Goal: Task Accomplishment & Management: Manage account settings

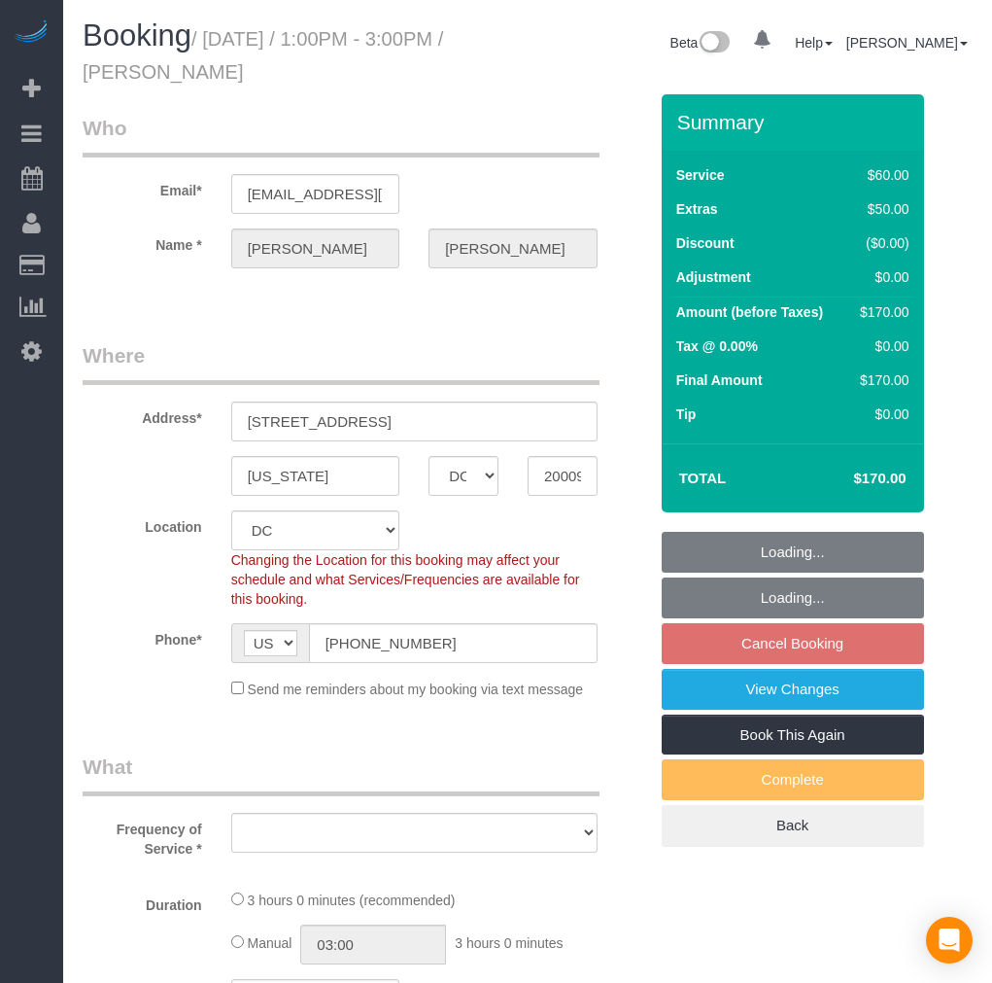
select select "DC"
select select "string:fspay-9449610b-c4f9-4d1c-88e8-390e00034bb6"
select select "object:10957"
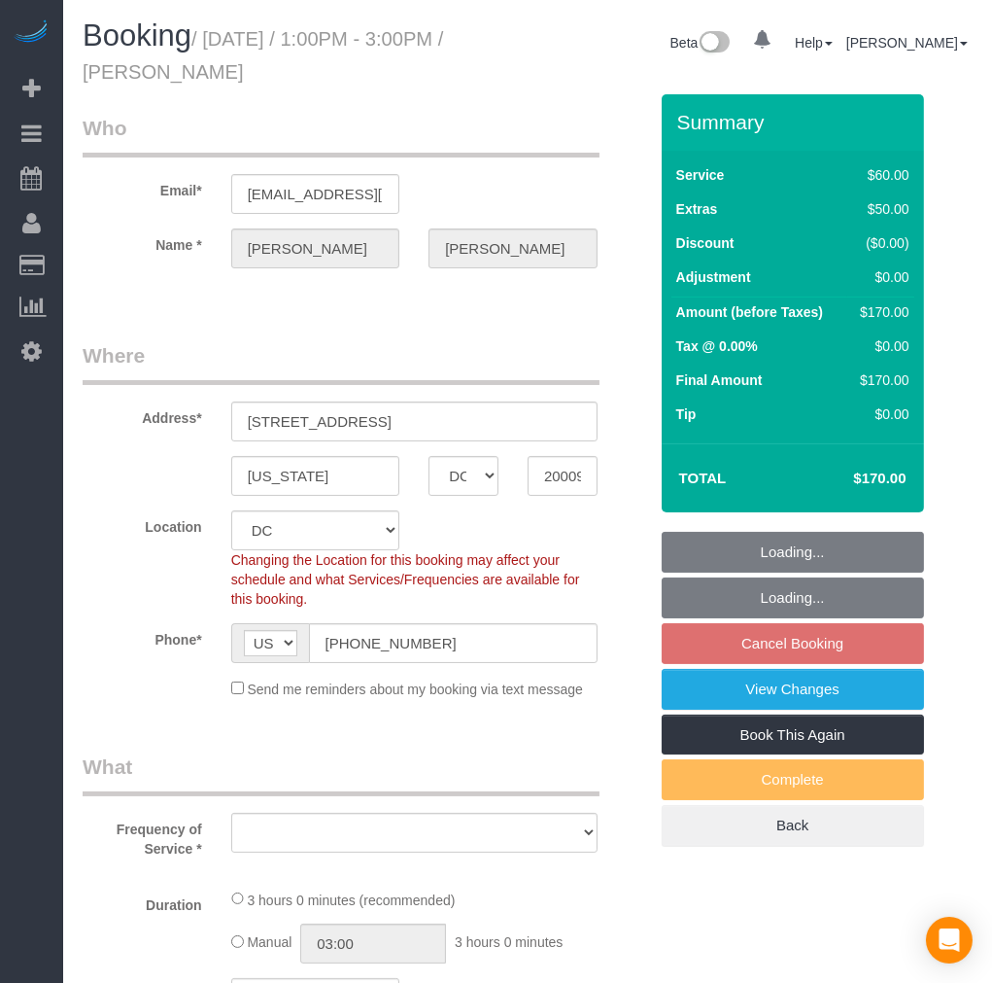
select select "number:1"
select select "number:42"
select select "object:11121"
select select "1"
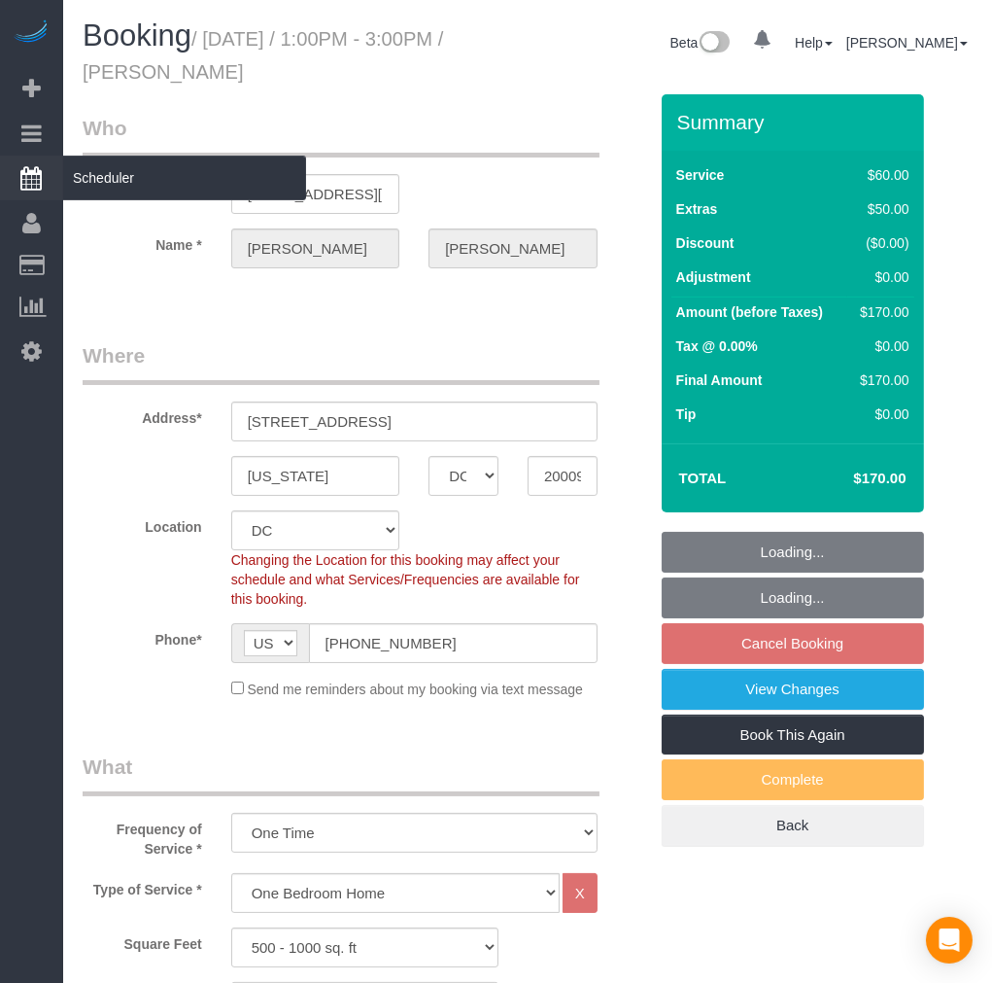
scroll to position [3977, 992]
select select "1"
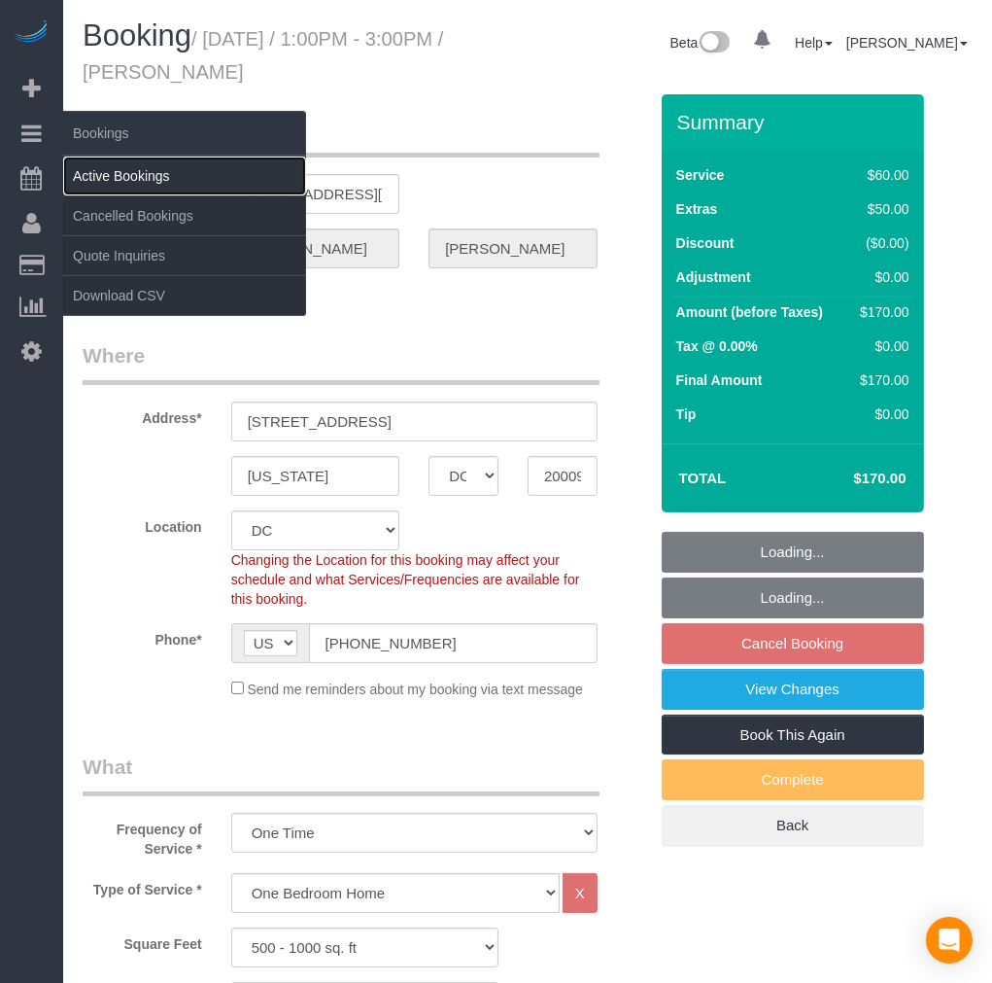
click at [112, 167] on link "Active Bookings" at bounding box center [184, 175] width 243 height 39
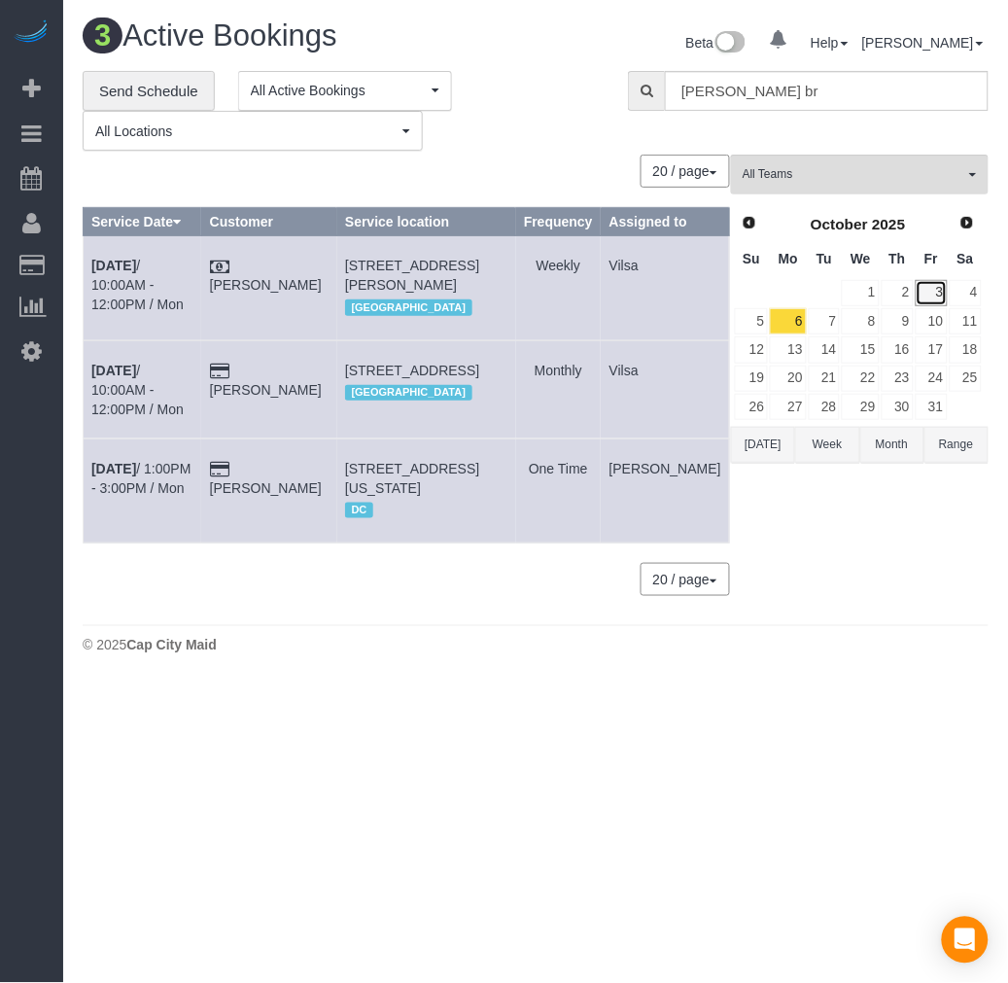
click at [928, 292] on link "3" at bounding box center [932, 293] width 32 height 26
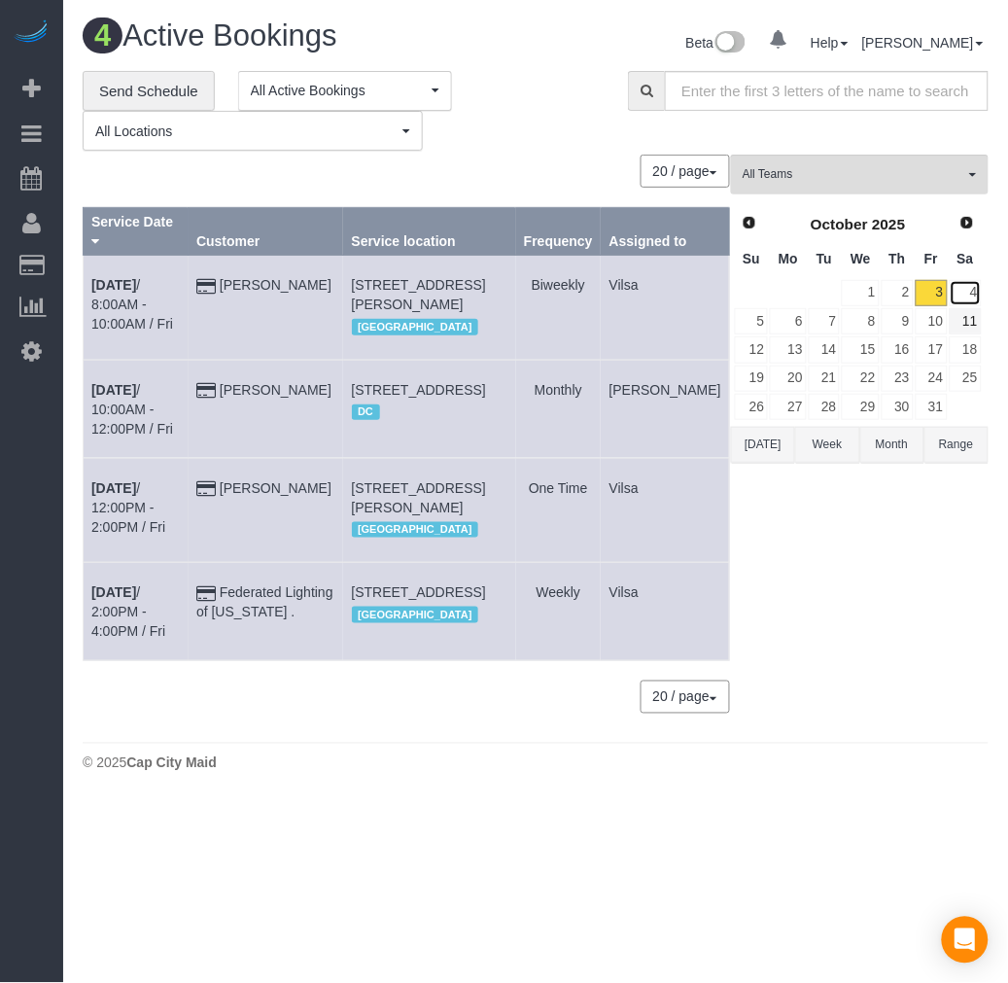
click at [969, 294] on link "4" at bounding box center [966, 293] width 32 height 26
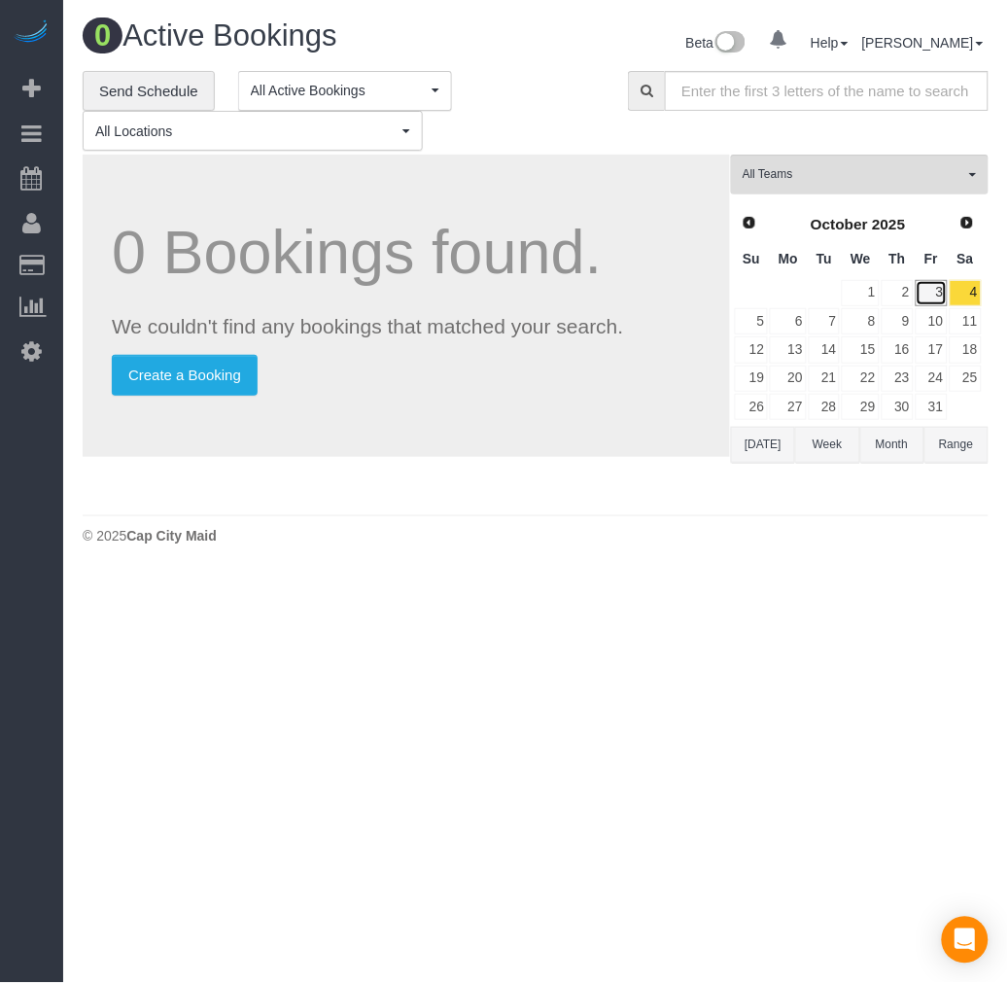
click at [931, 296] on link "3" at bounding box center [932, 293] width 32 height 26
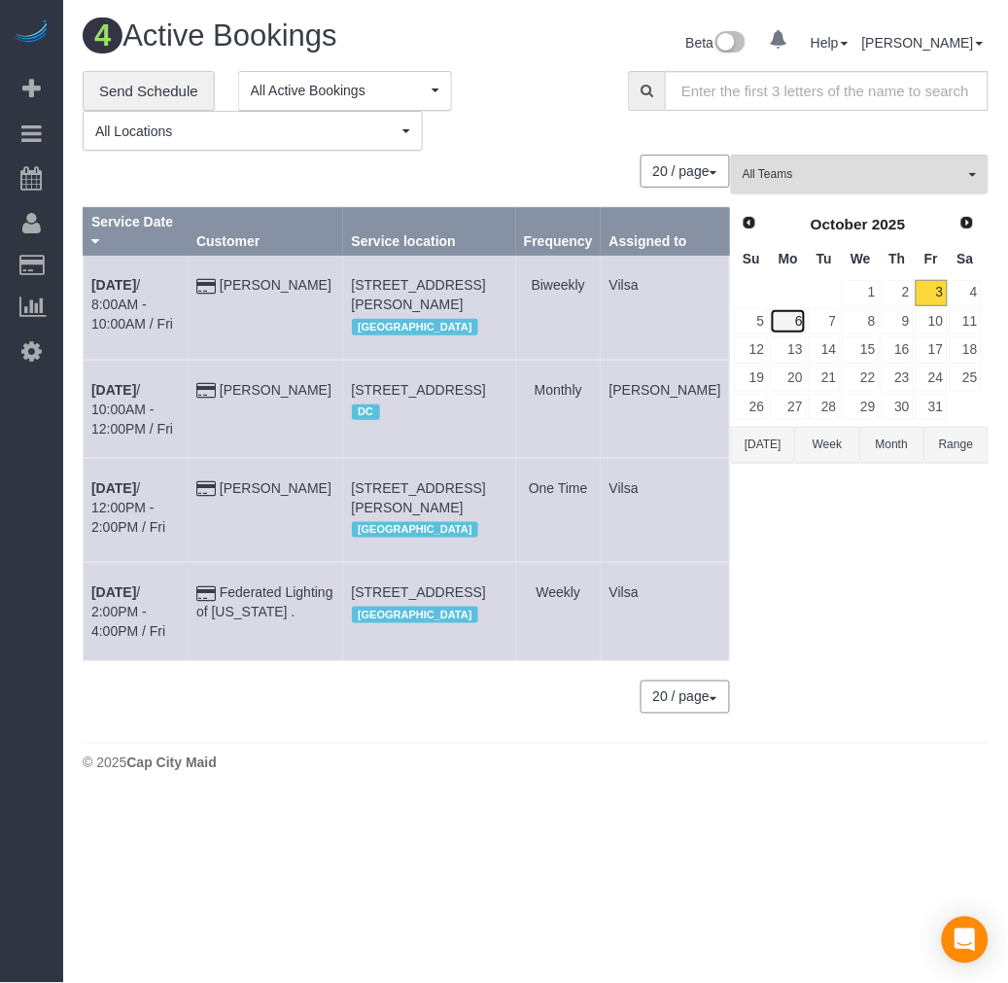
click at [798, 323] on link "6" at bounding box center [788, 321] width 36 height 26
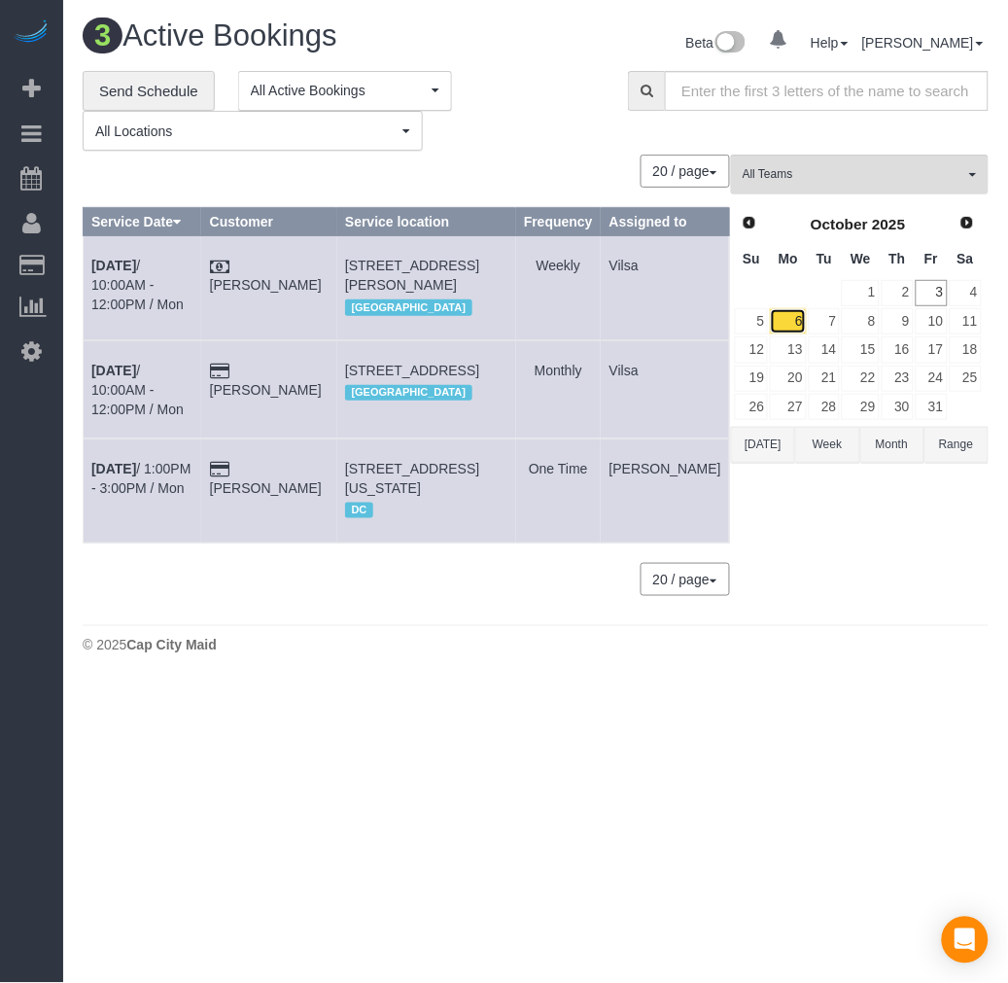
click at [787, 319] on link "6" at bounding box center [788, 321] width 36 height 26
click at [118, 273] on b "Oct 6th" at bounding box center [113, 266] width 45 height 16
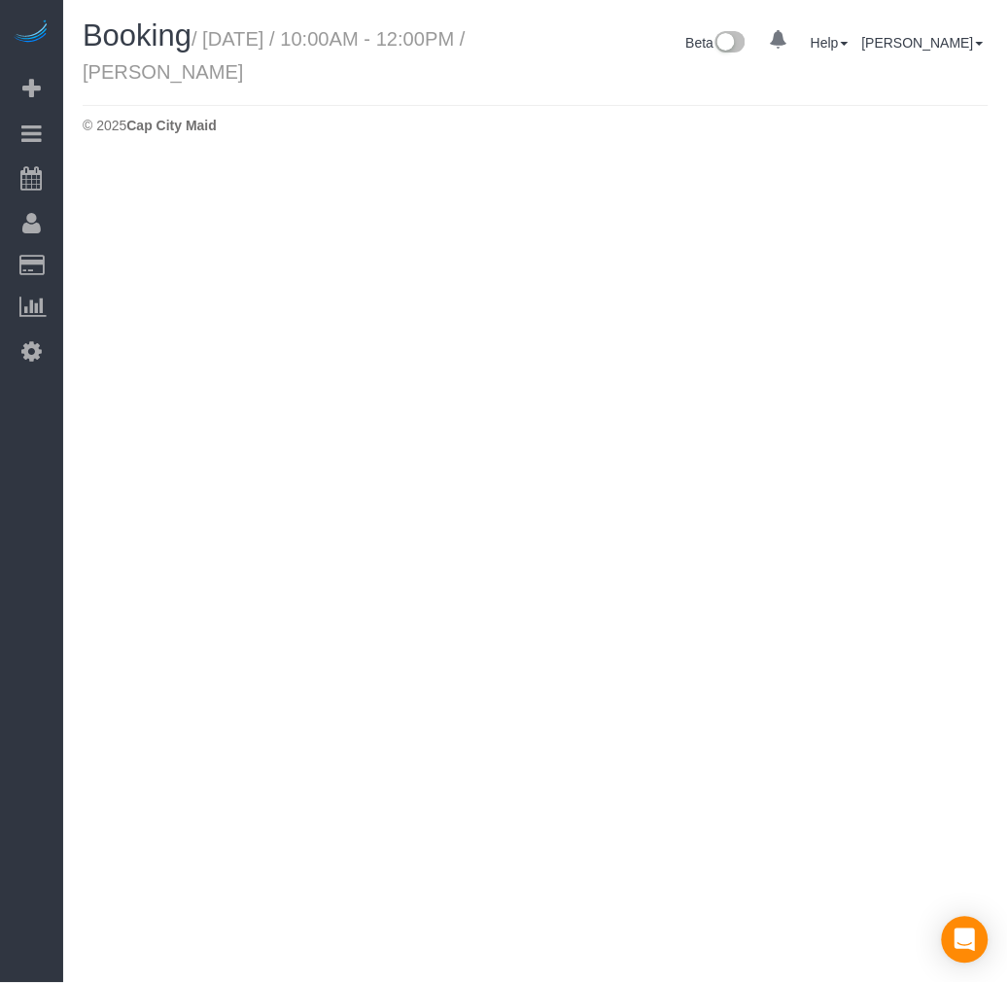
select select "VA"
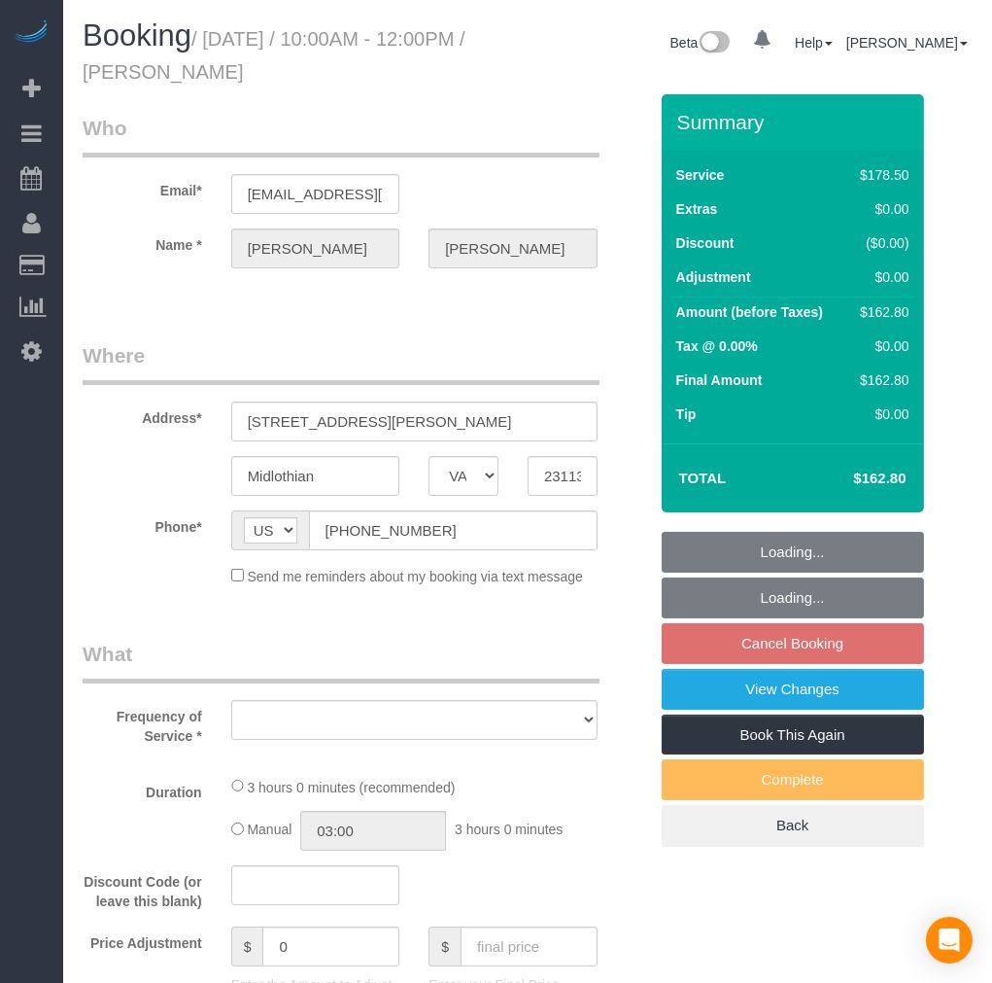
select select "2001"
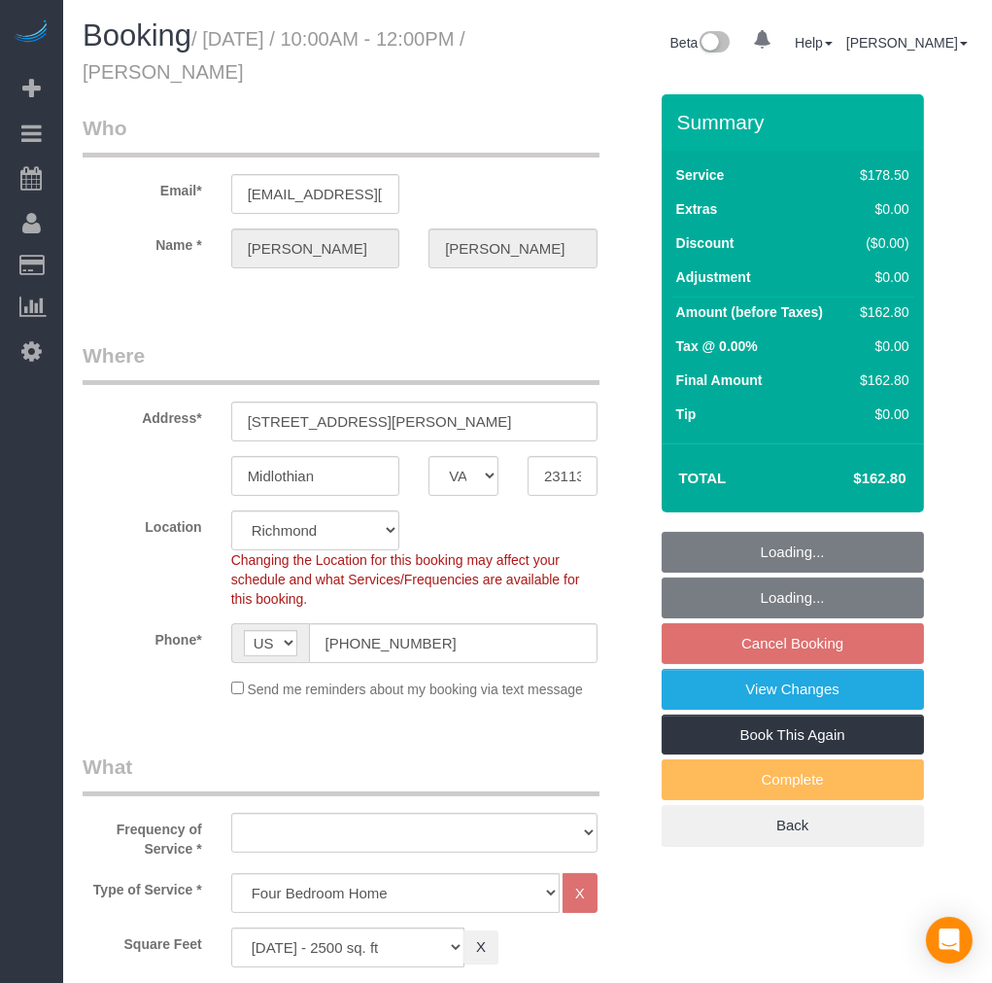
select select "object:12092"
select select "spot204"
select select "number:4"
select select "number:35"
select select "number:23"
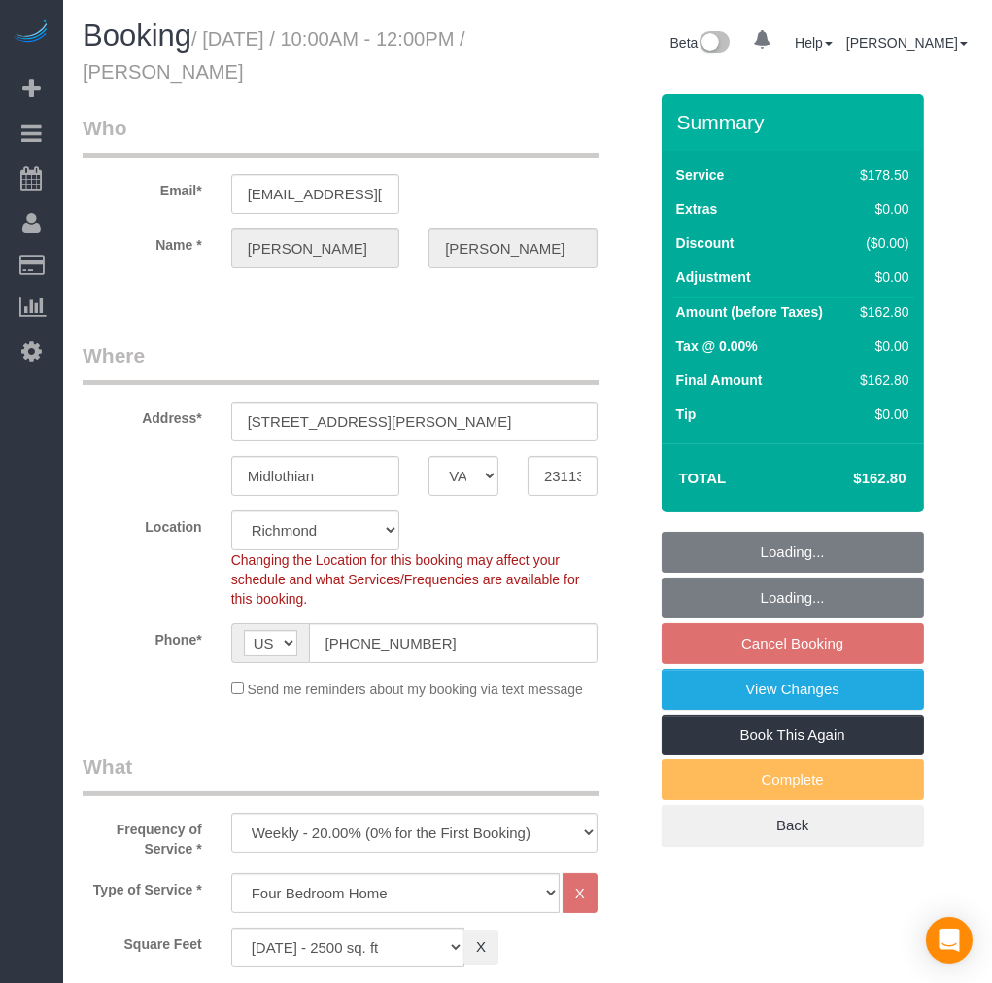
select select "object:12329"
select select "2001"
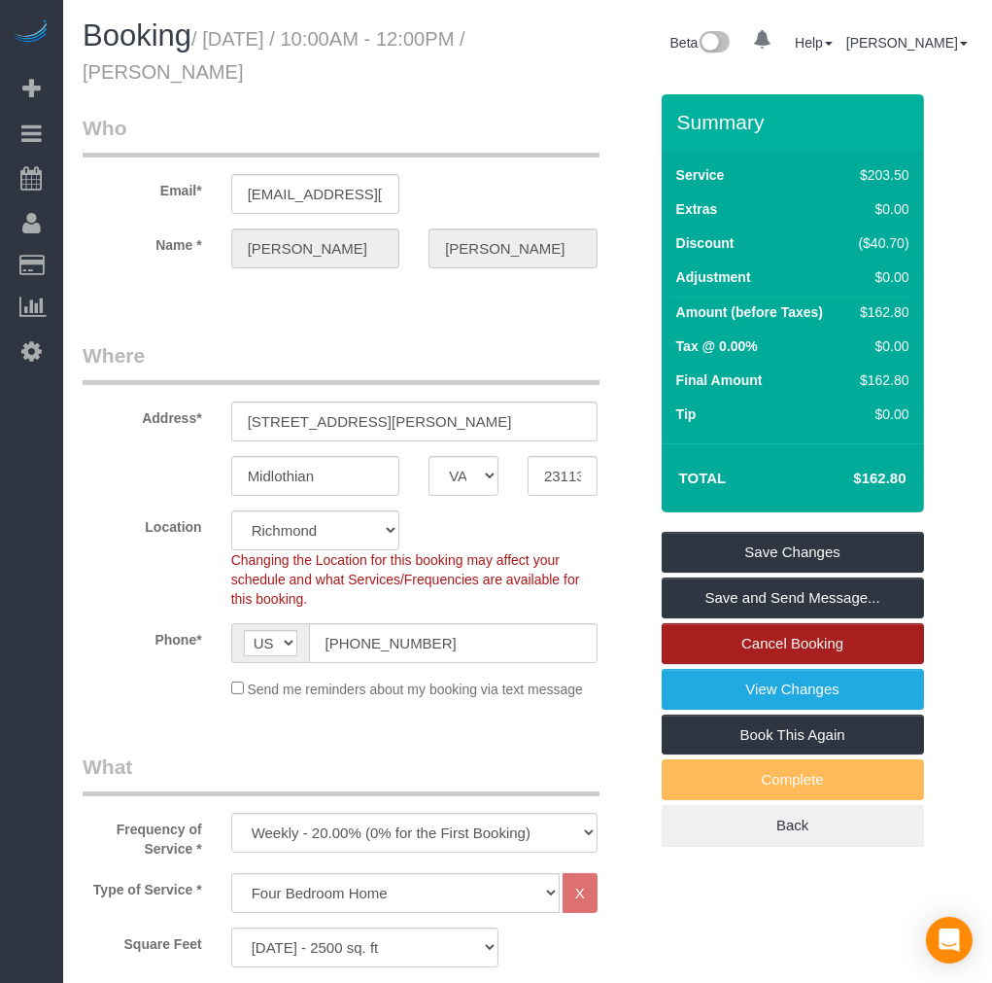
click at [776, 639] on link "Cancel Booking" at bounding box center [793, 643] width 262 height 41
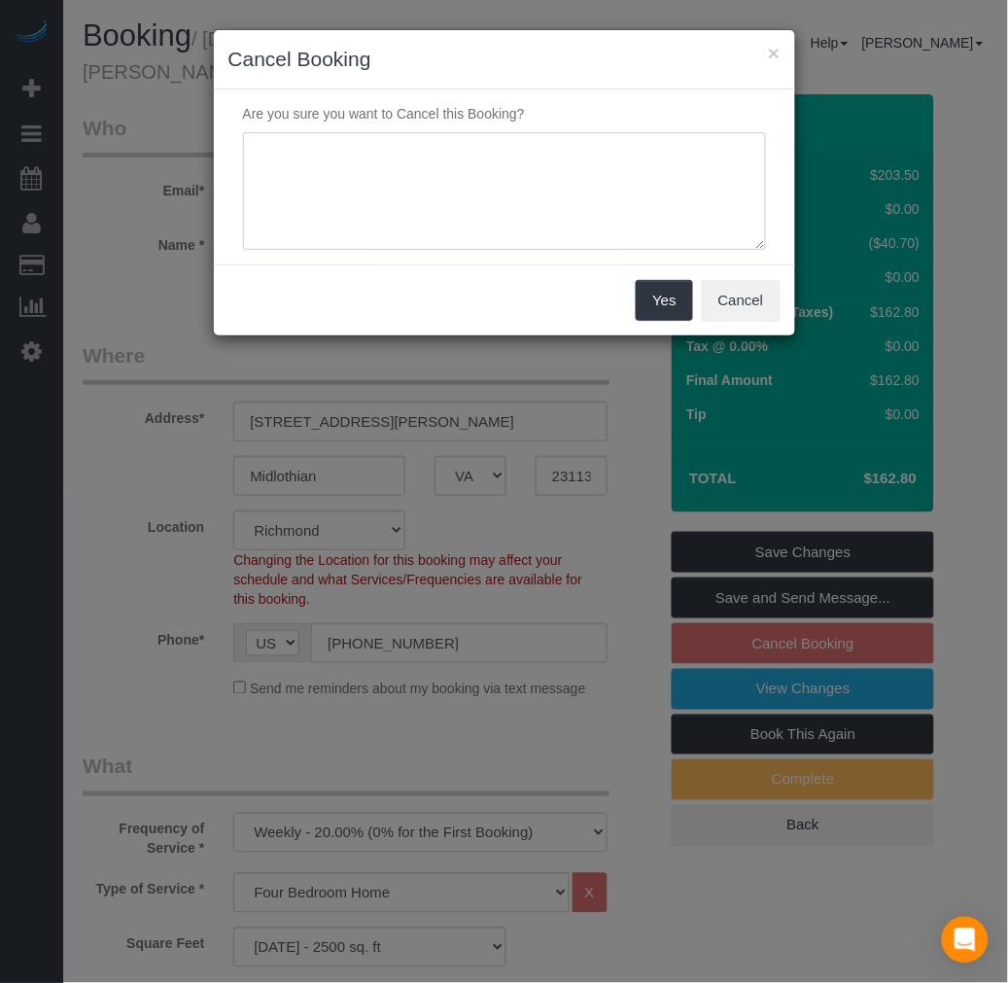
click at [430, 186] on textarea at bounding box center [504, 191] width 523 height 119
type textarea "Still not ready for house cleaning due to renovations"
click at [654, 299] on button "Yes" at bounding box center [664, 300] width 56 height 41
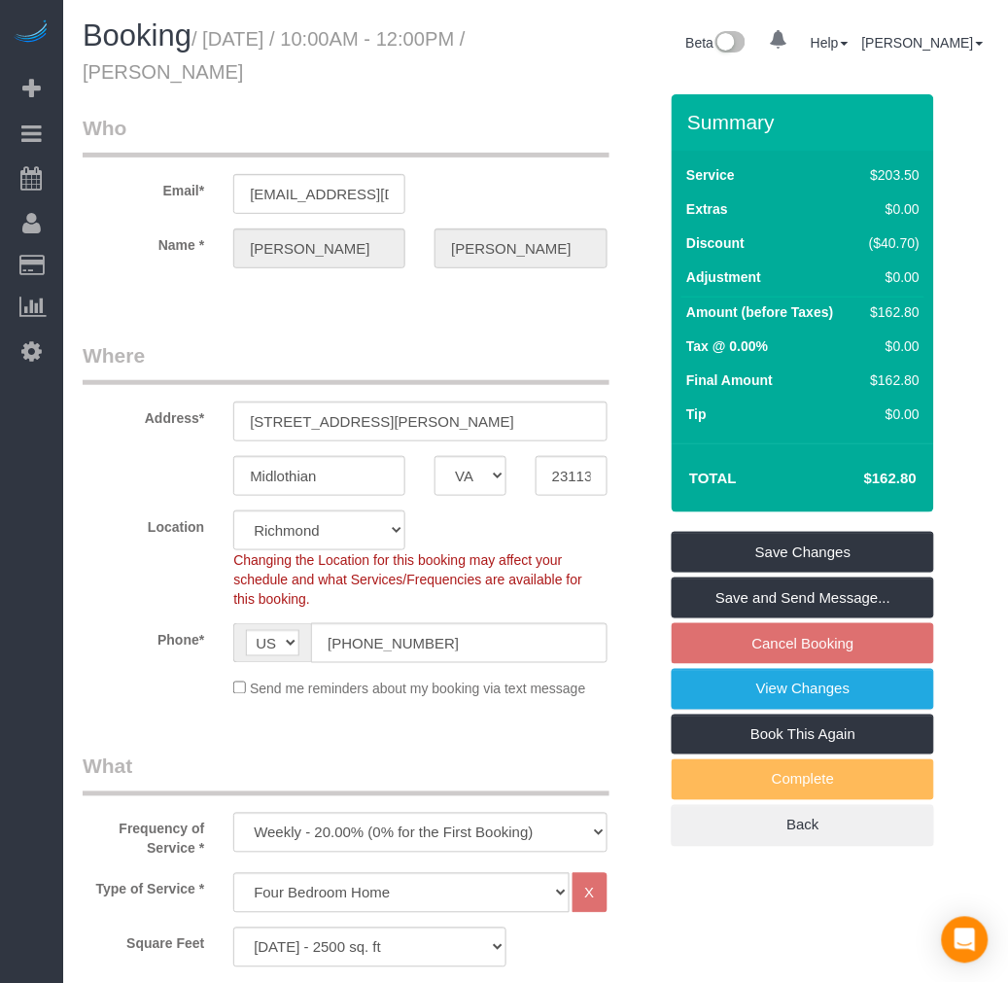
click at [654, 299] on div "× Cancel Booking Are you sure you want to Cancel this Booking? Yes Cancel" at bounding box center [504, 491] width 1008 height 983
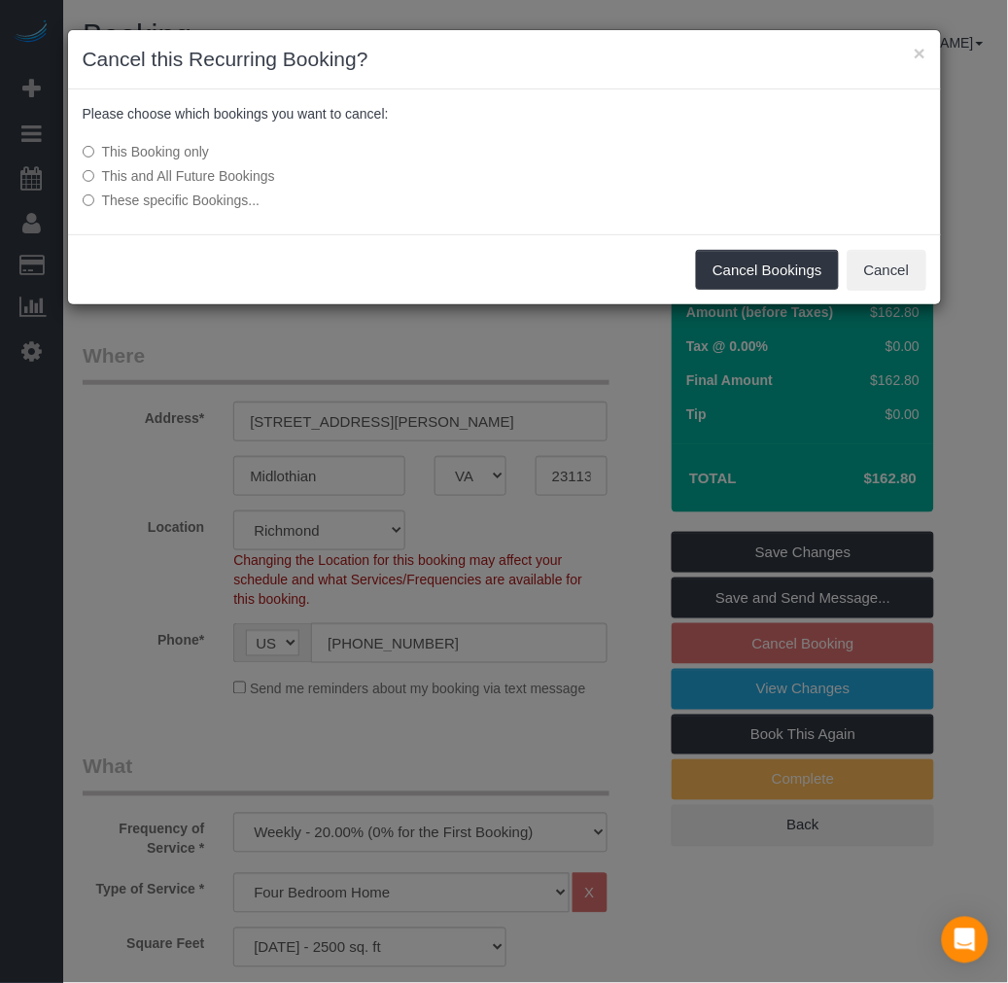
click at [260, 177] on label "This and All Future Bookings" at bounding box center [359, 175] width 553 height 19
click at [768, 264] on button "Cancel Bookings" at bounding box center [767, 270] width 143 height 41
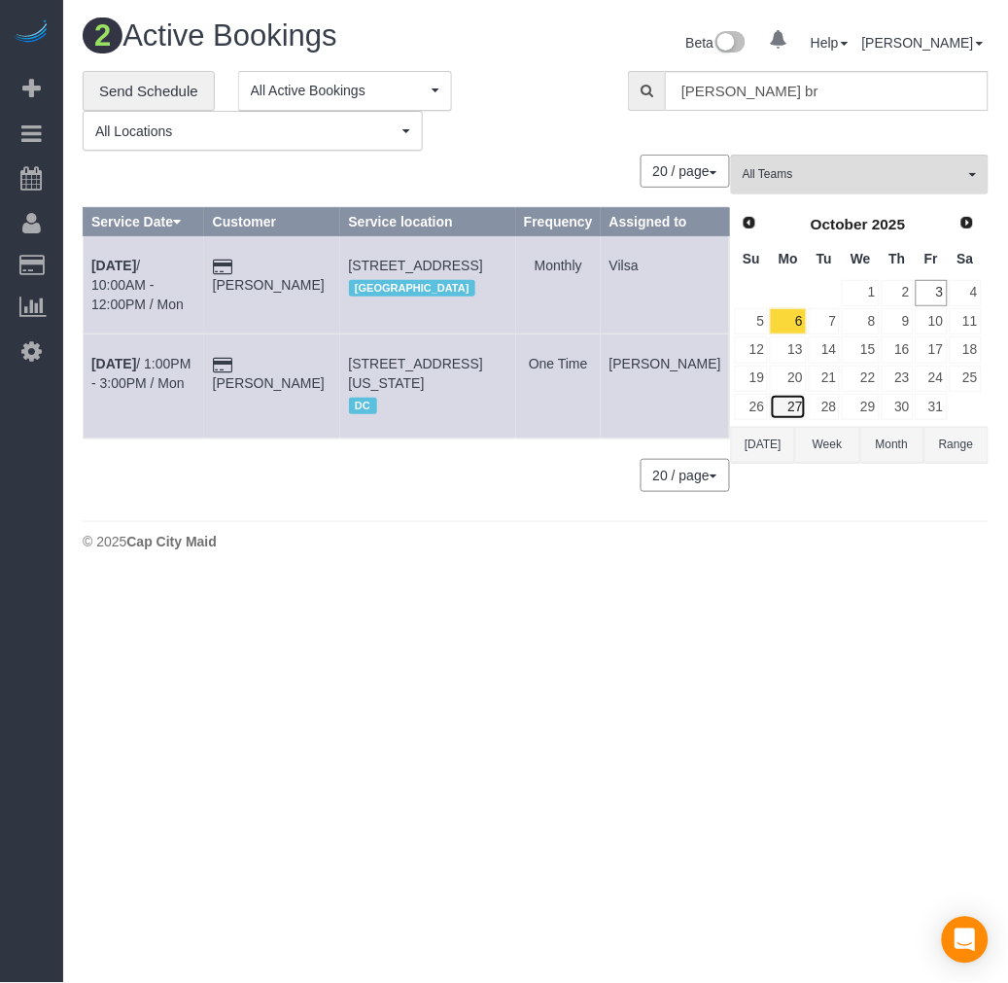
click at [795, 401] on link "27" at bounding box center [788, 407] width 36 height 26
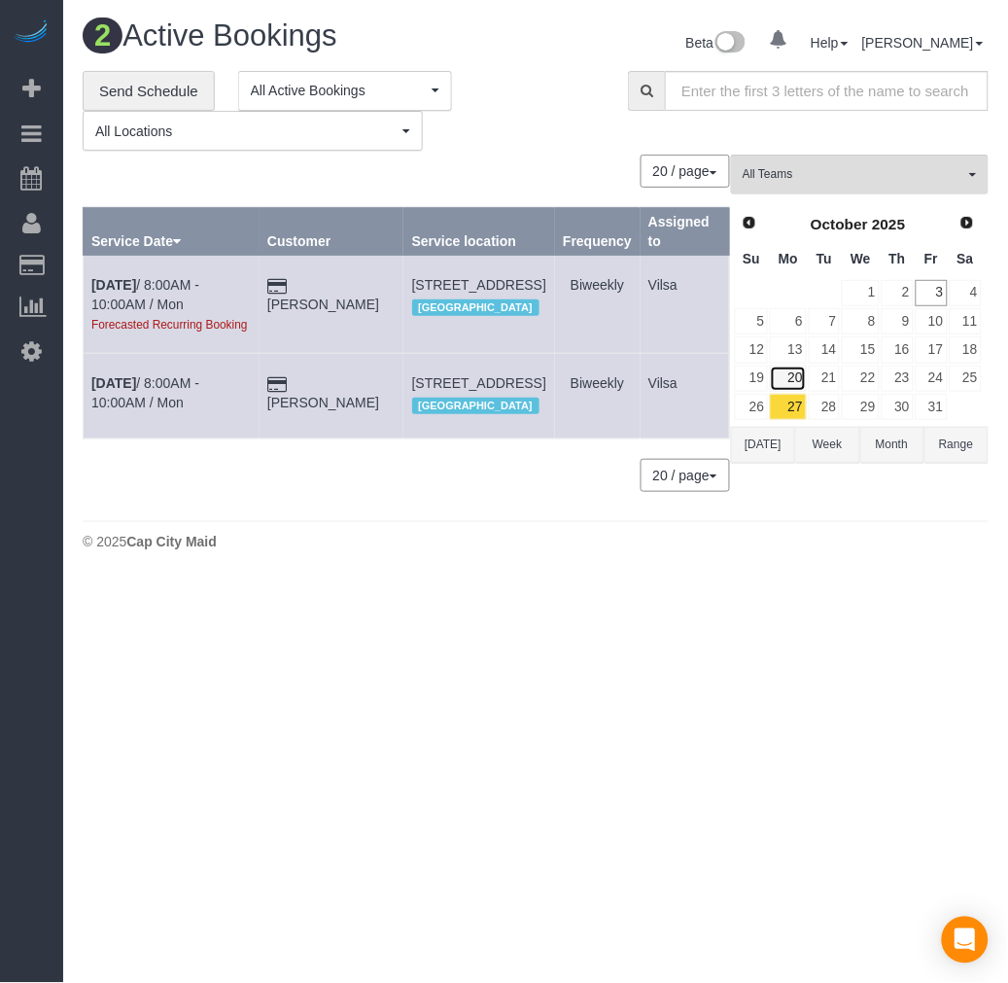
click at [794, 379] on link "20" at bounding box center [788, 378] width 36 height 26
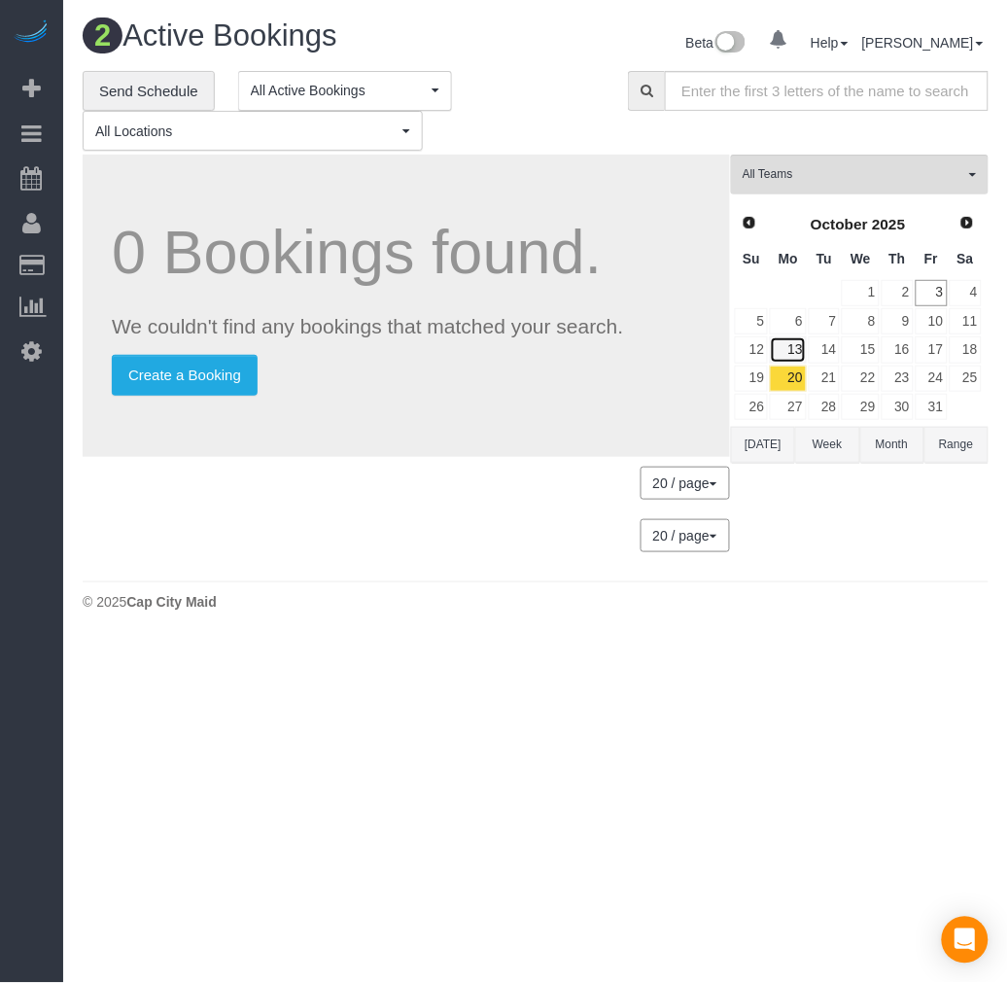
click at [794, 348] on link "13" at bounding box center [788, 349] width 36 height 26
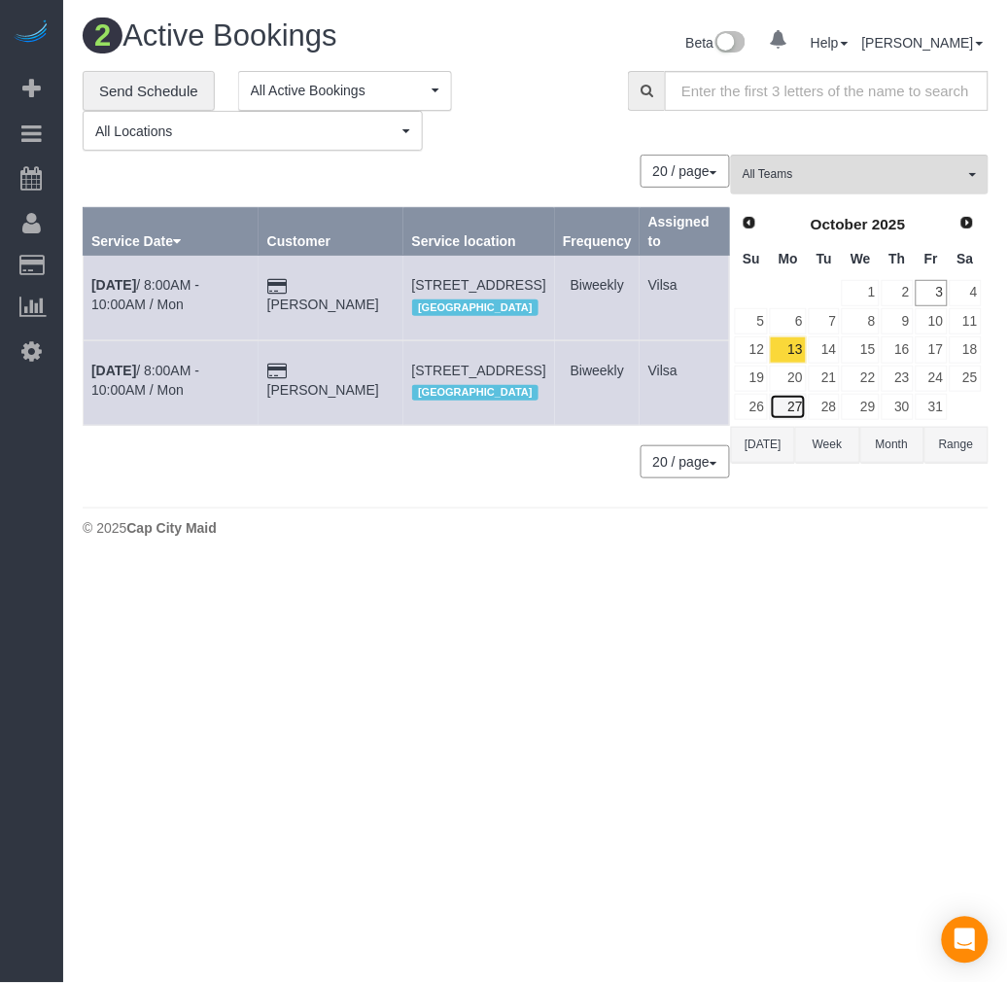
click at [781, 404] on link "27" at bounding box center [788, 407] width 36 height 26
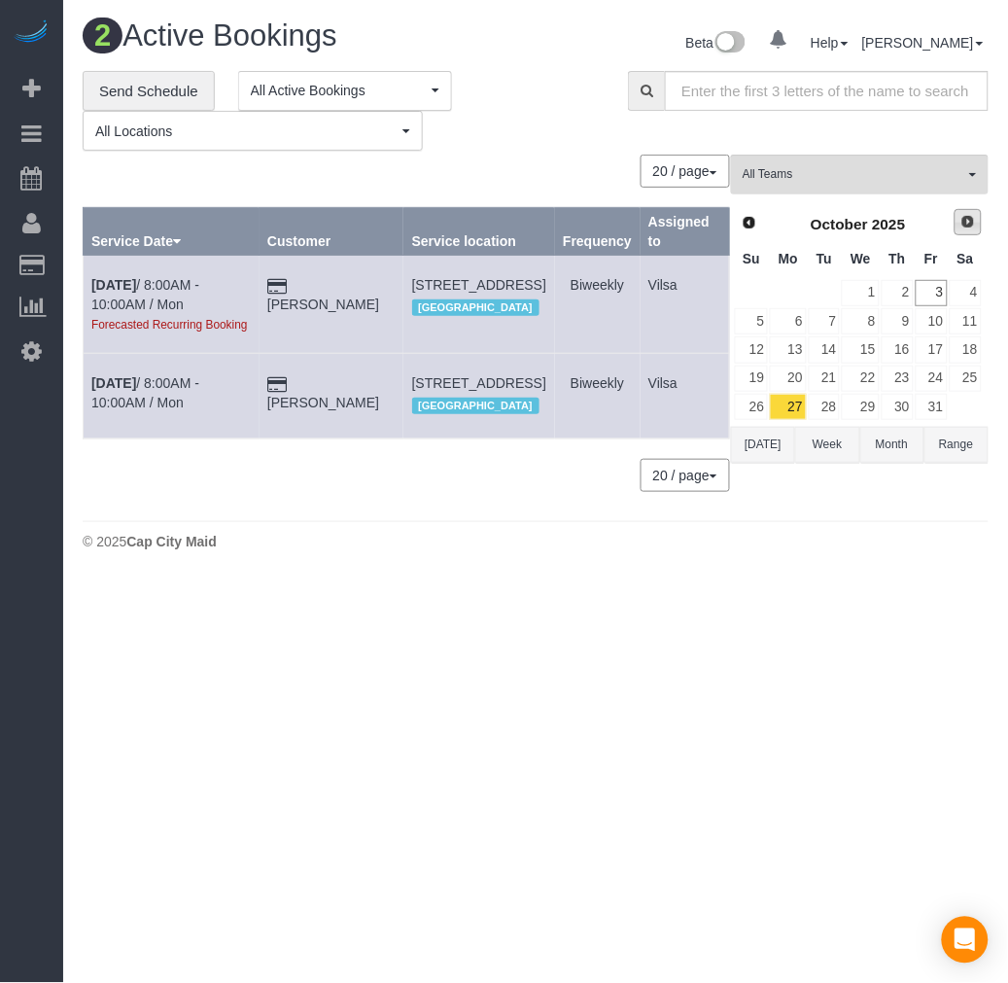
click at [967, 225] on span "Next" at bounding box center [968, 222] width 16 height 16
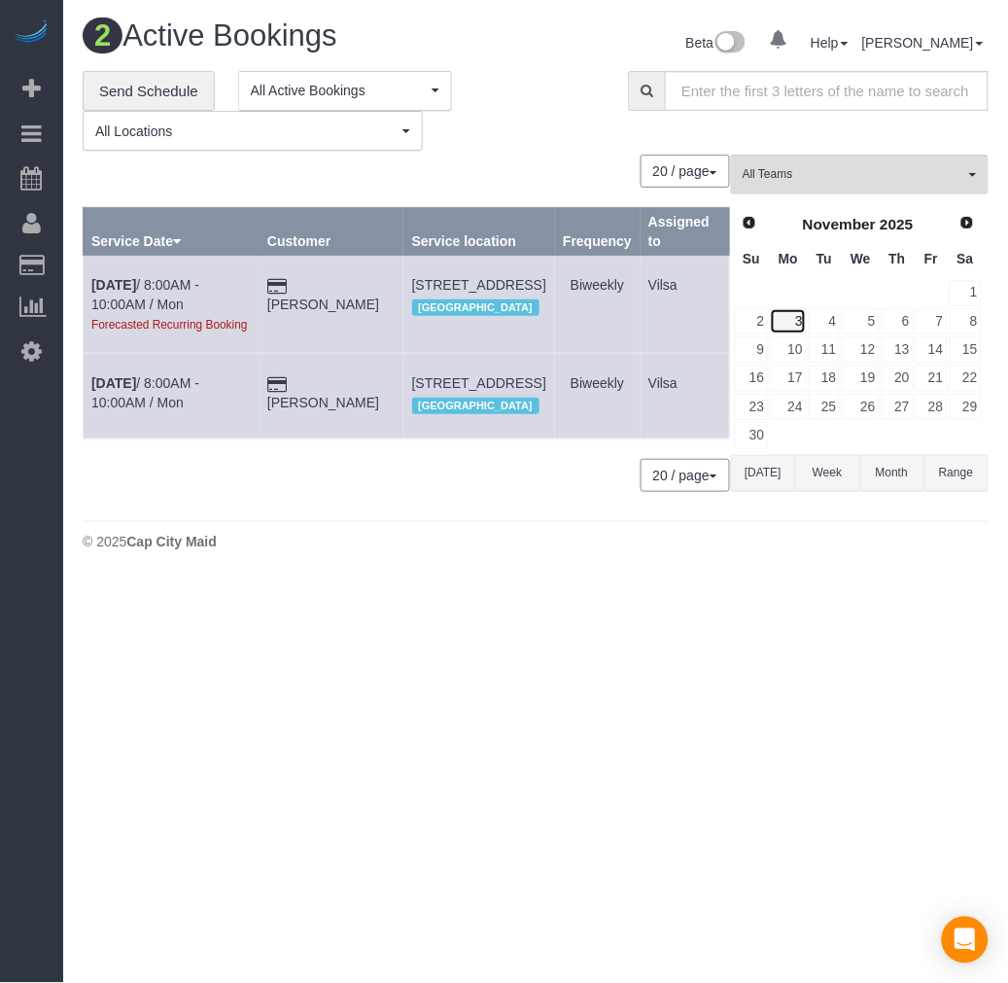
click at [789, 321] on link "3" at bounding box center [788, 321] width 36 height 26
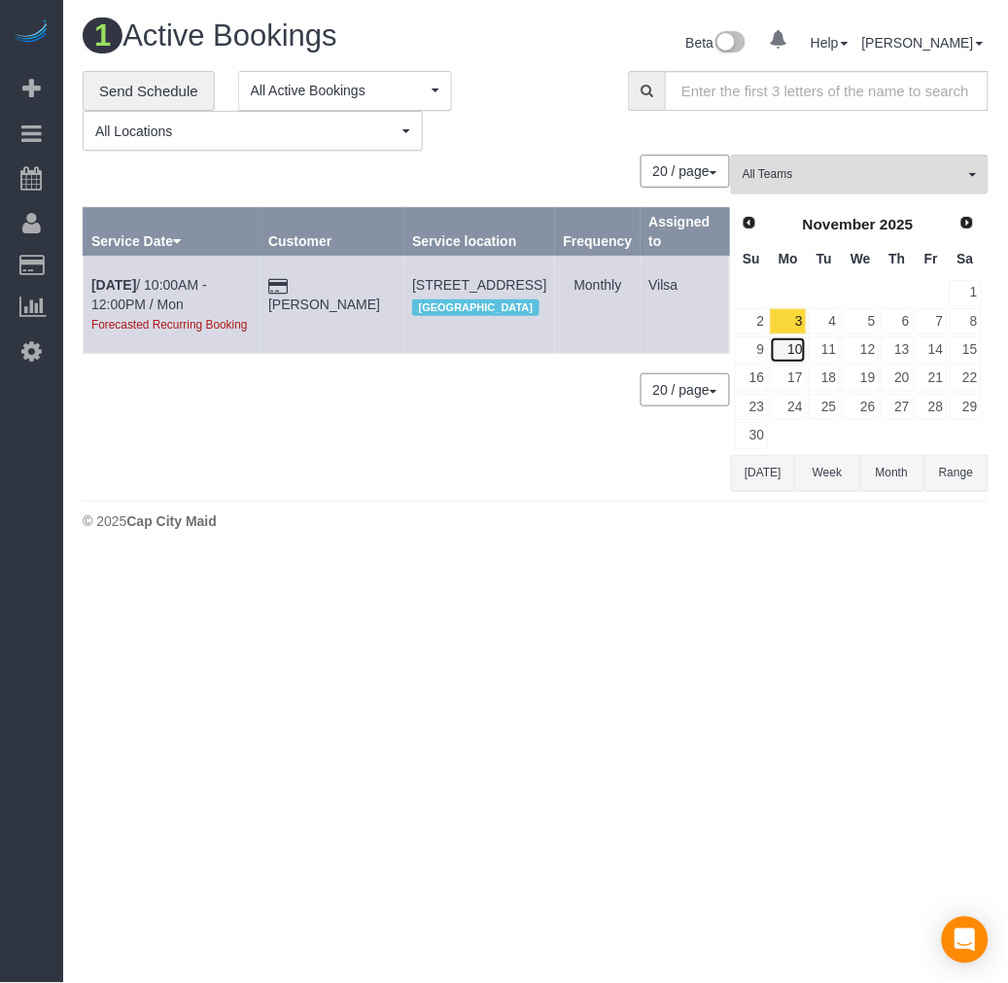
click at [801, 343] on link "10" at bounding box center [788, 349] width 36 height 26
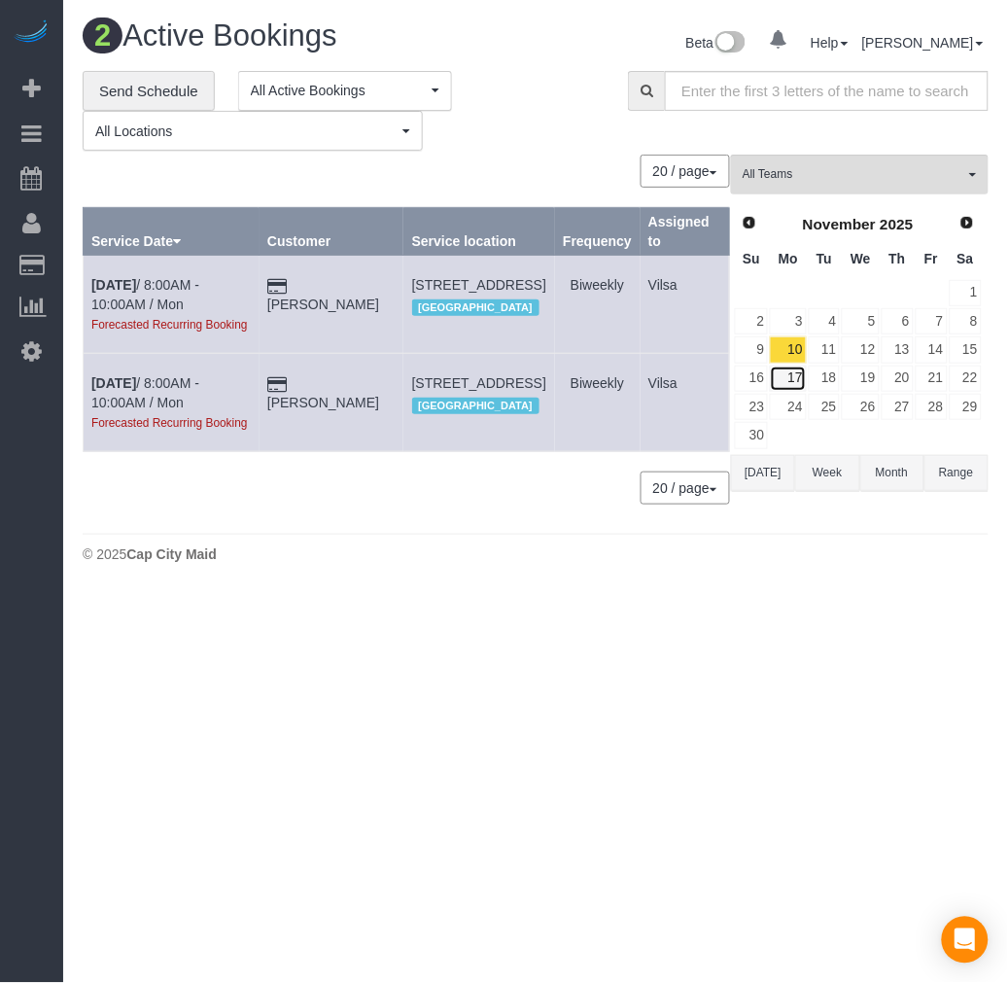
click at [797, 376] on link "17" at bounding box center [788, 378] width 36 height 26
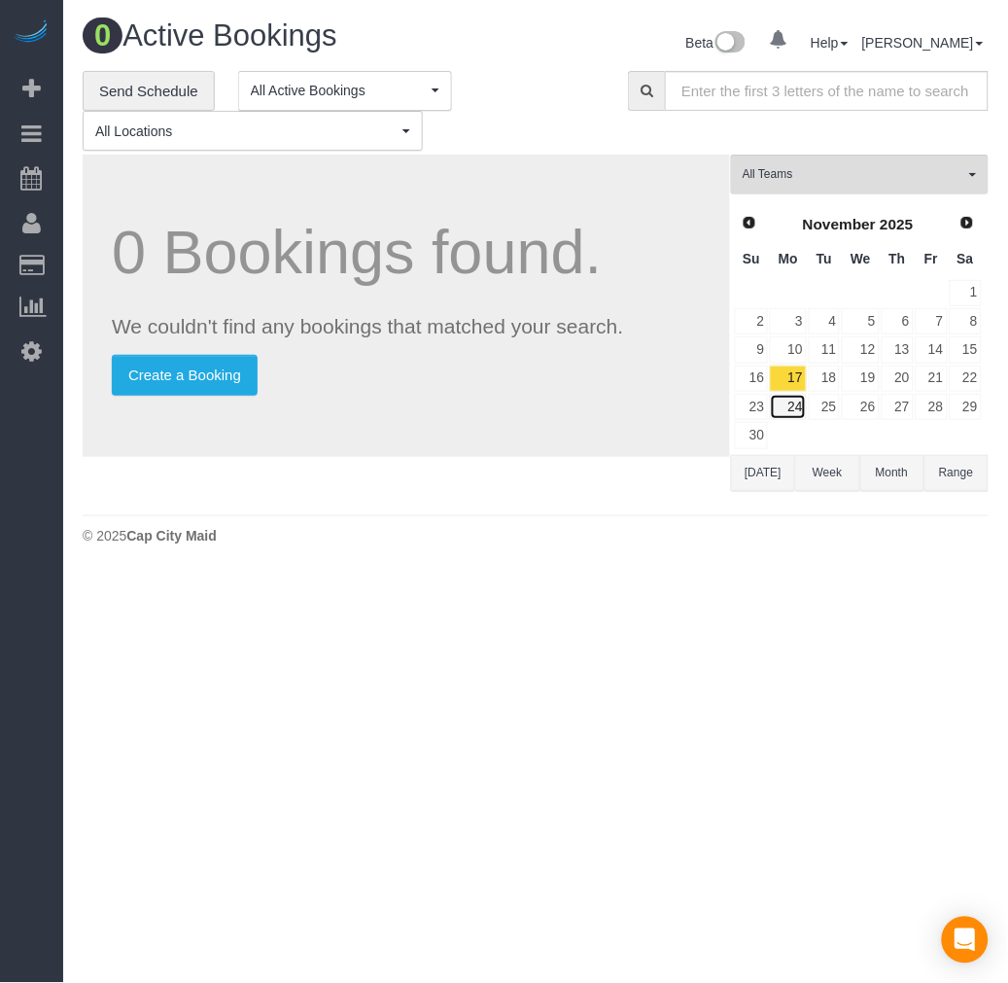
click at [797, 399] on link "24" at bounding box center [788, 407] width 36 height 26
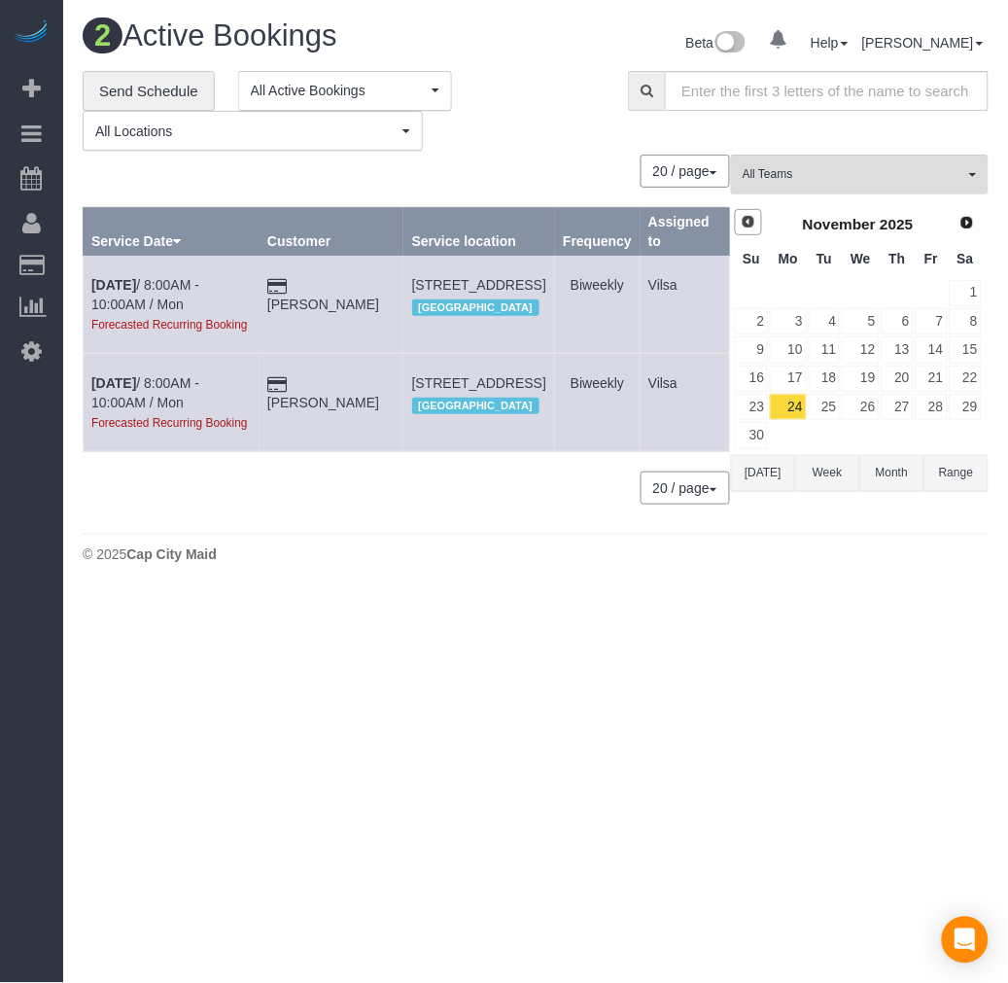
click at [751, 233] on link "Prev" at bounding box center [748, 222] width 27 height 27
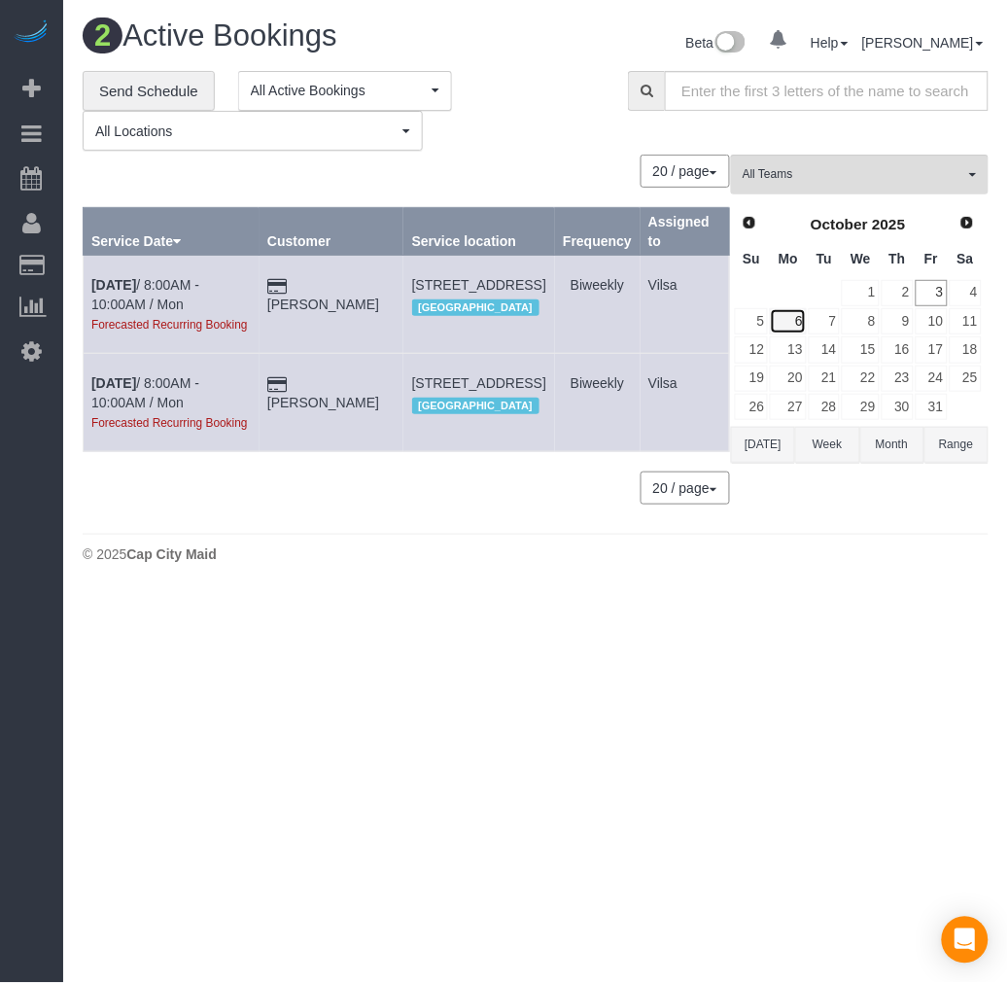
click at [792, 325] on link "6" at bounding box center [788, 321] width 36 height 26
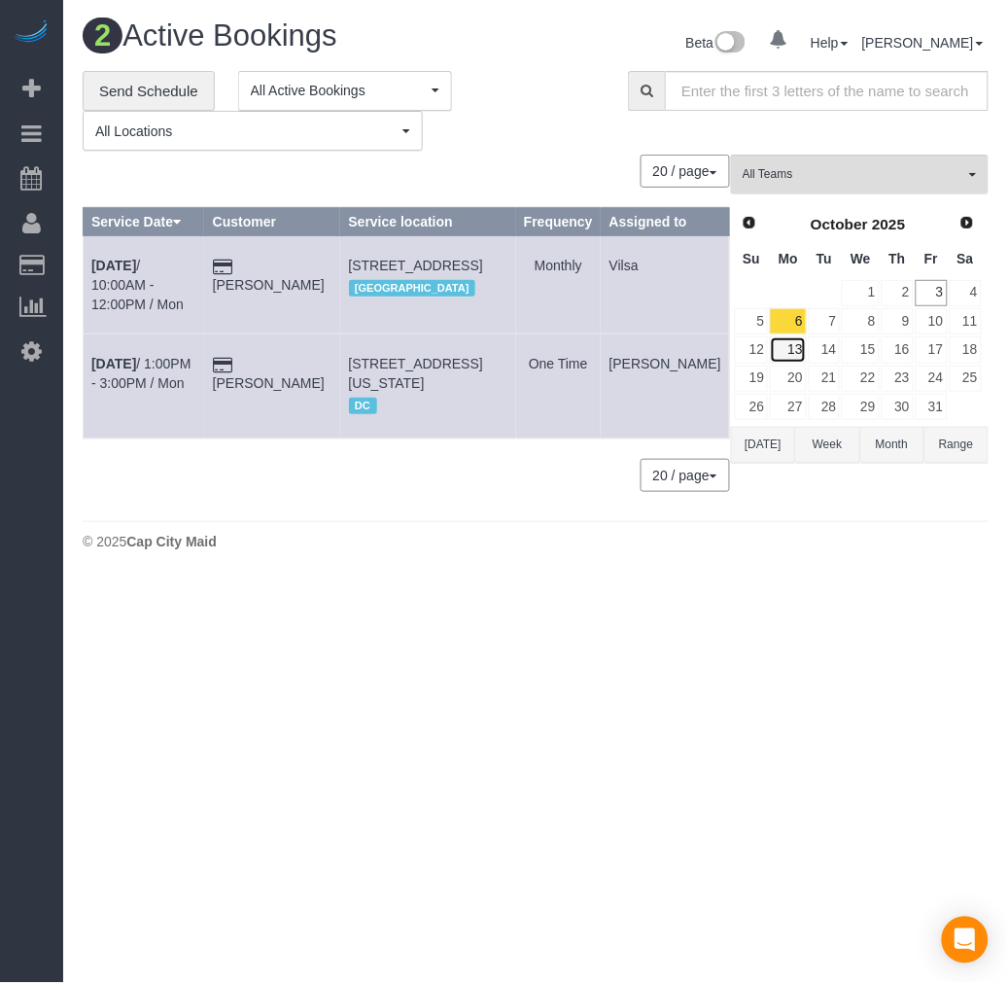
click at [797, 355] on link "13" at bounding box center [788, 349] width 36 height 26
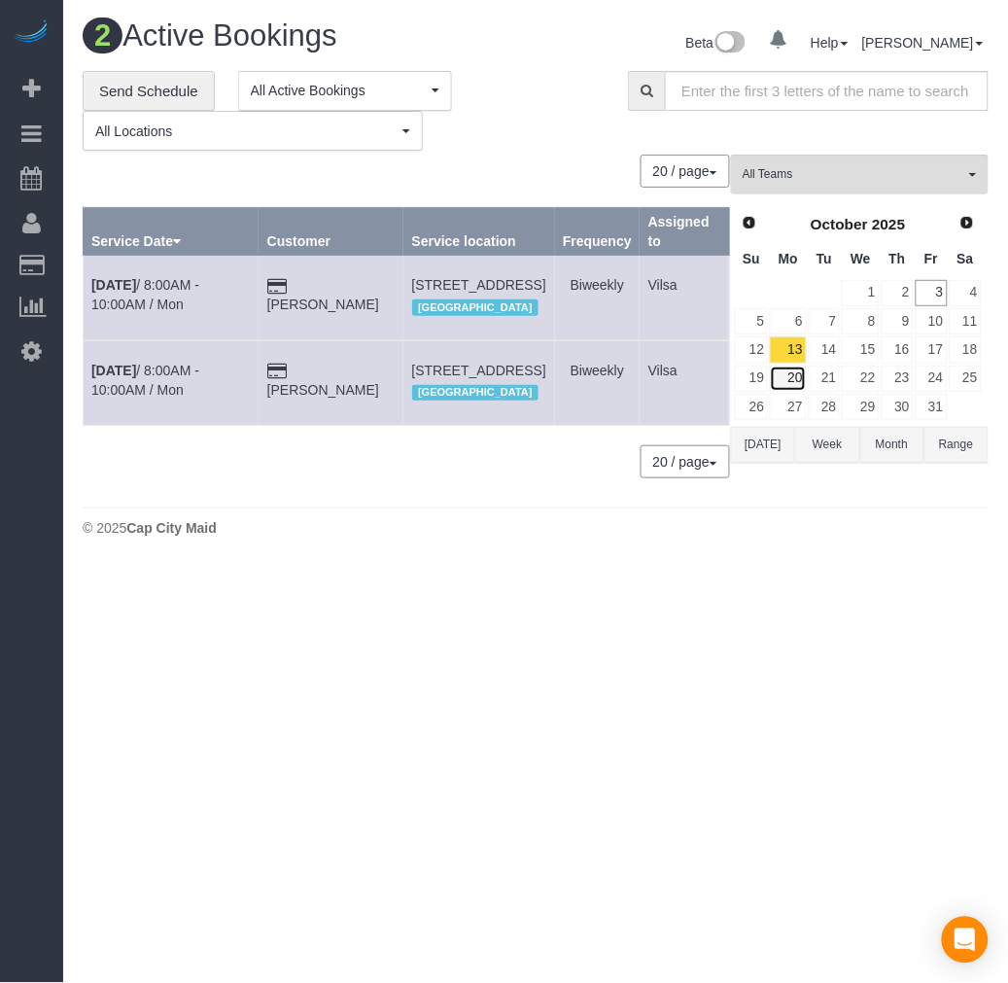
click at [795, 376] on link "20" at bounding box center [788, 378] width 36 height 26
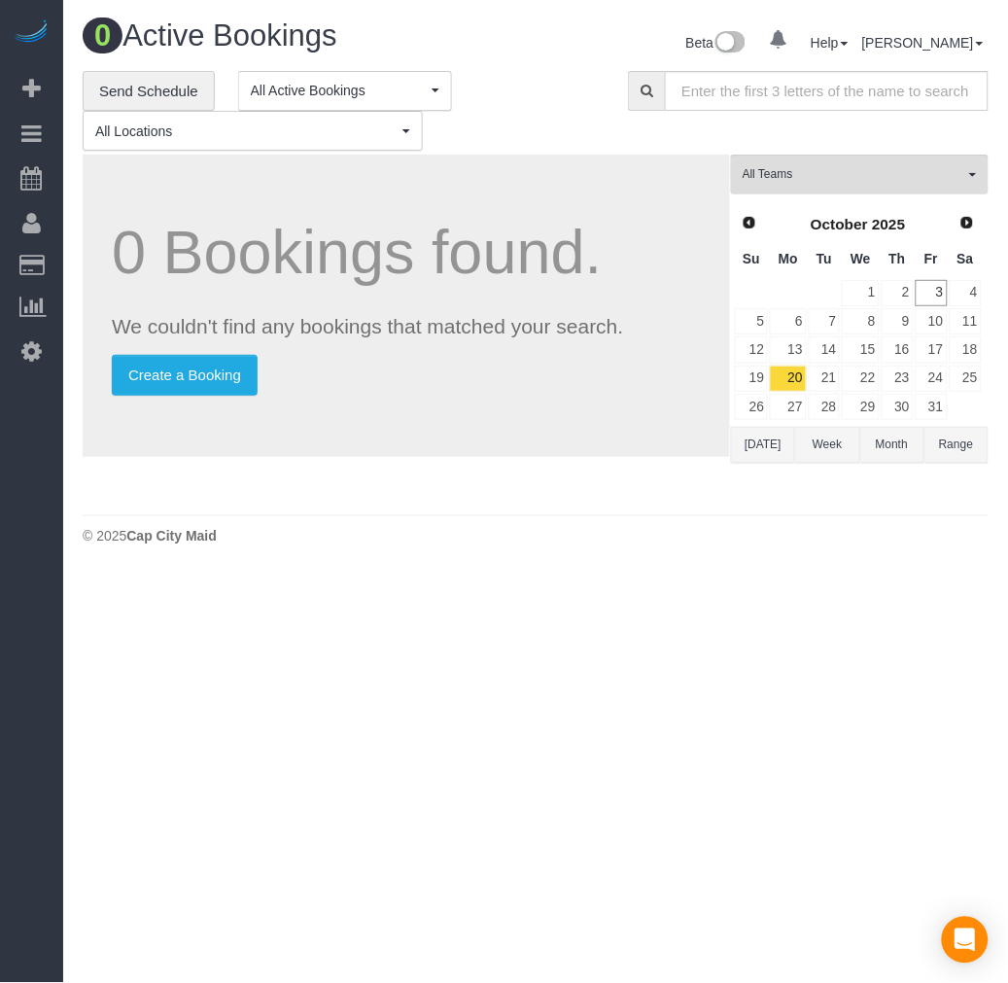
click at [799, 424] on div "Prev Next October 2025 Su Mo Tu We Th Fr Sa 1 2 3 4 5 6 7 8 9 10 11 12 13 14 15…" at bounding box center [858, 315] width 255 height 222
click at [794, 420] on link "27" at bounding box center [788, 407] width 36 height 26
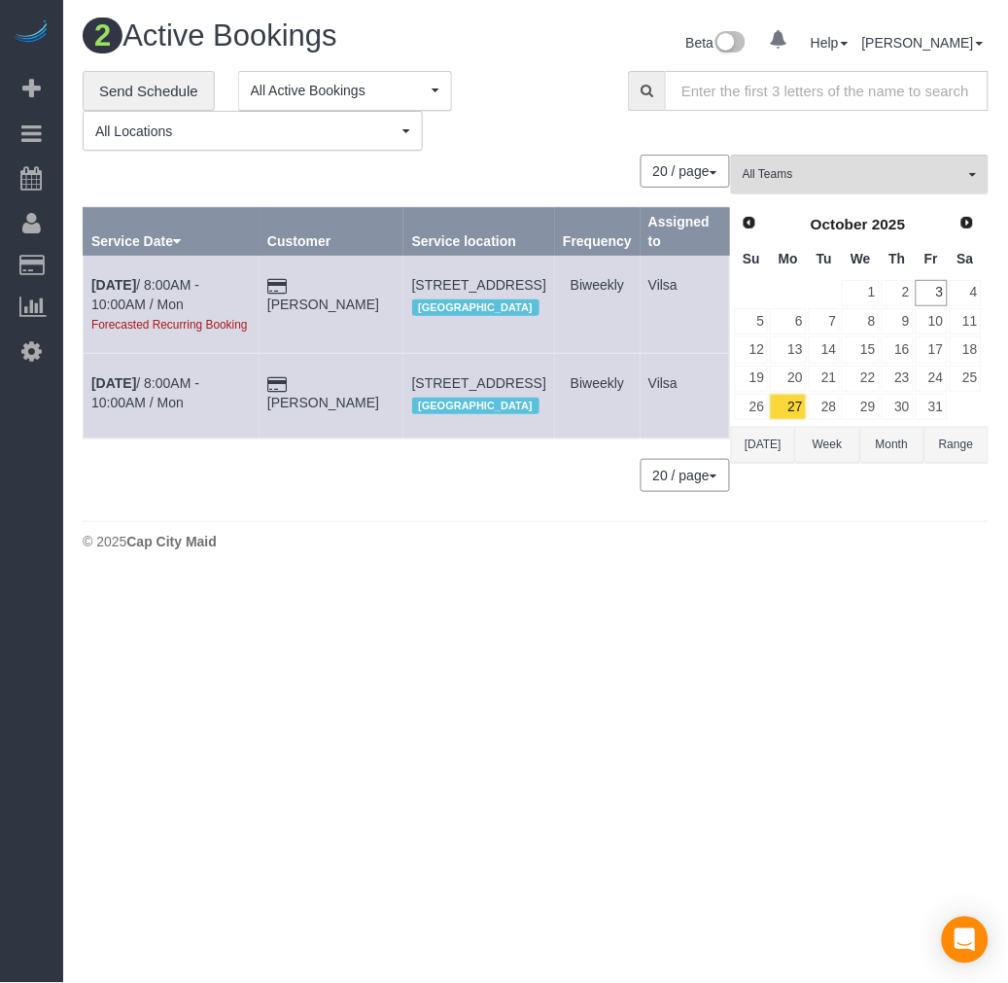
click at [755, 93] on input "text" at bounding box center [827, 91] width 324 height 40
click at [35, 355] on icon at bounding box center [31, 350] width 20 height 23
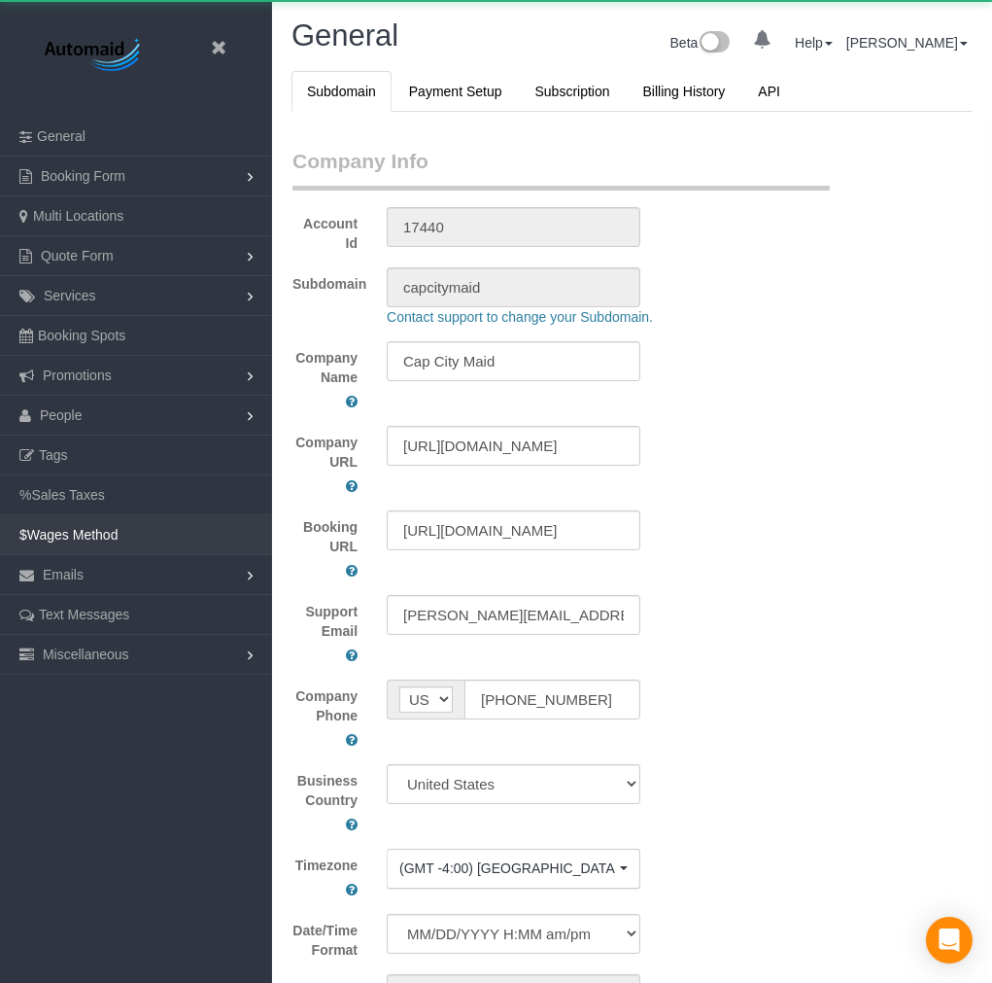
scroll to position [4474, 992]
select select "1"
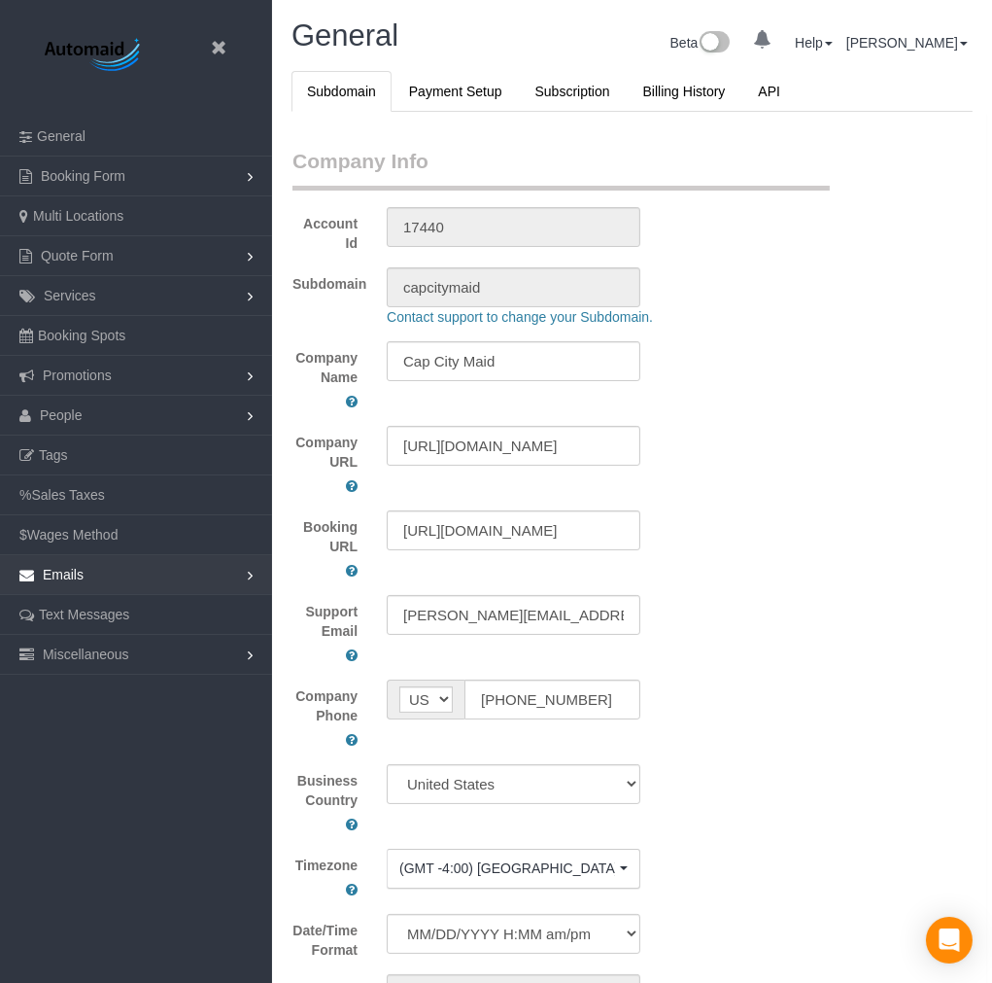
scroll to position [4475, 992]
click at [83, 576] on span "Emails" at bounding box center [63, 575] width 41 height 16
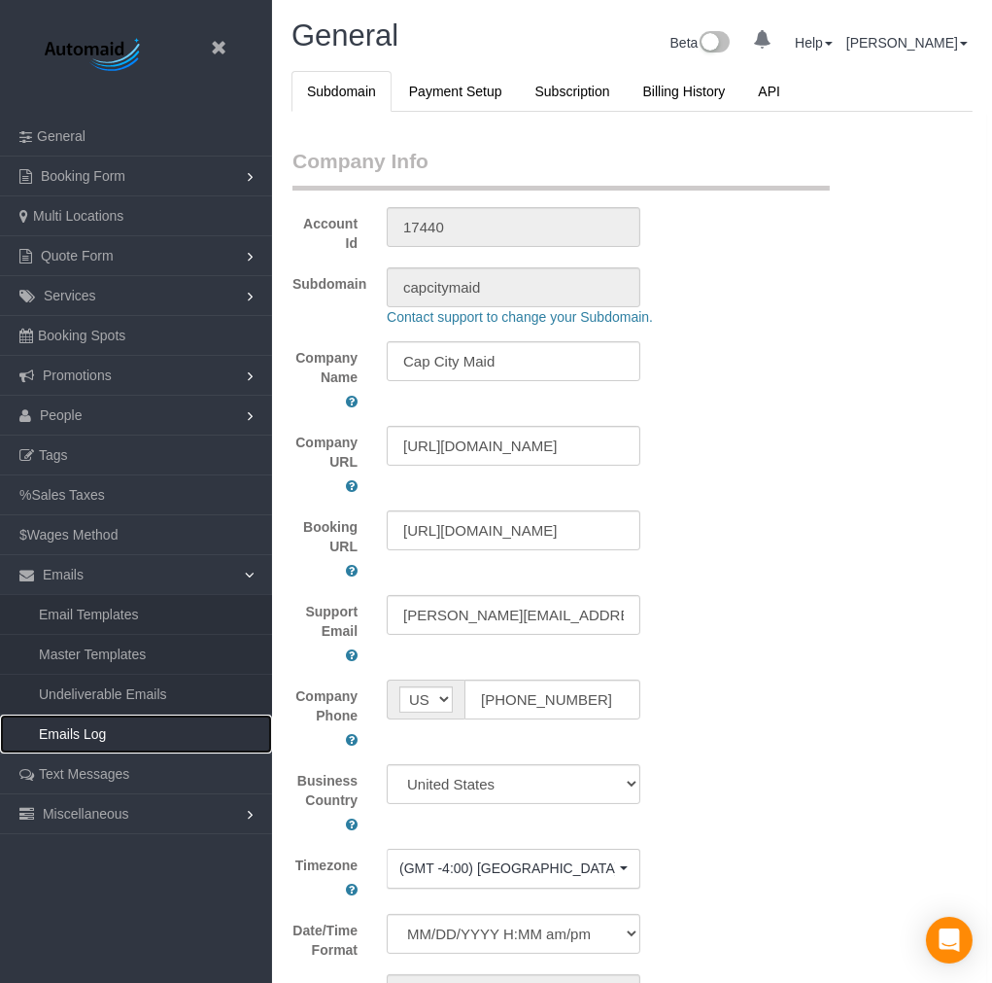
click at [75, 731] on link "Emails Log" at bounding box center [136, 733] width 272 height 39
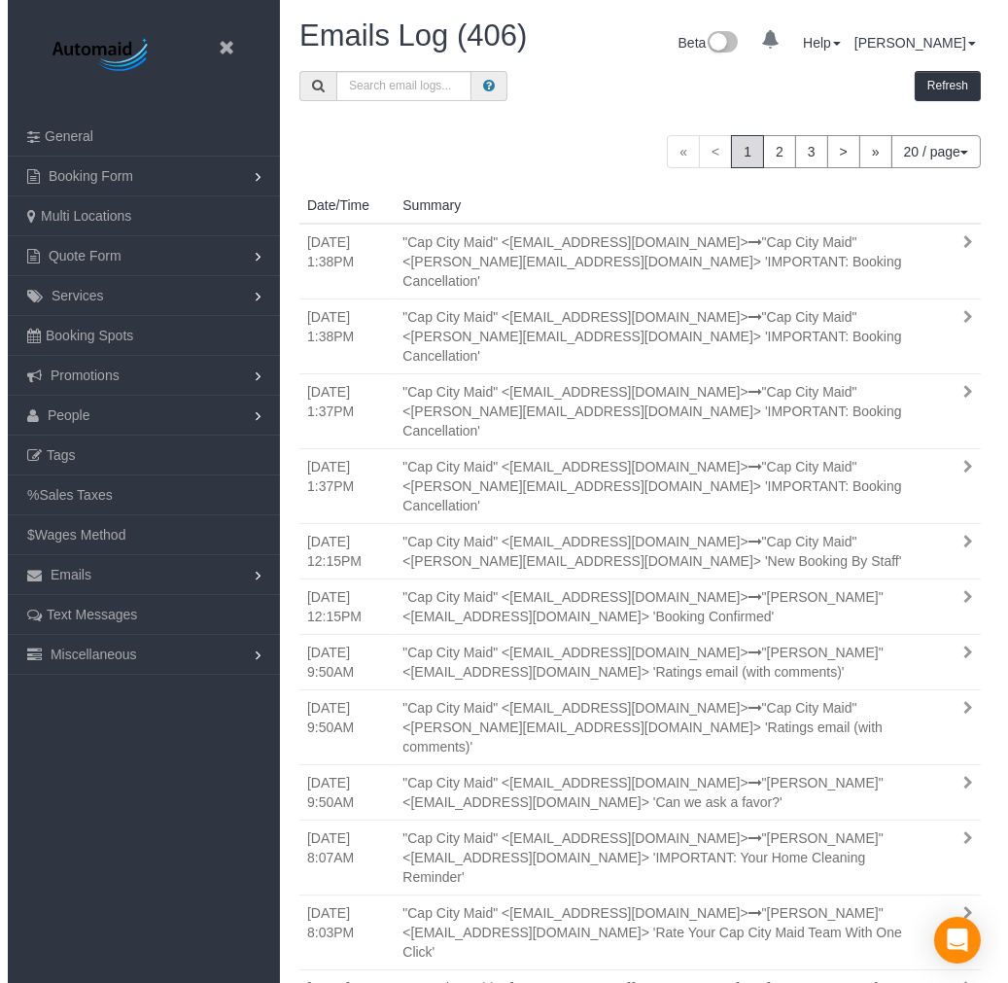
scroll to position [1472, 992]
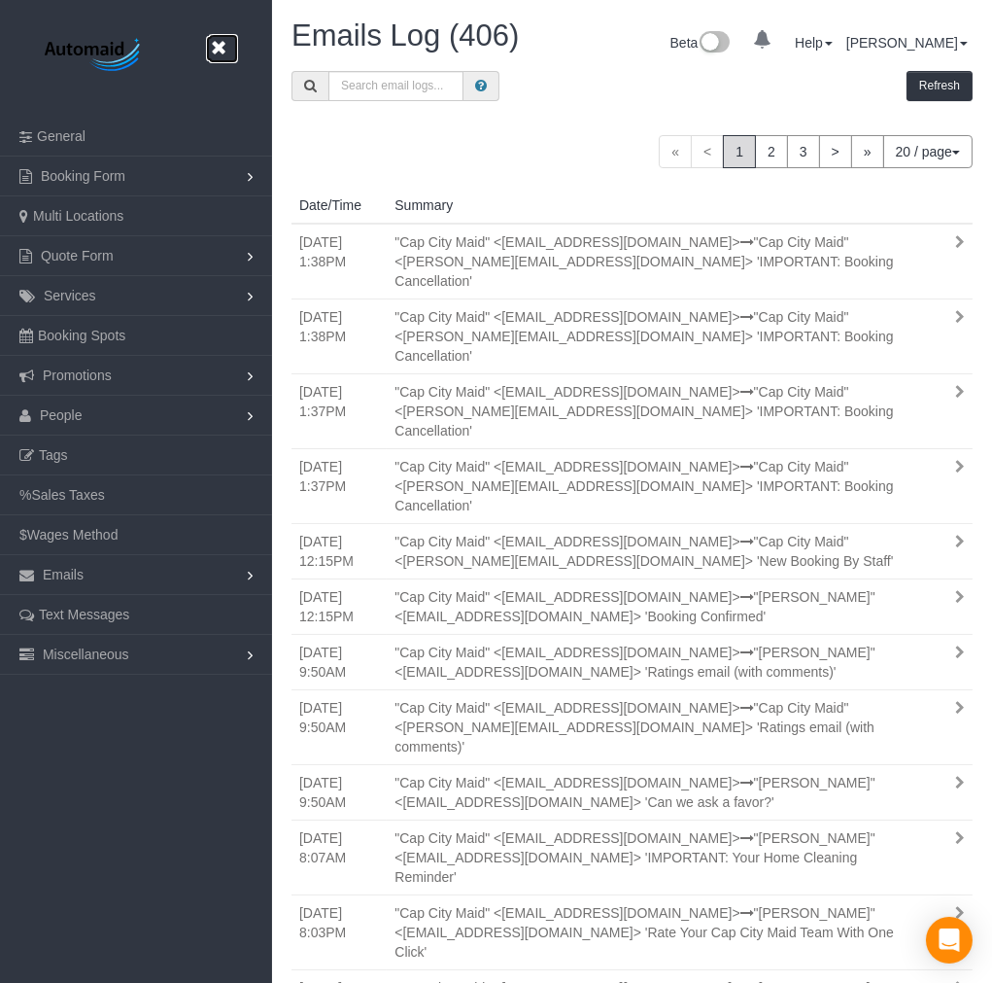
click at [222, 44] on icon at bounding box center [218, 48] width 24 height 24
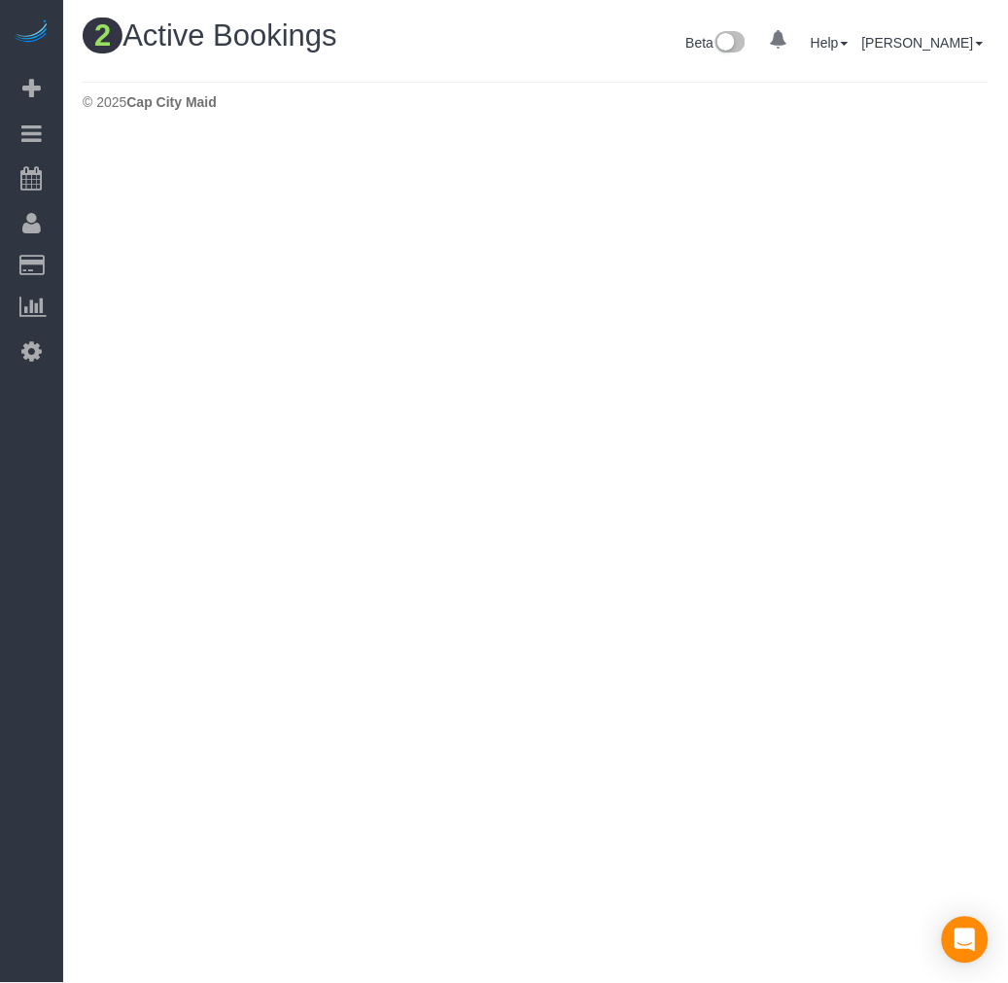
scroll to position [609, 1008]
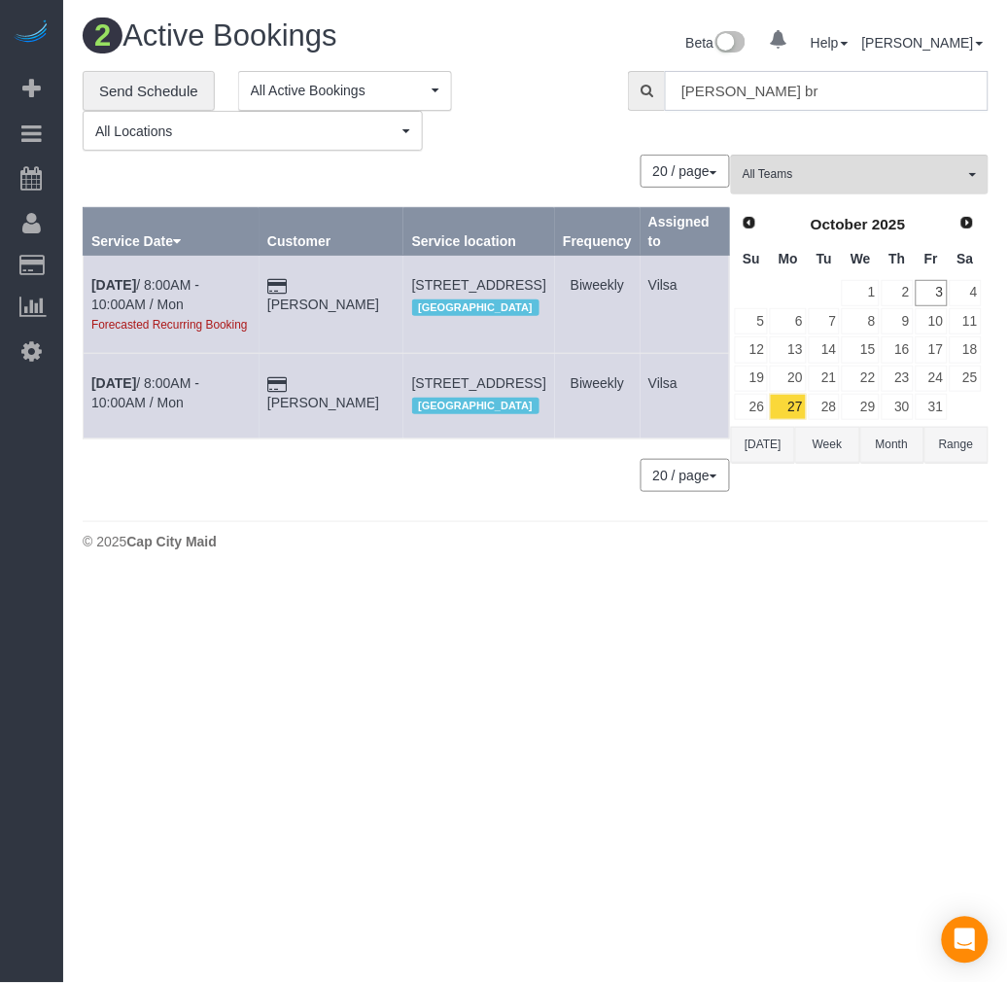
click at [762, 91] on input "regan br" at bounding box center [827, 91] width 324 height 40
drag, startPoint x: 762, startPoint y: 91, endPoint x: 599, endPoint y: 93, distance: 163.3
click at [599, 93] on div "**********" at bounding box center [535, 111] width 935 height 81
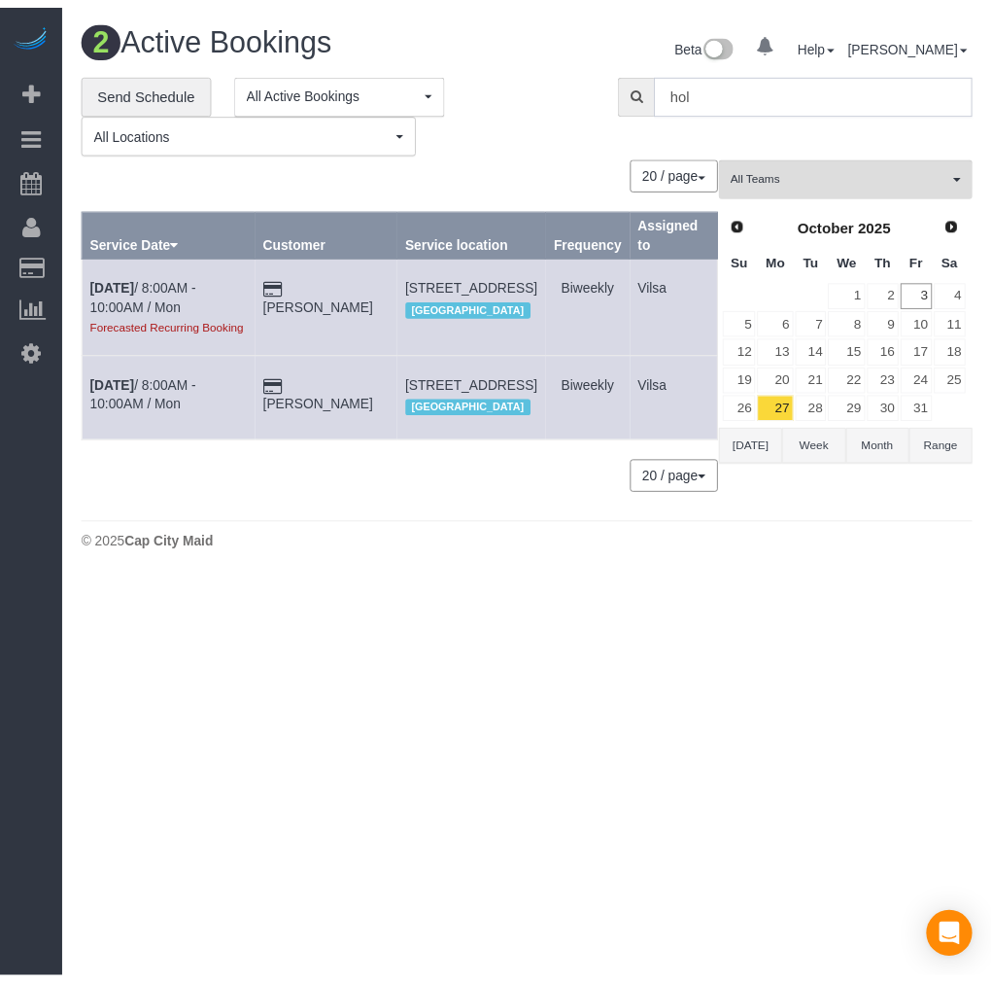
scroll to position [96617, 96184]
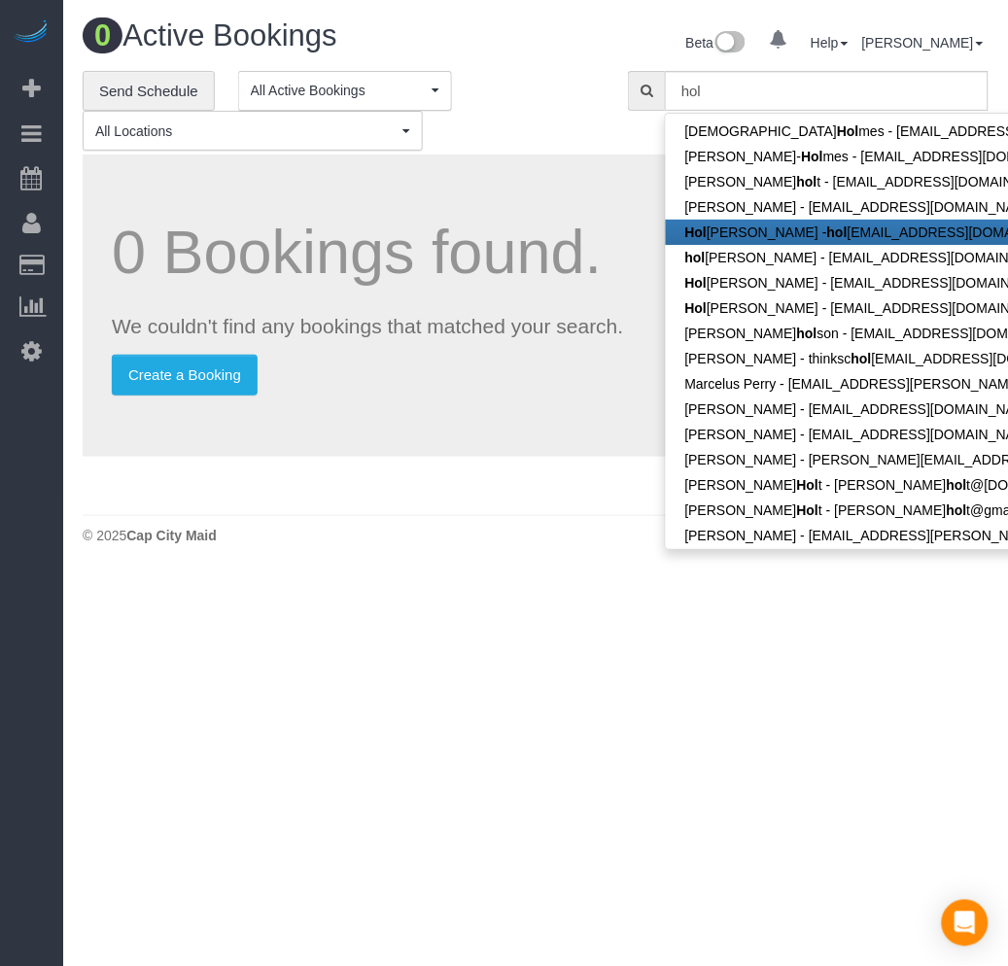
click at [863, 230] on link "Hol li Whiting - hol li3691@gmail.com" at bounding box center [918, 232] width 505 height 25
type input "[EMAIL_ADDRESS][DOMAIN_NAME]"
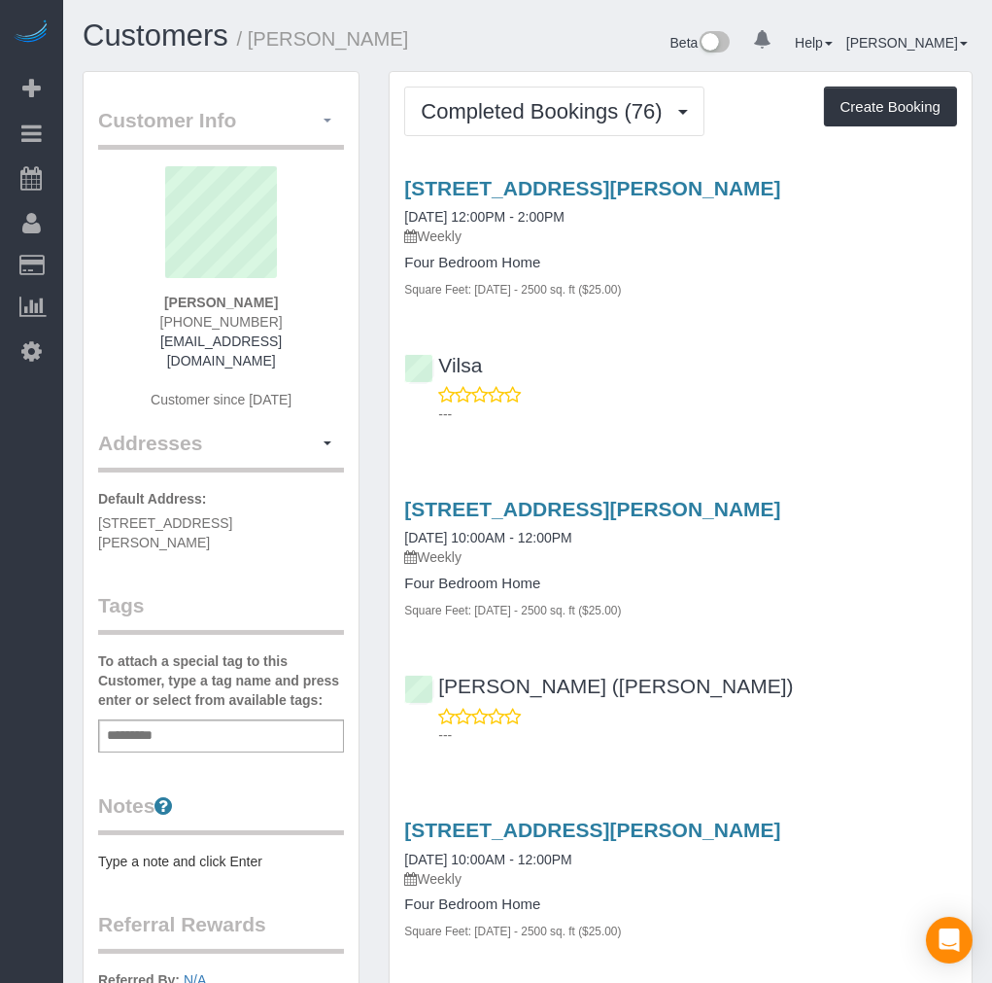
click at [327, 126] on button "button" at bounding box center [327, 121] width 33 height 30
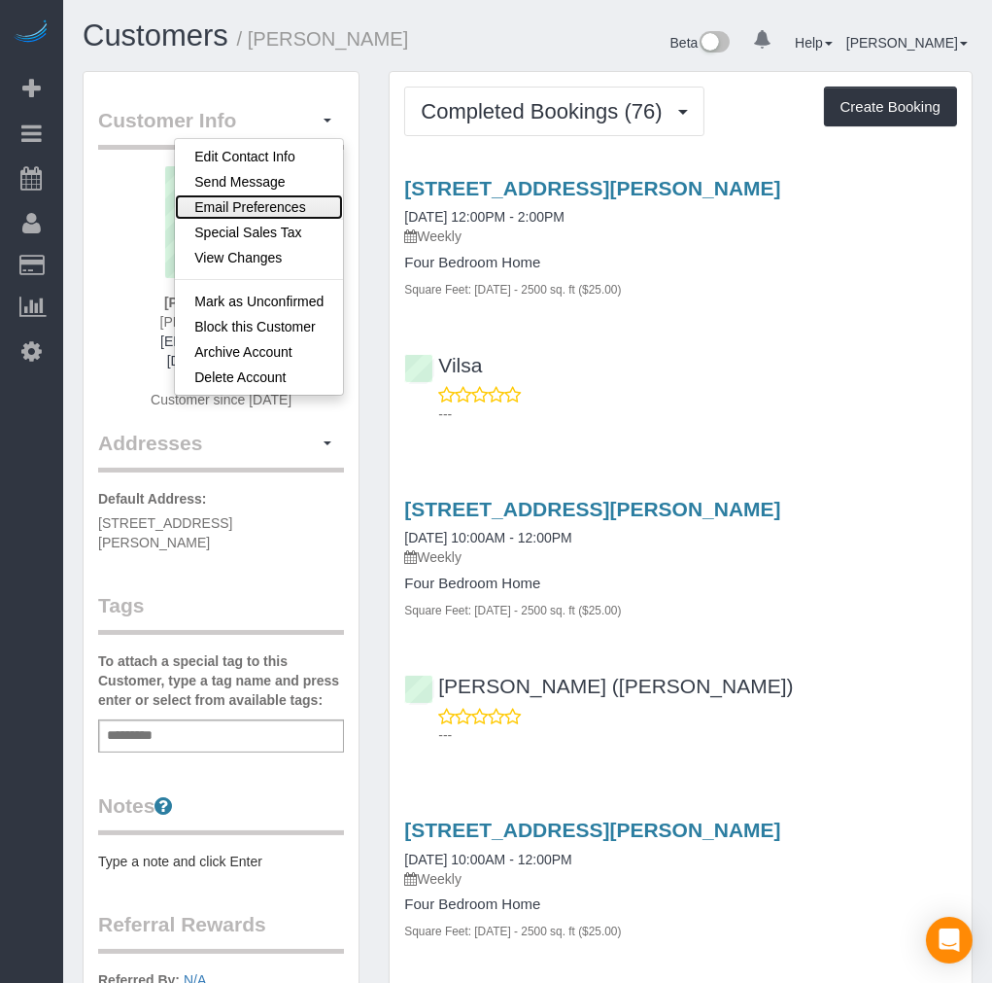
click at [294, 206] on link "Email Preferences" at bounding box center [259, 206] width 168 height 25
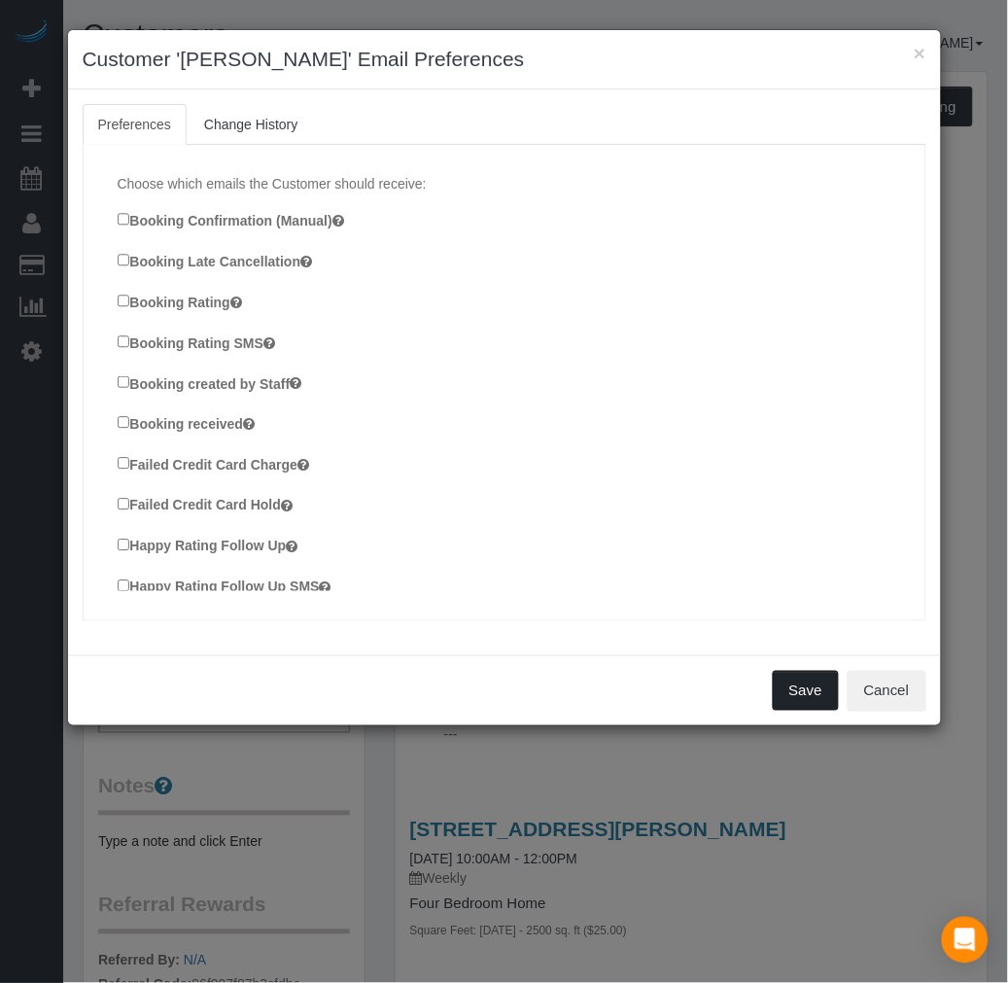
click at [802, 685] on button "Save" at bounding box center [806, 691] width 66 height 41
click at [802, 685] on div "Save Cancel" at bounding box center [504, 690] width 873 height 71
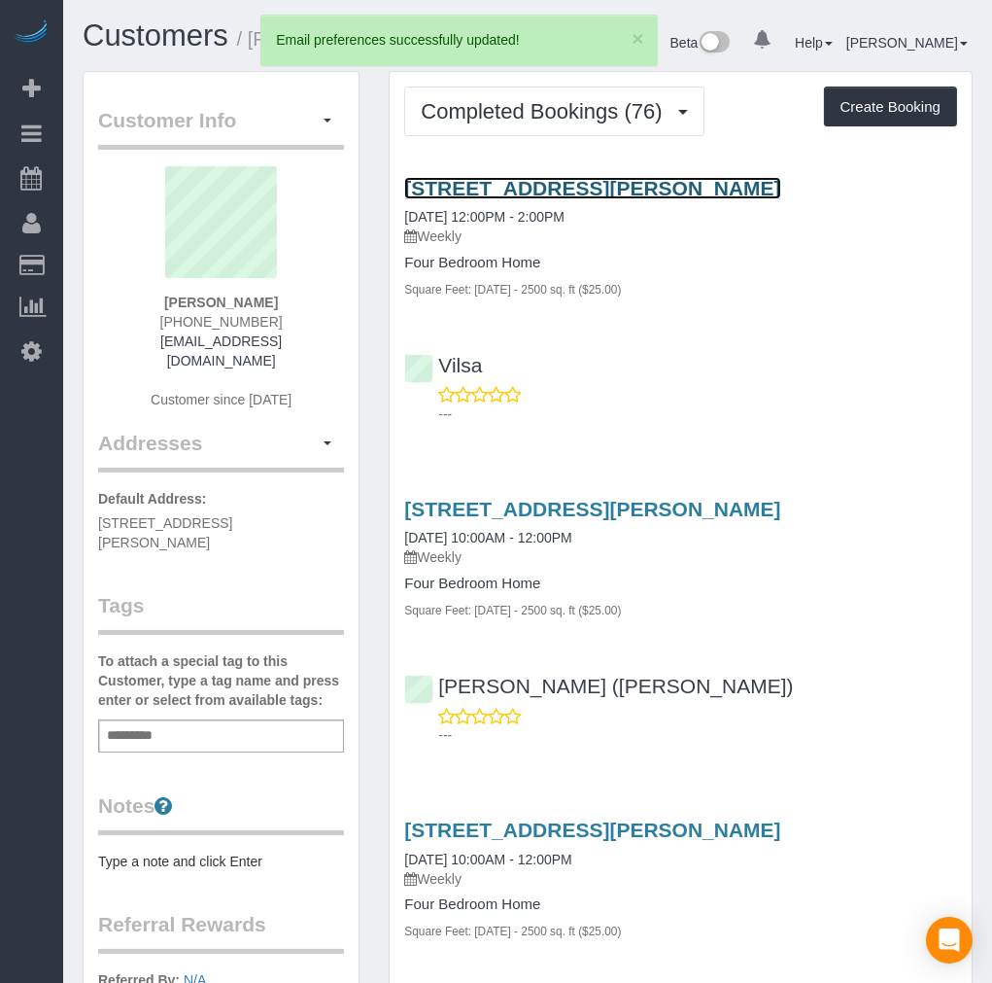
click at [547, 189] on link "[STREET_ADDRESS][PERSON_NAME]" at bounding box center [592, 188] width 376 height 22
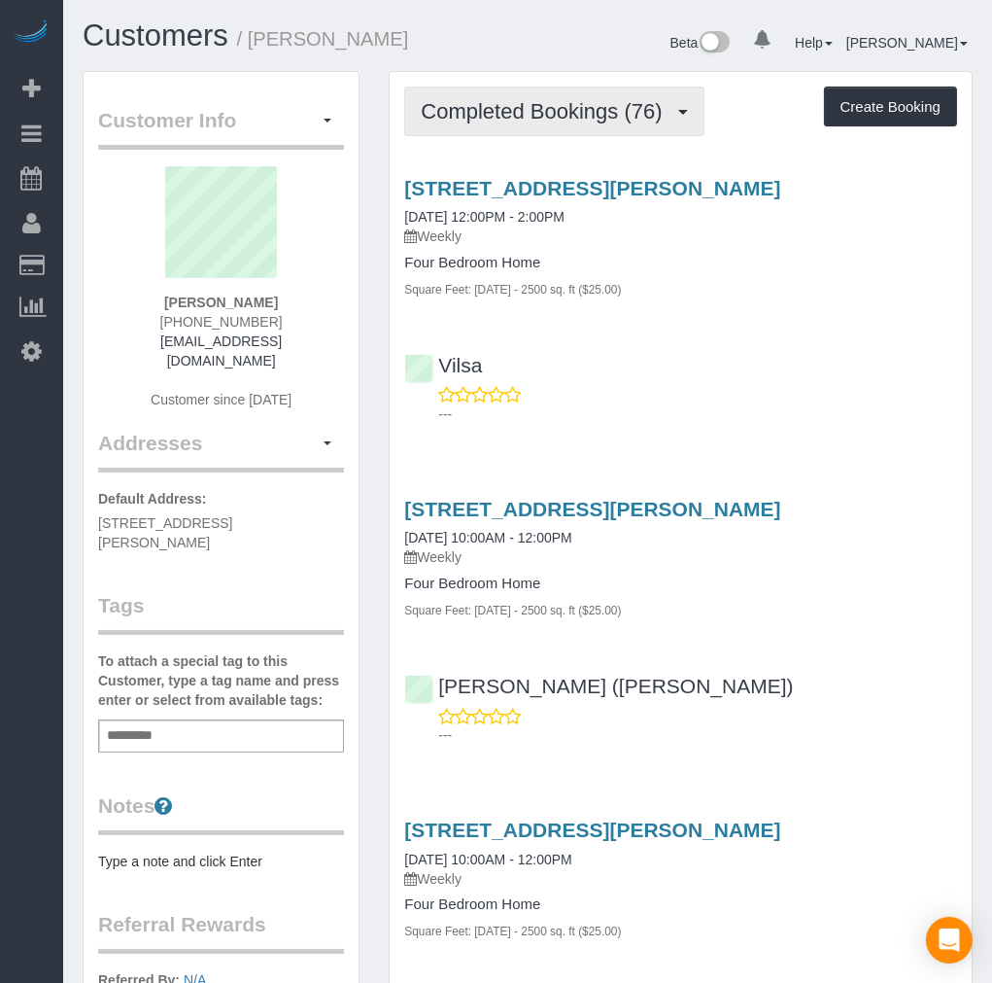
click at [537, 102] on span "Completed Bookings (76)" at bounding box center [546, 111] width 251 height 24
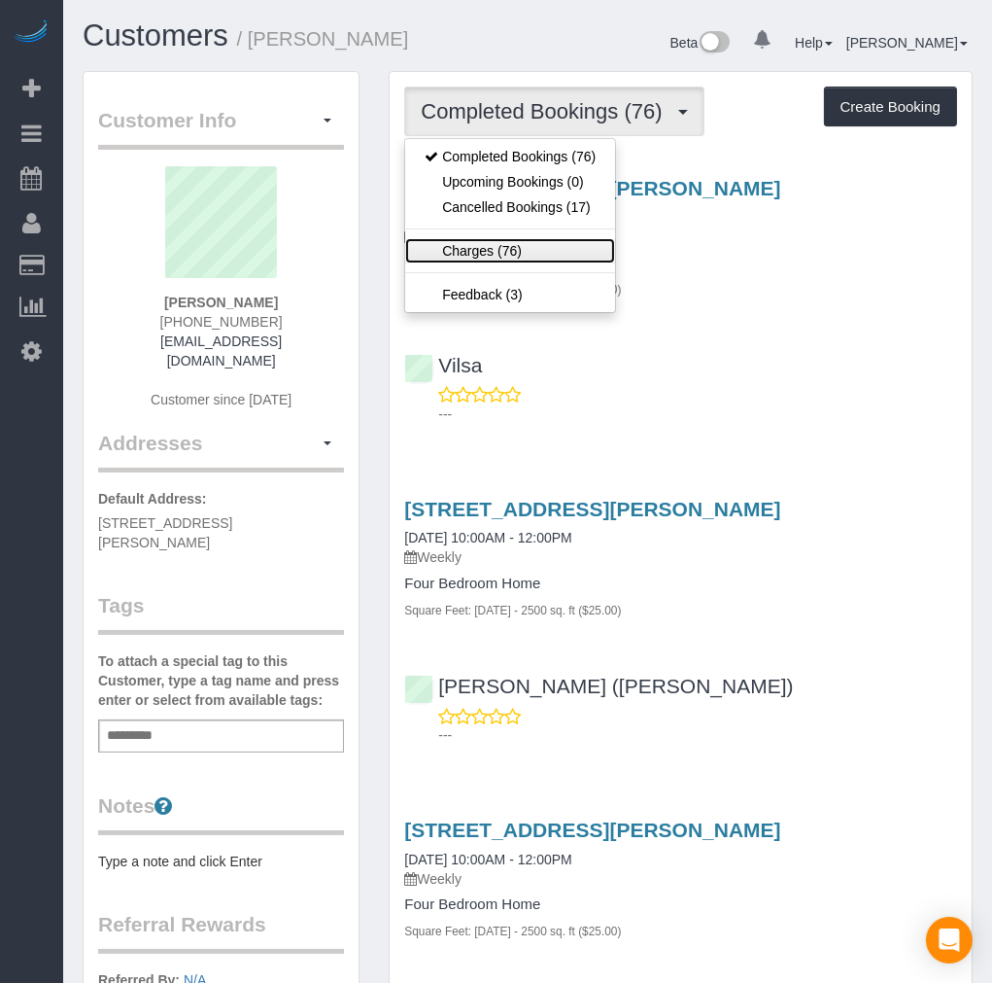
click at [491, 244] on link "Charges (76)" at bounding box center [510, 250] width 210 height 25
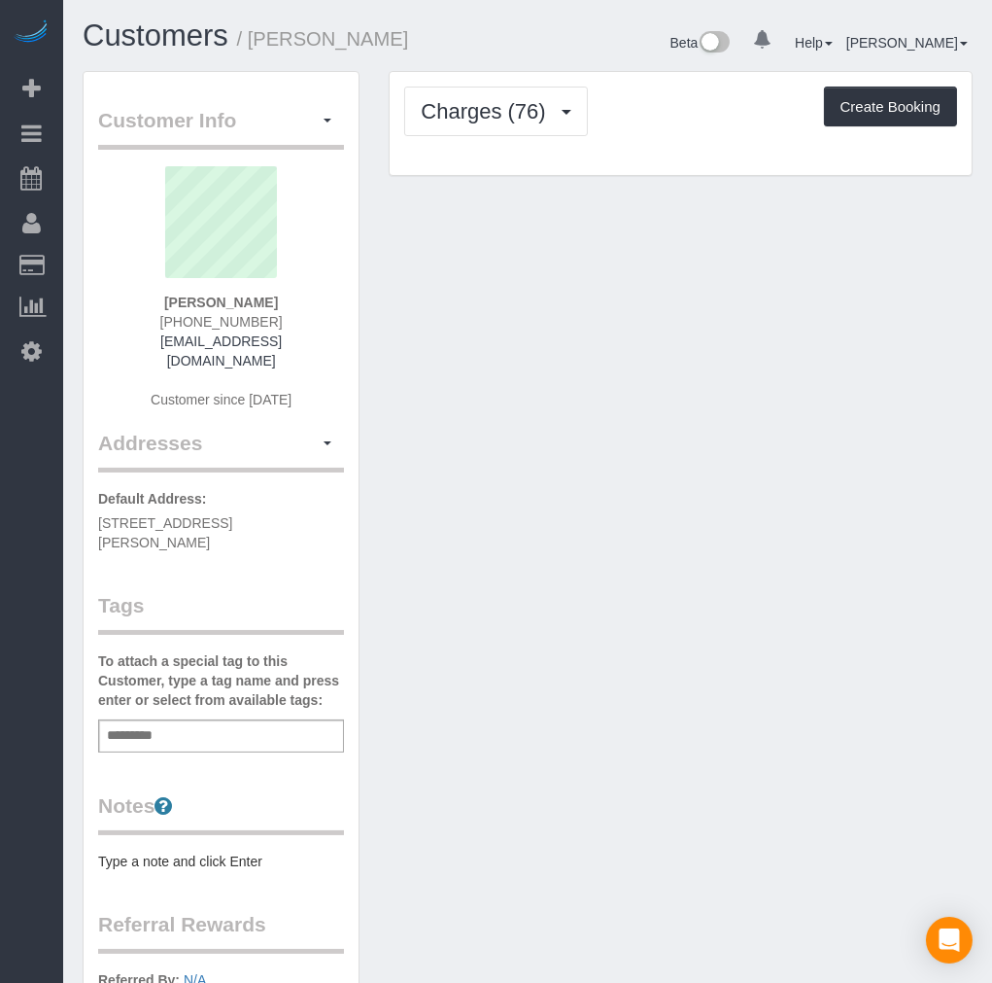
scroll to position [7822, 992]
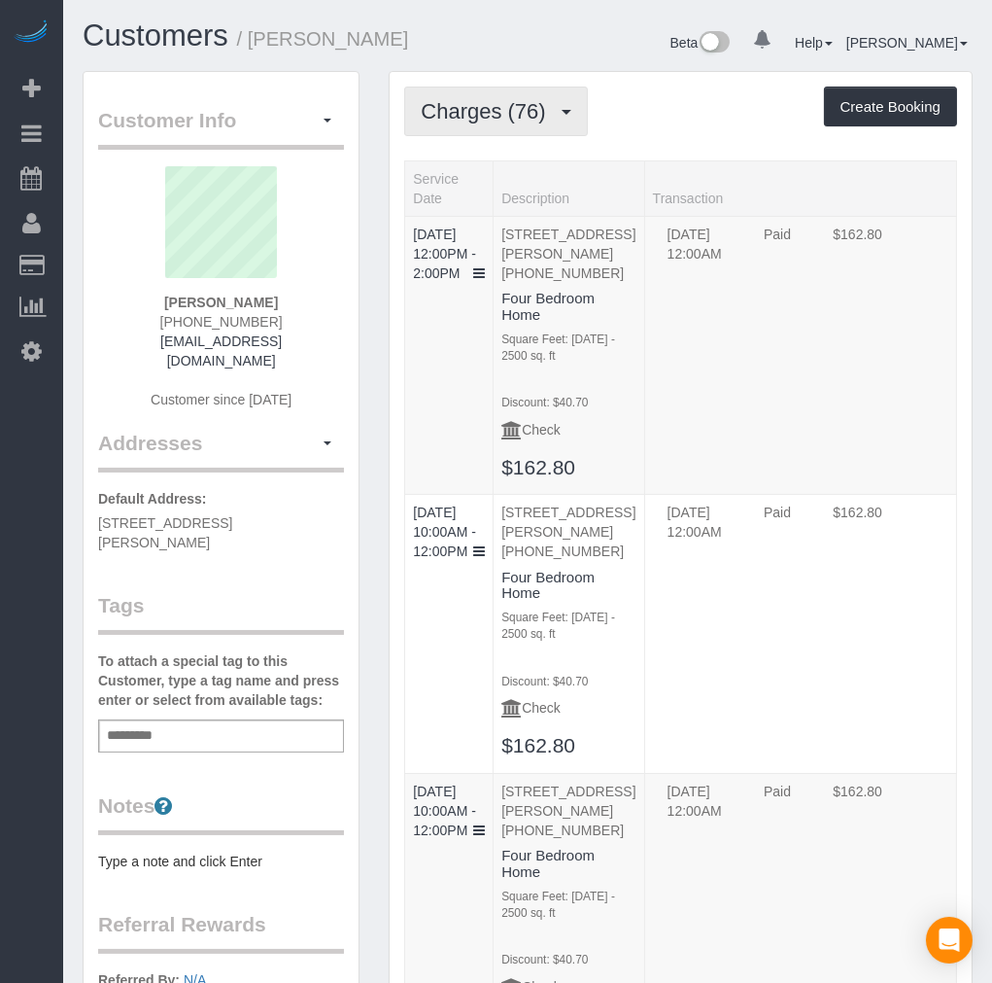
click at [506, 121] on span "Charges (76)" at bounding box center [488, 111] width 134 height 24
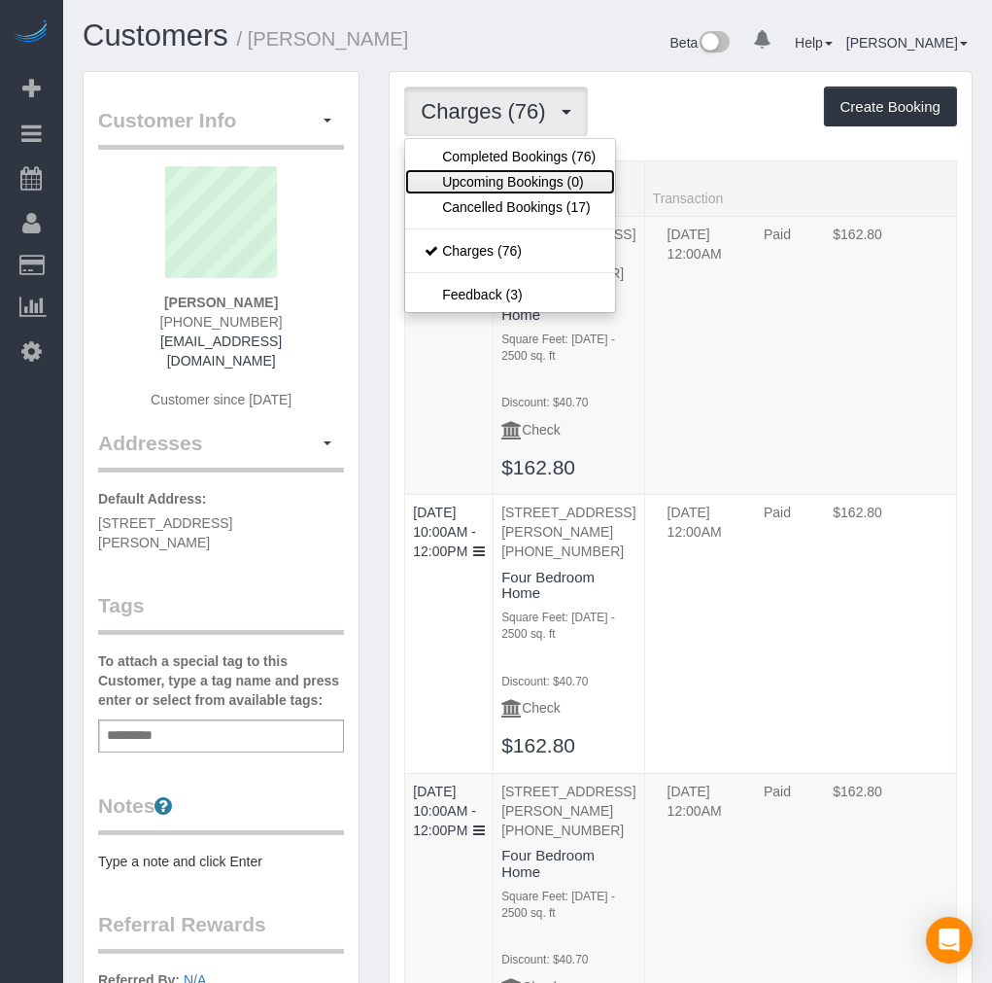
click at [540, 183] on link "Upcoming Bookings (0)" at bounding box center [510, 181] width 210 height 25
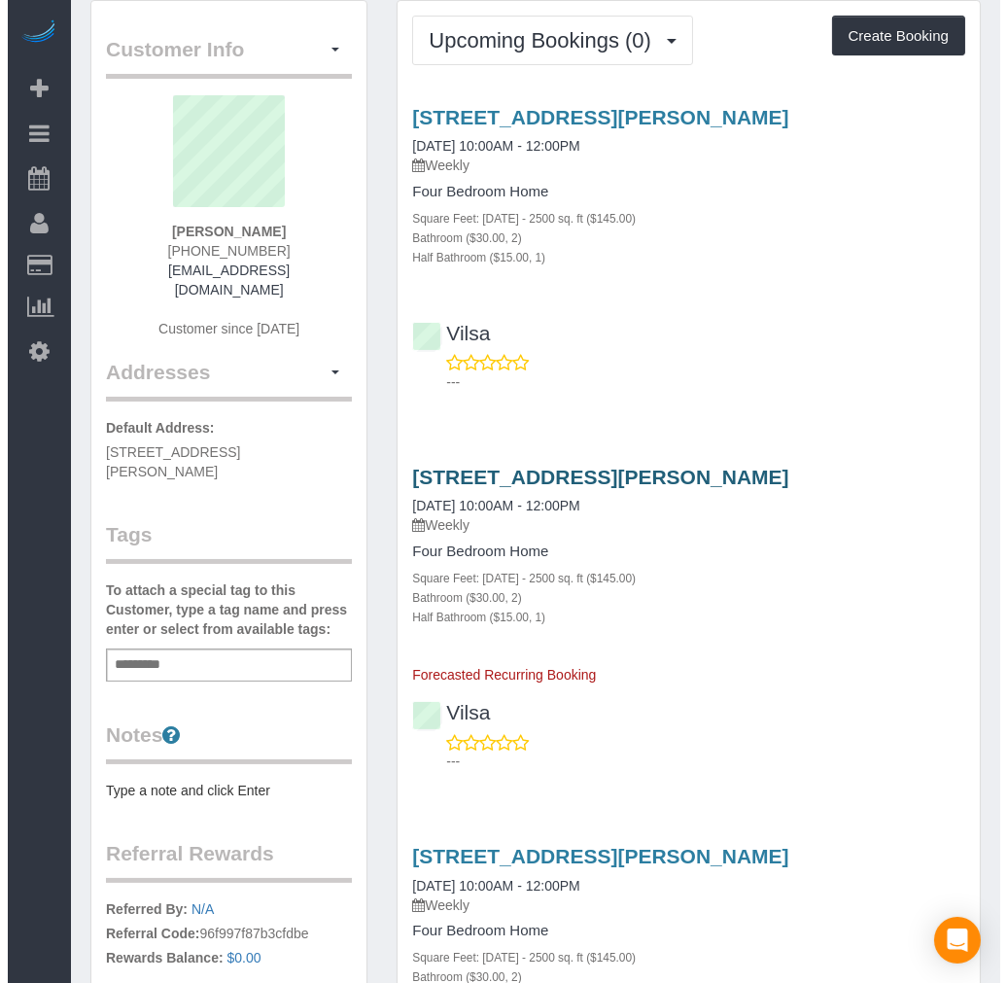
scroll to position [108, 0]
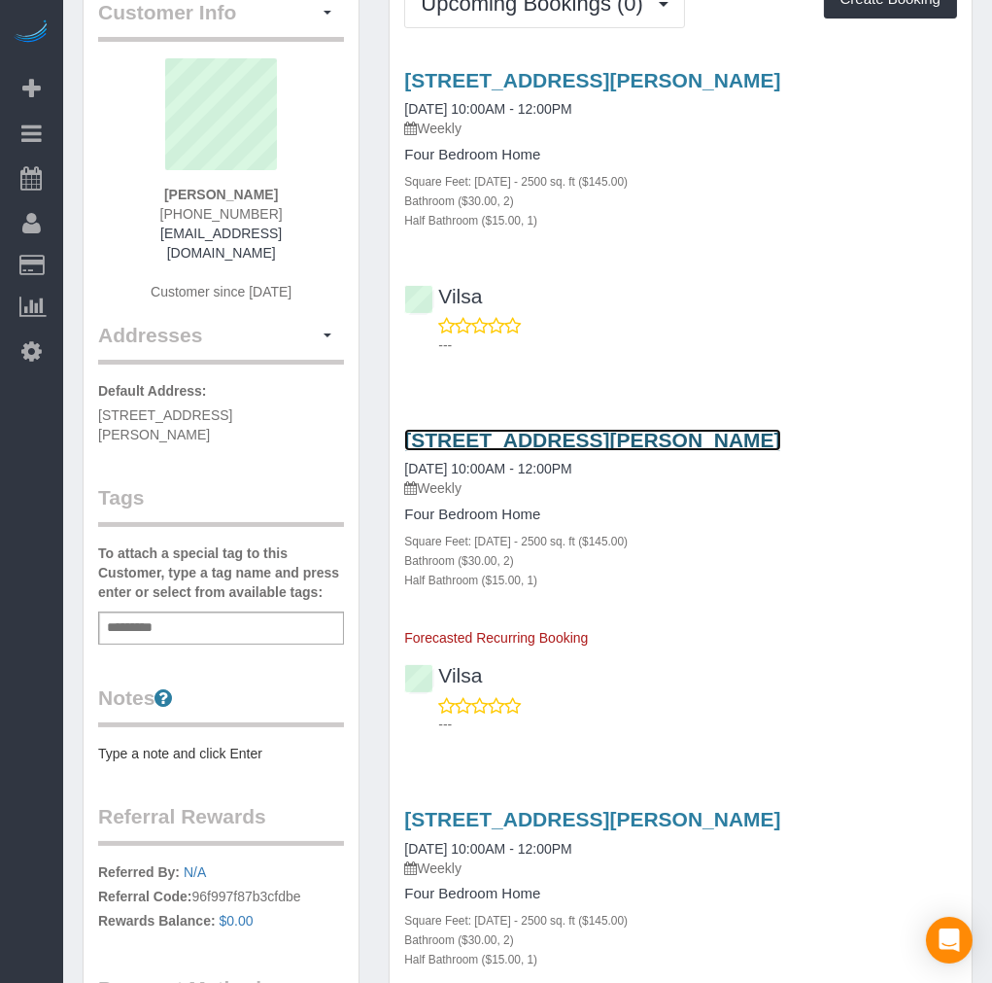
click at [678, 429] on link "[STREET_ADDRESS][PERSON_NAME]" at bounding box center [592, 440] width 376 height 22
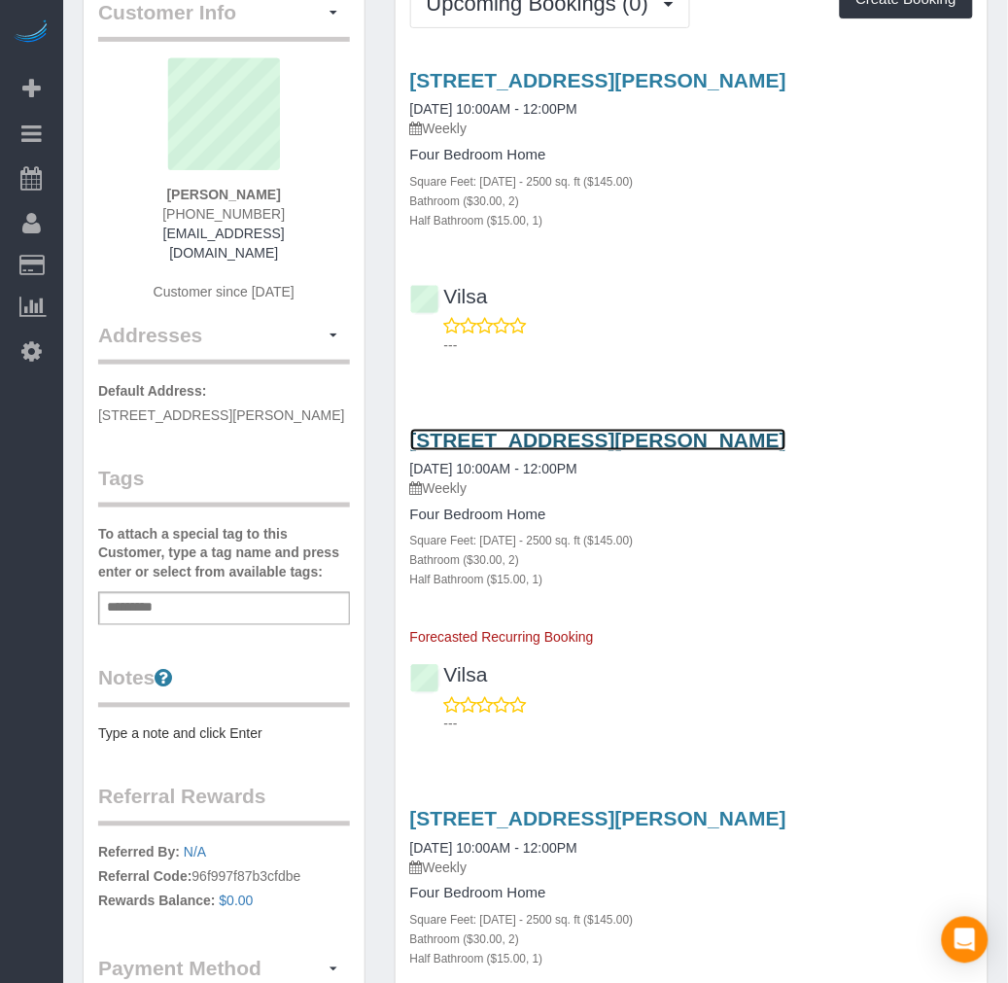
scroll to position [2900, 1008]
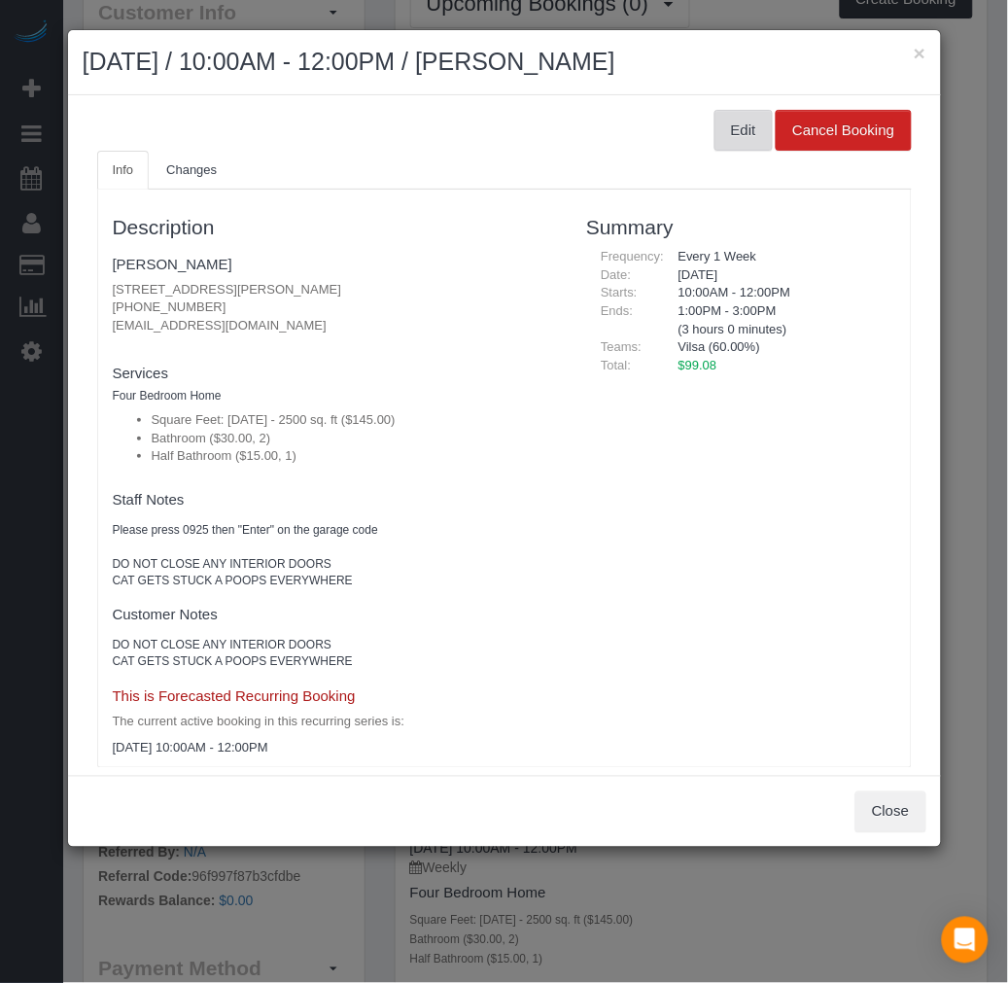
click at [723, 138] on button "Edit" at bounding box center [743, 130] width 58 height 41
click at [714, 119] on button "Edit" at bounding box center [743, 130] width 58 height 41
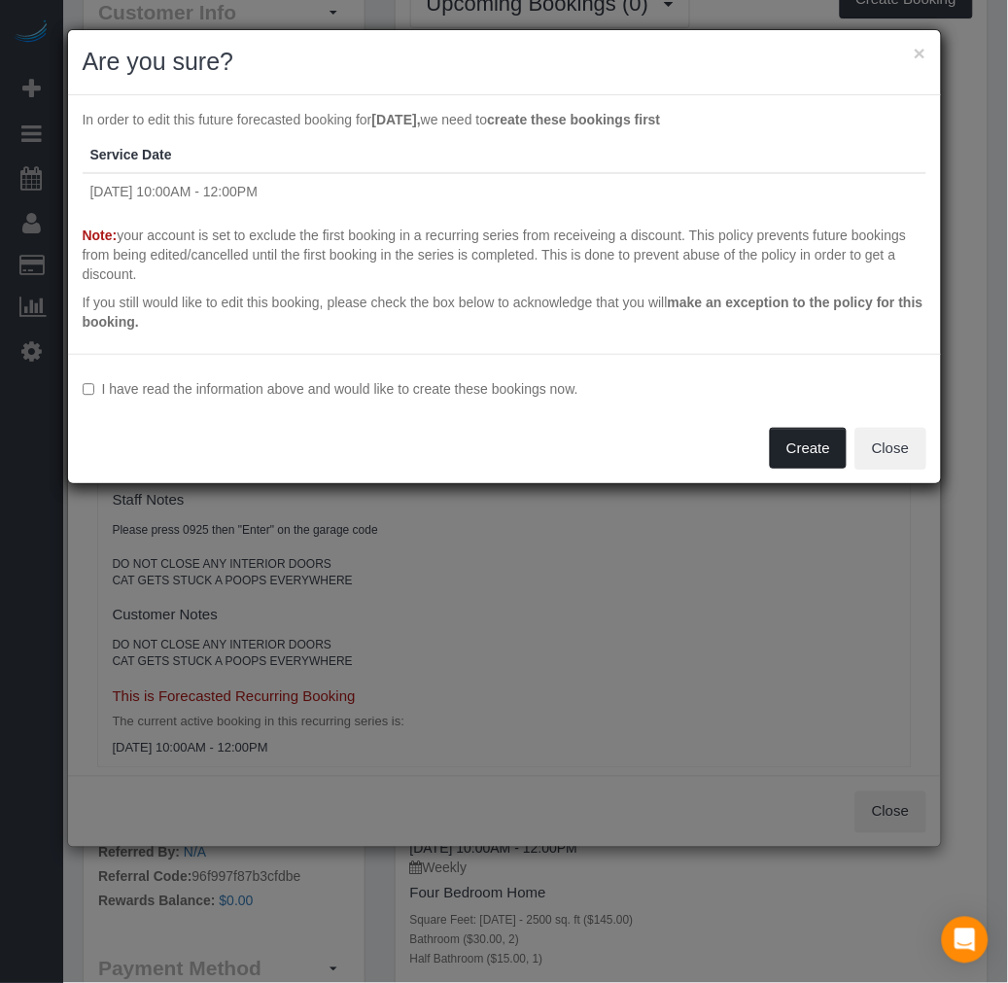
click at [814, 437] on button "Create" at bounding box center [808, 448] width 77 height 41
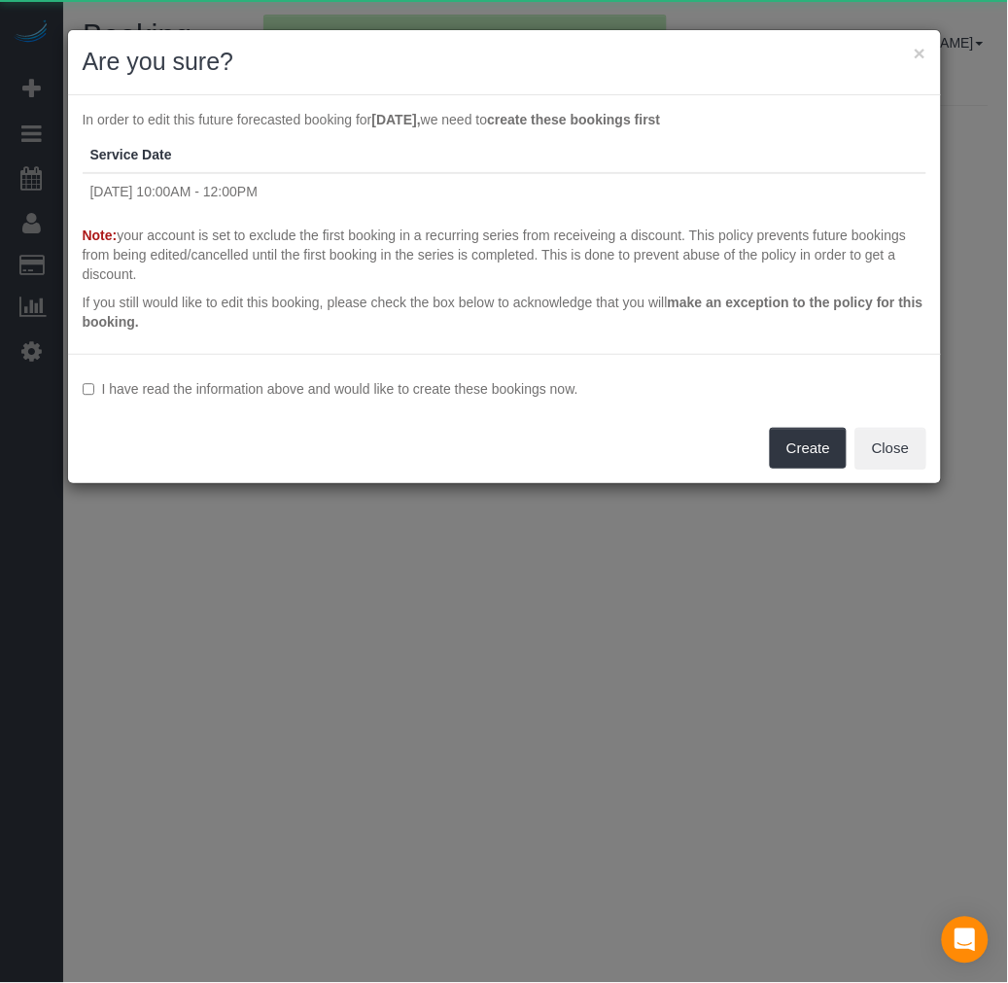
scroll to position [162, 1008]
select select "VA"
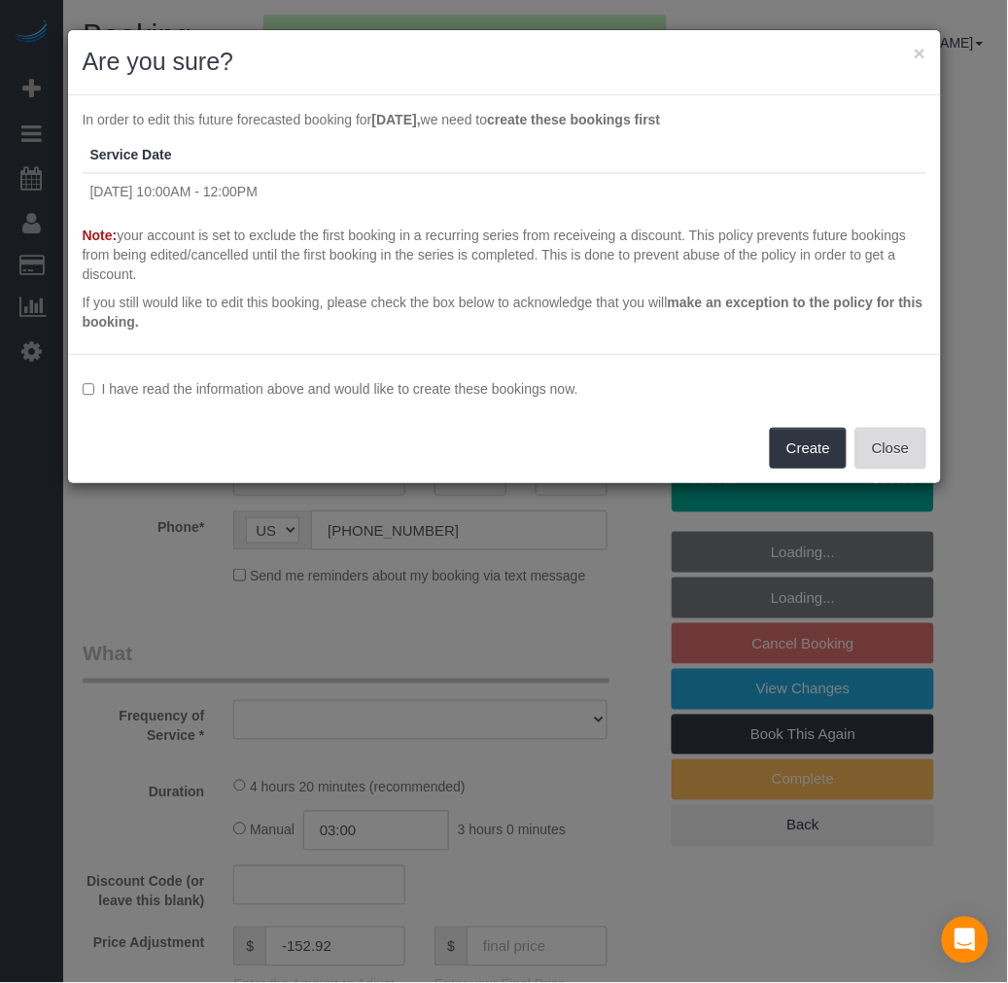
scroll to position [2438, 1008]
select select "spot224"
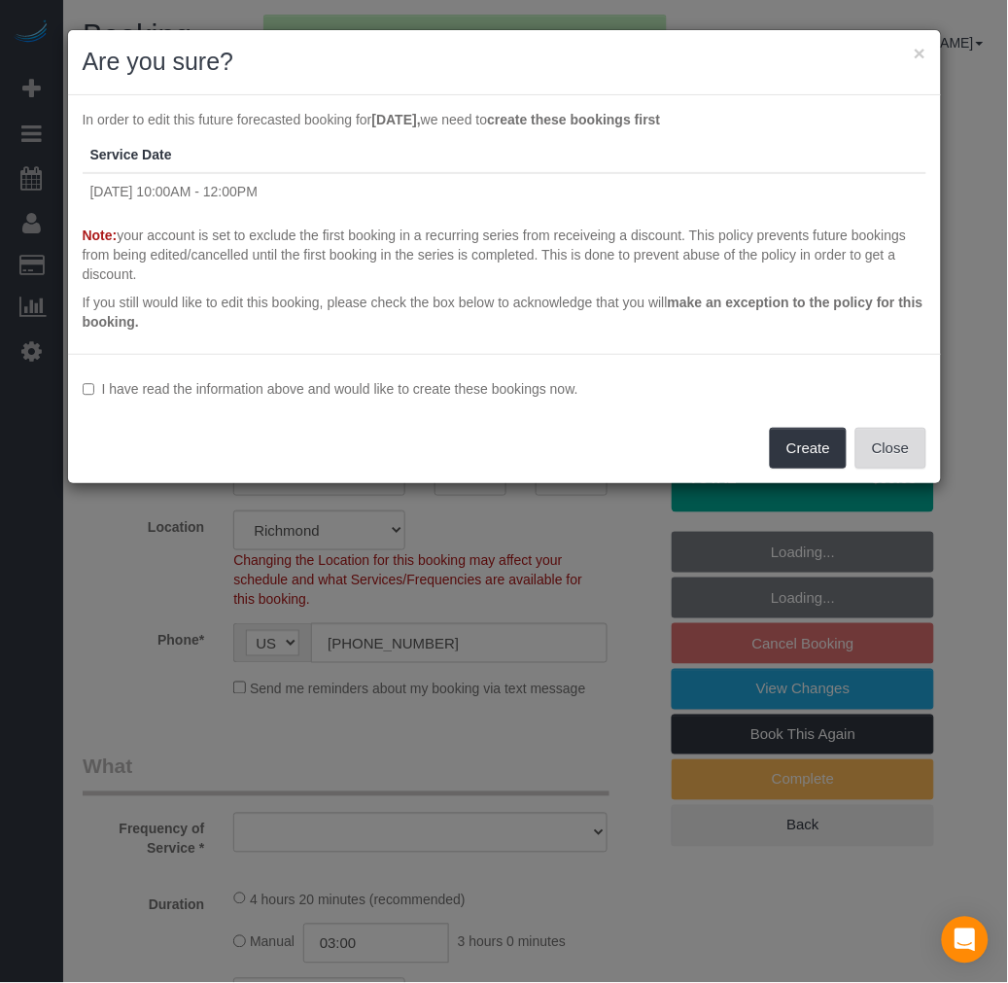
click at [886, 445] on button "Close" at bounding box center [890, 448] width 70 height 41
select select "object:16901"
select select "2001"
select select "2"
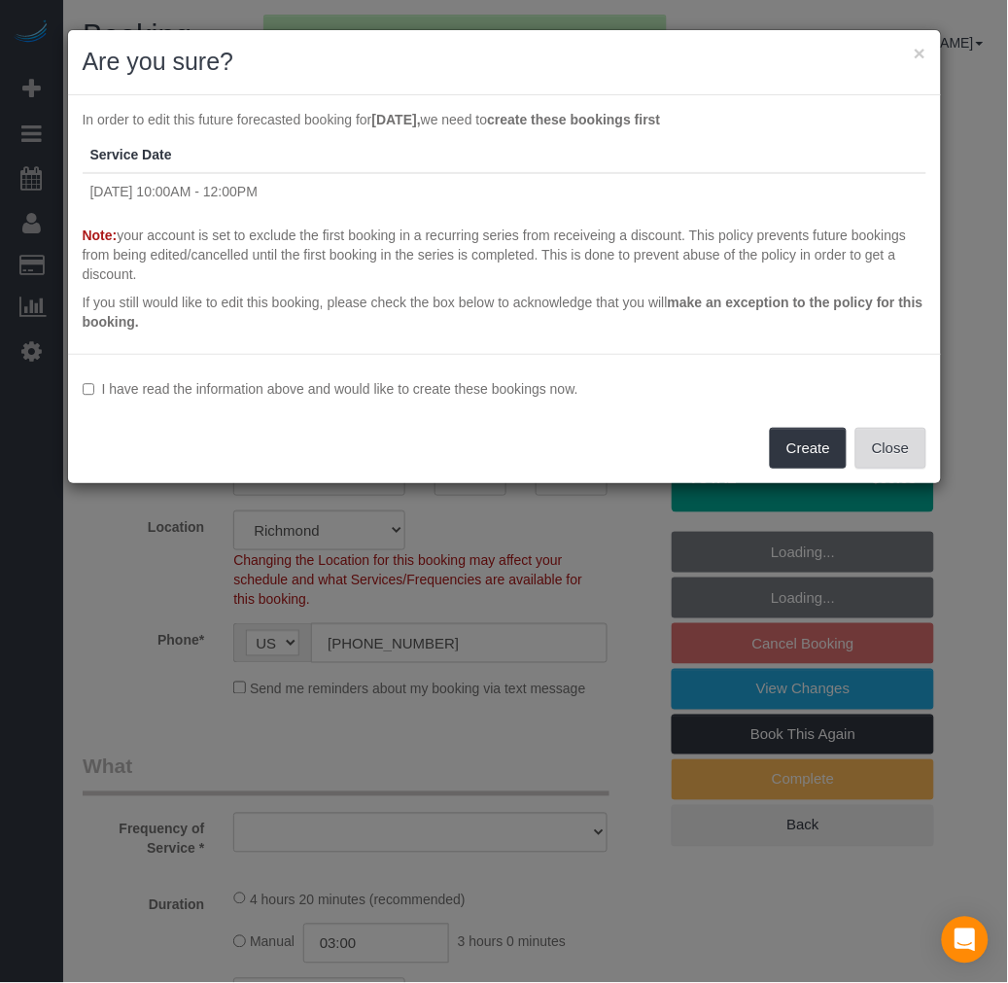
select select "1"
select select "number:4"
select select "number:42"
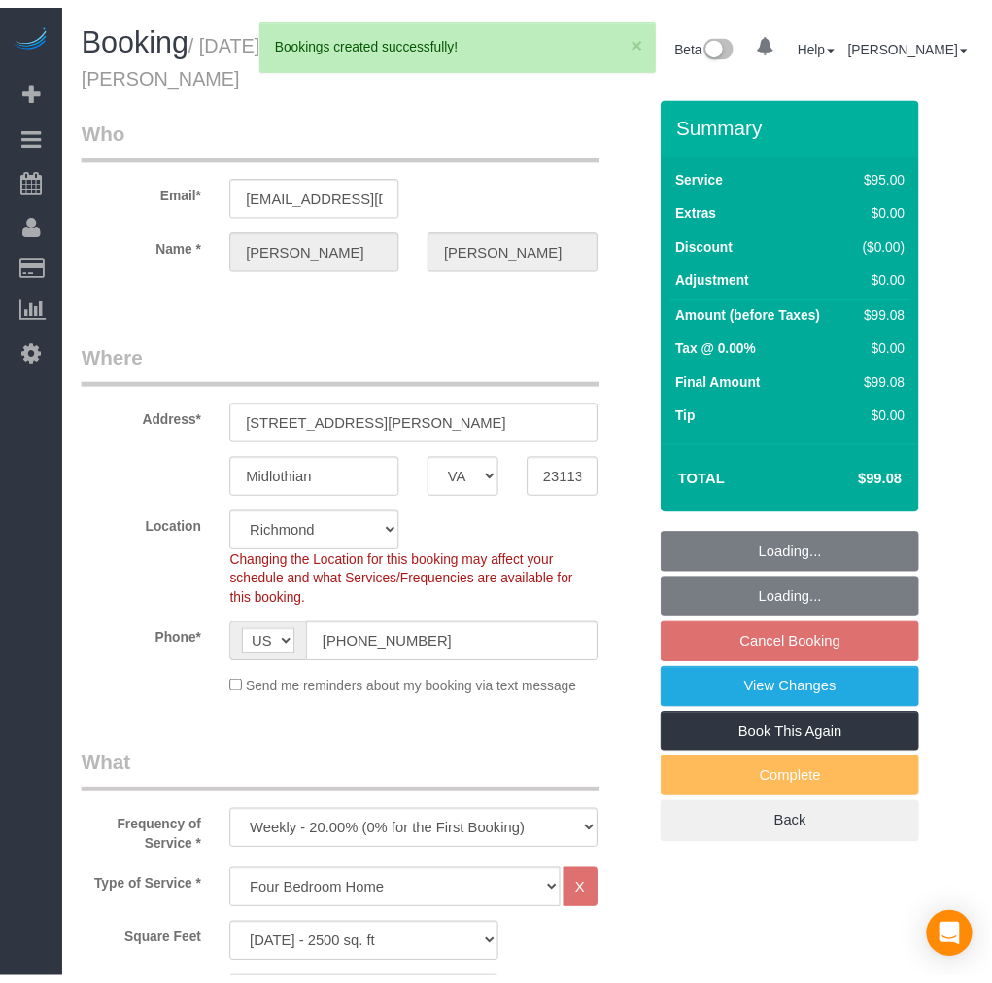
scroll to position [3832, 992]
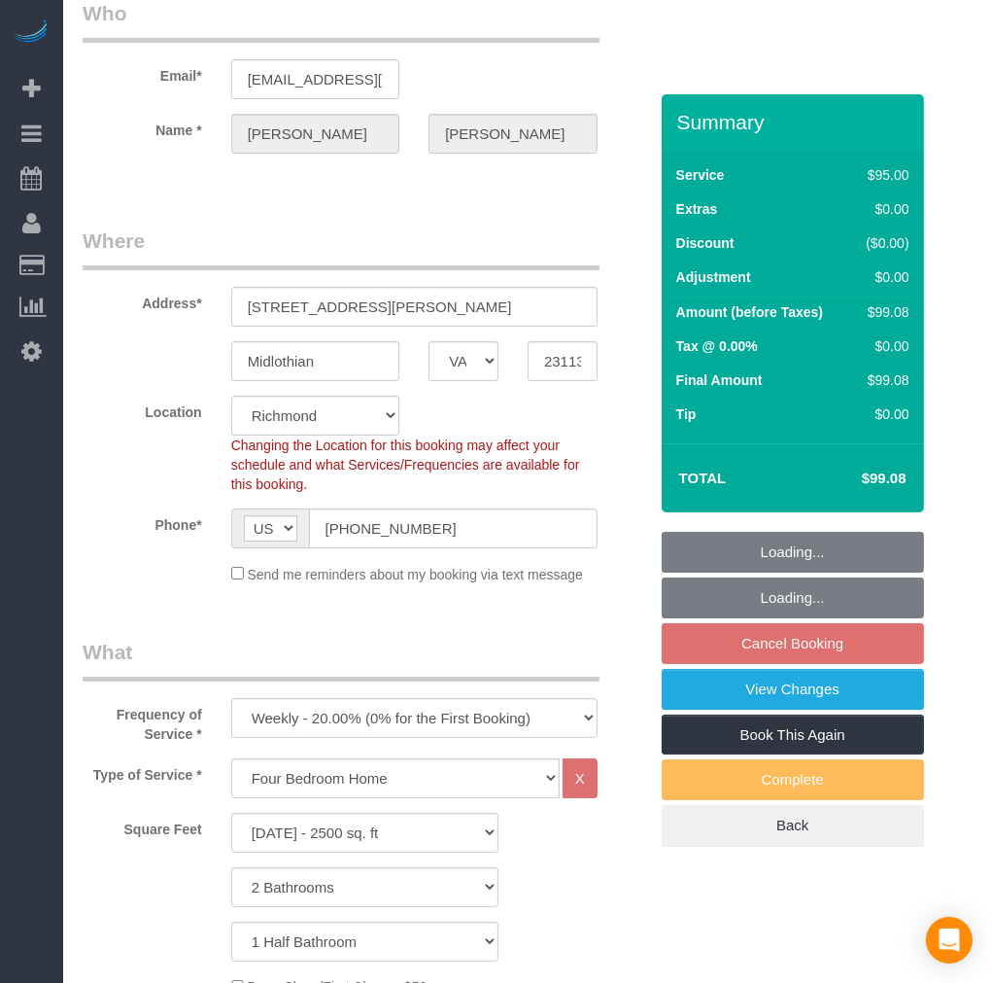
select select "object:17034"
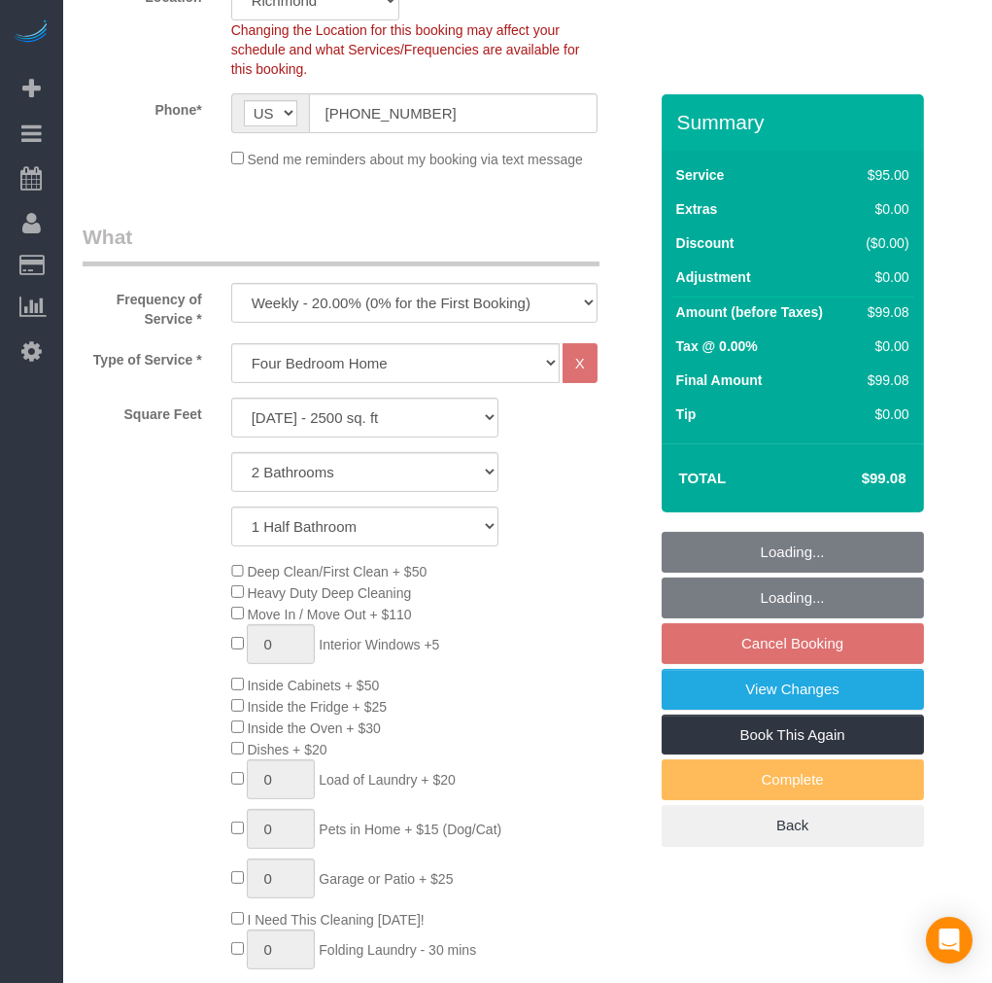
select select "2001"
select select "2"
select select "1"
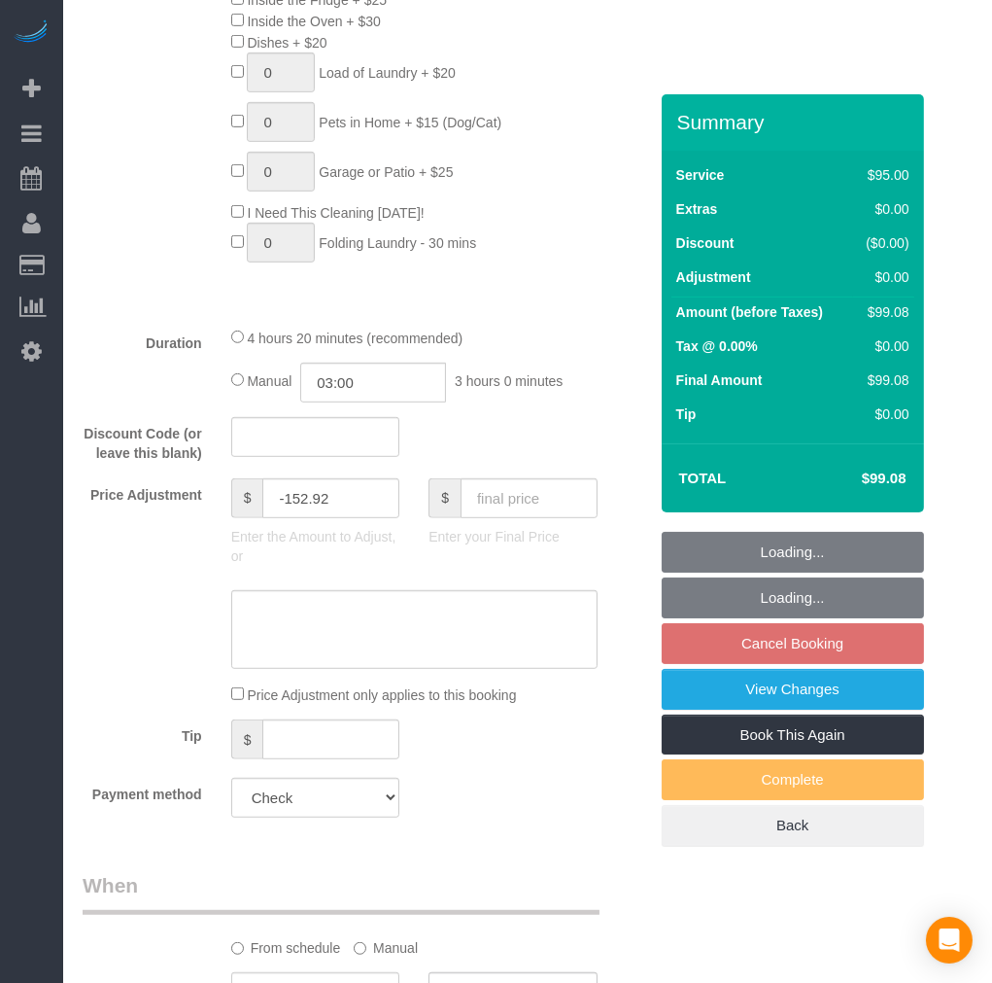
scroll to position [1511, 0]
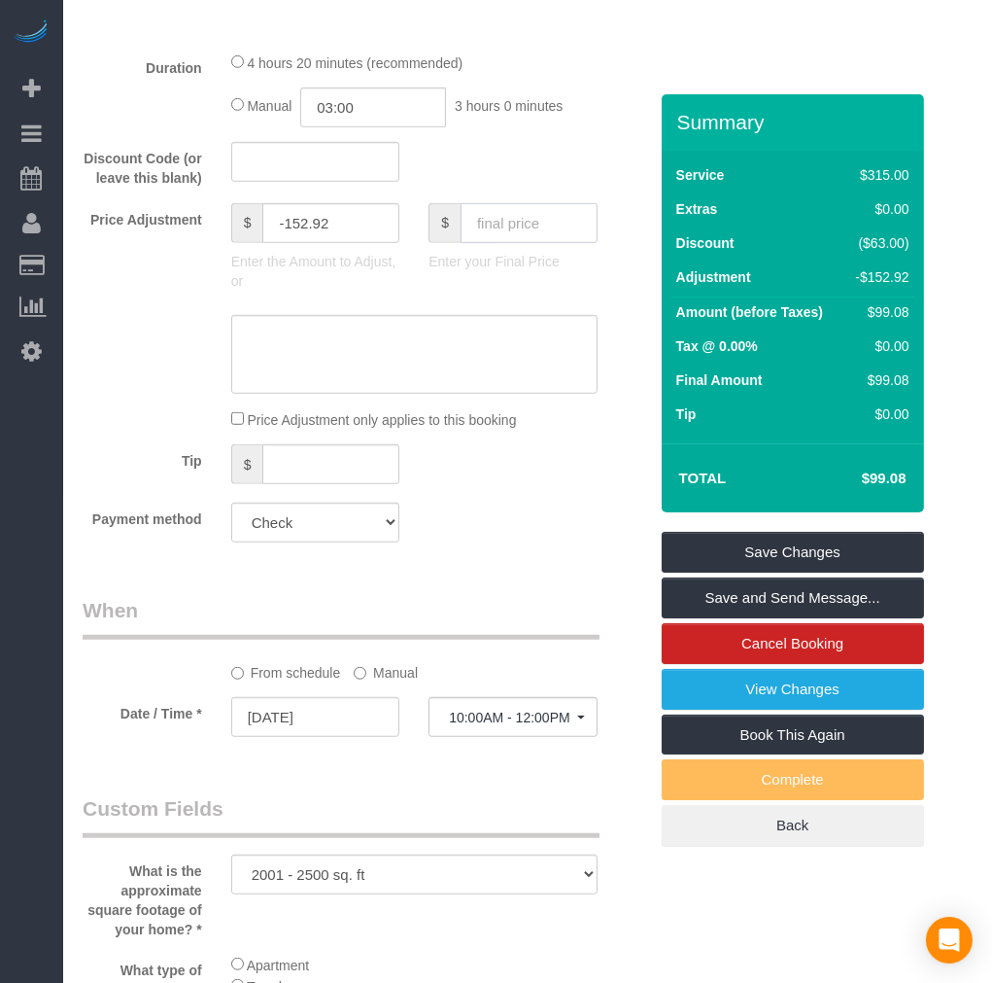
click at [492, 239] on input "text" at bounding box center [529, 223] width 137 height 40
type input "162.07"
click at [580, 605] on div "Who Email* holli3691@gmail.com Name * Holli Whiting Where Address* 2000 Winterf…" at bounding box center [365, 405] width 594 height 3644
type input "-89.93"
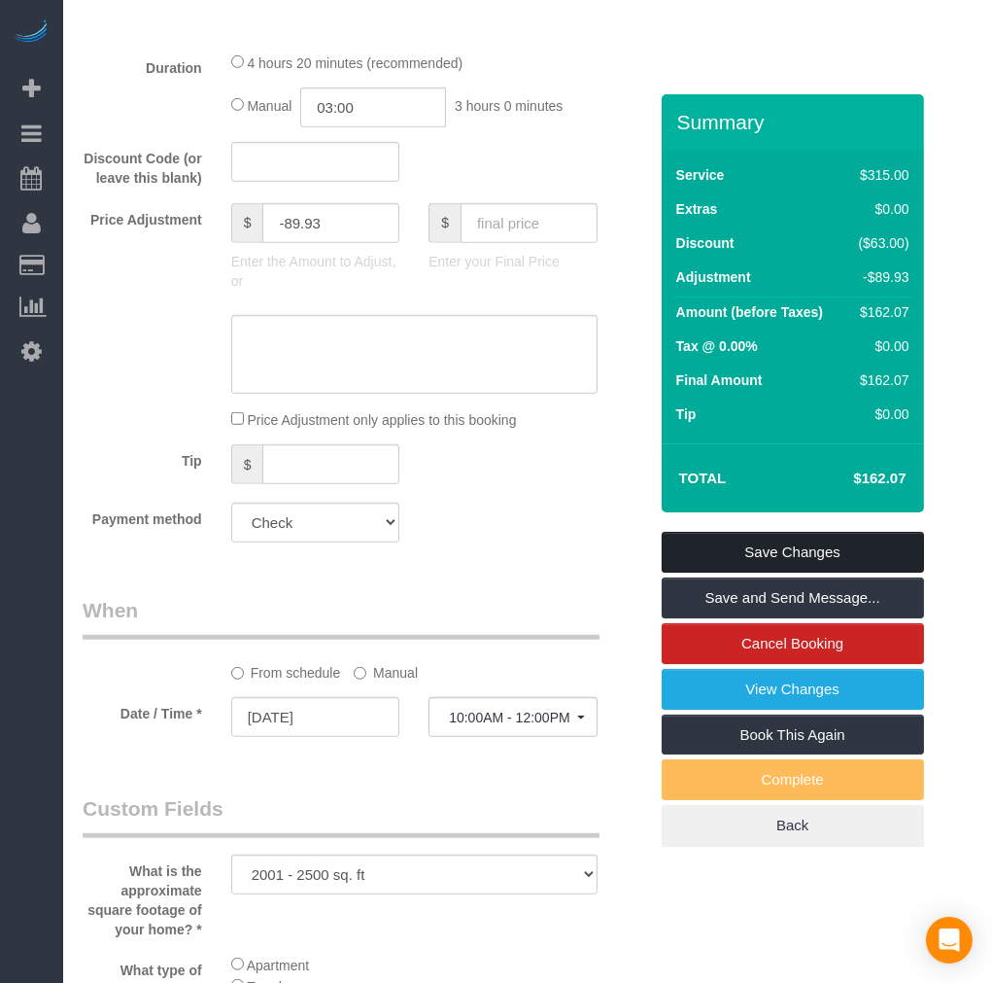
click at [732, 551] on link "Save Changes" at bounding box center [793, 552] width 262 height 41
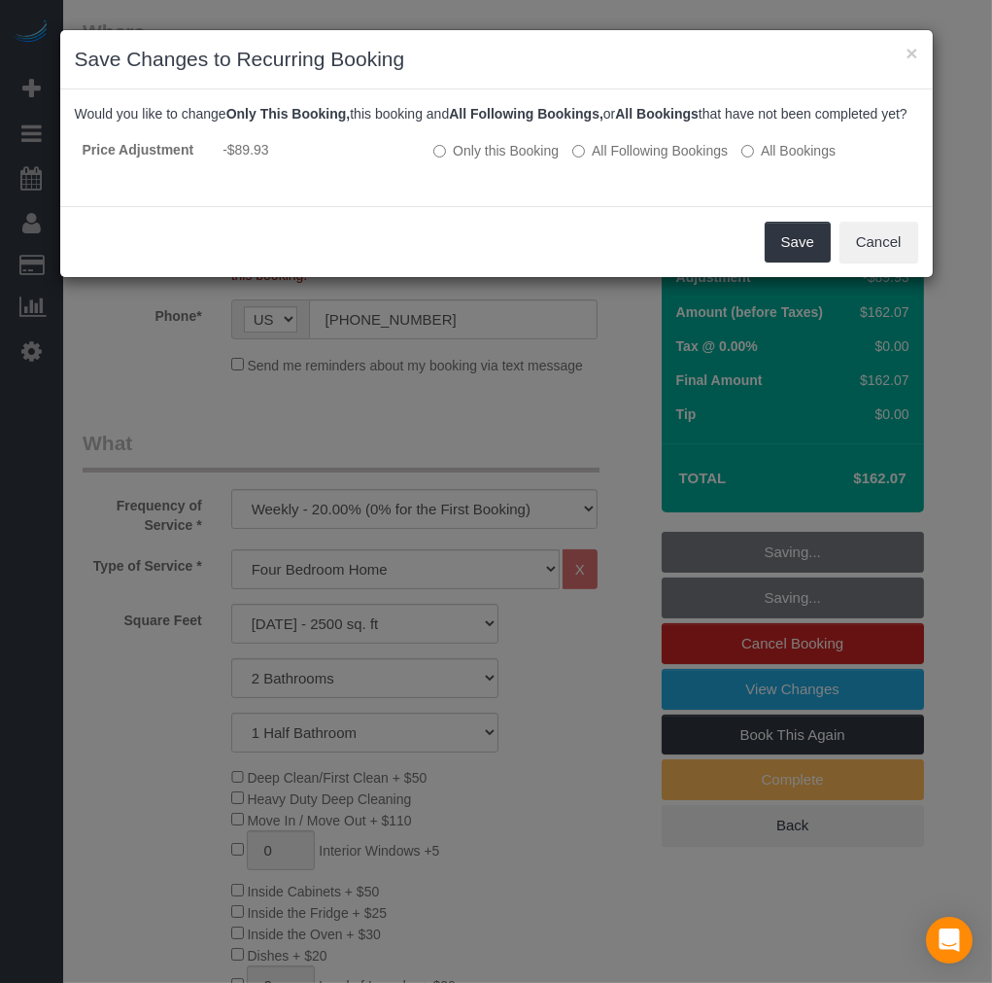
scroll to position [3832, 1008]
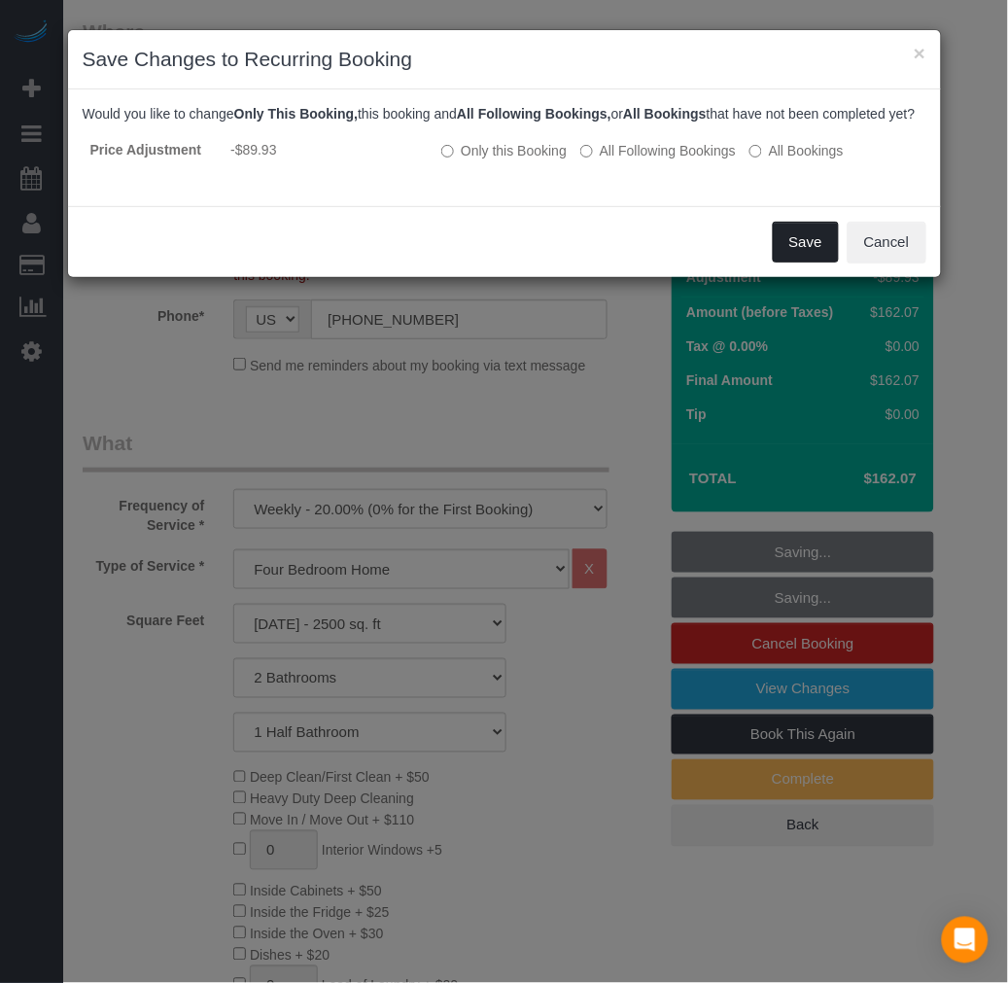
click at [803, 262] on button "Save" at bounding box center [806, 242] width 66 height 41
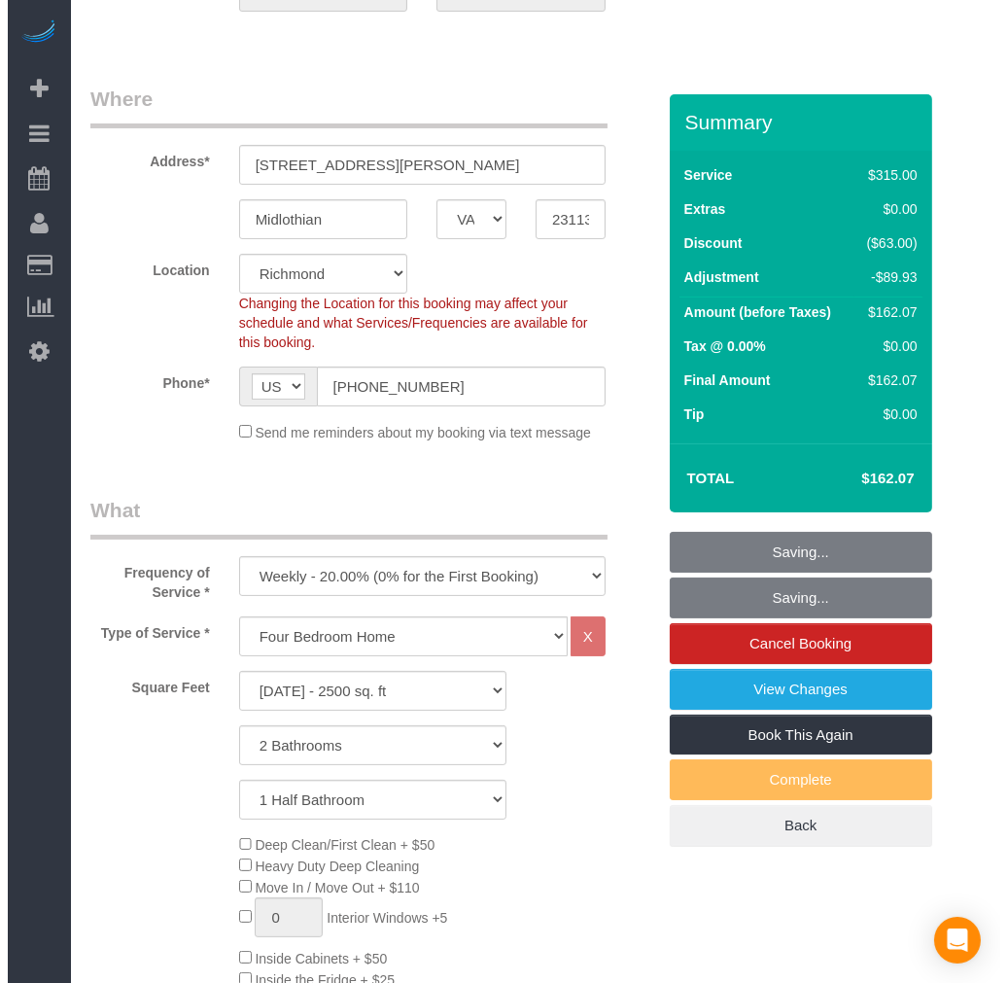
scroll to position [0, 0]
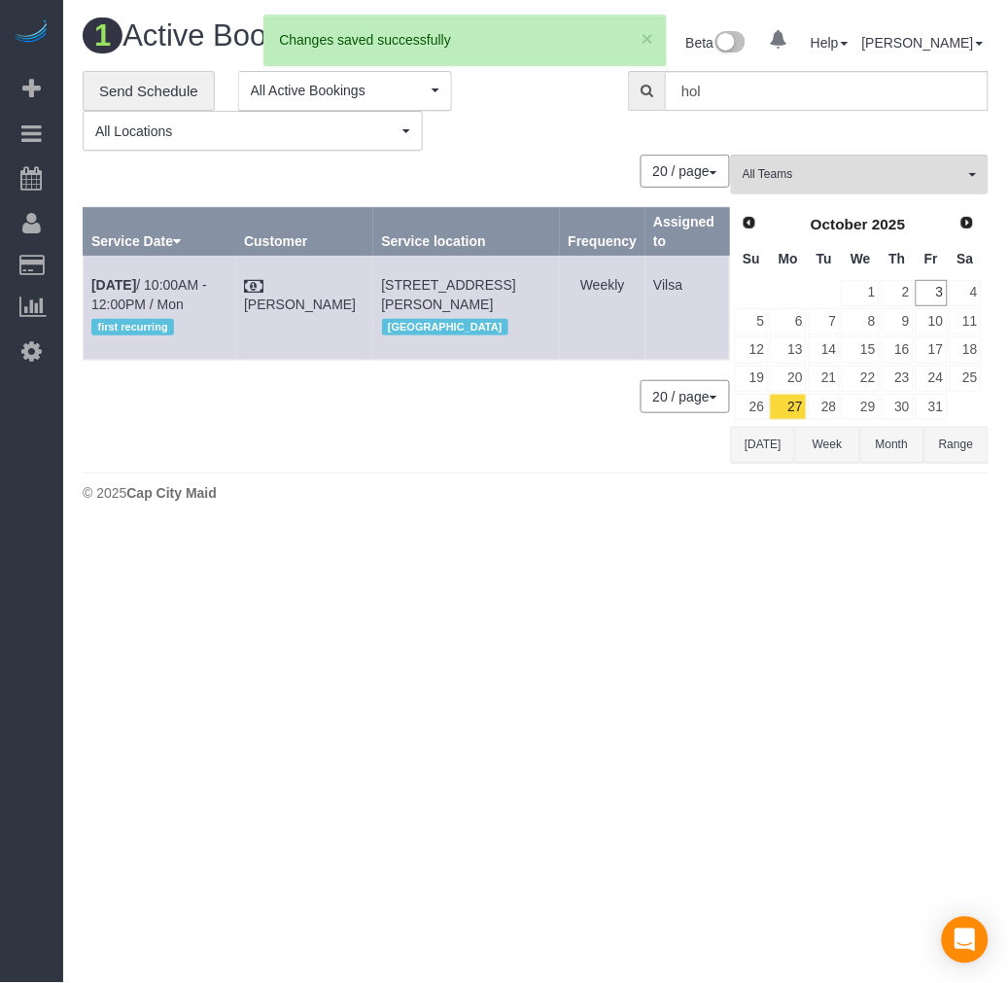
scroll to position [532, 1008]
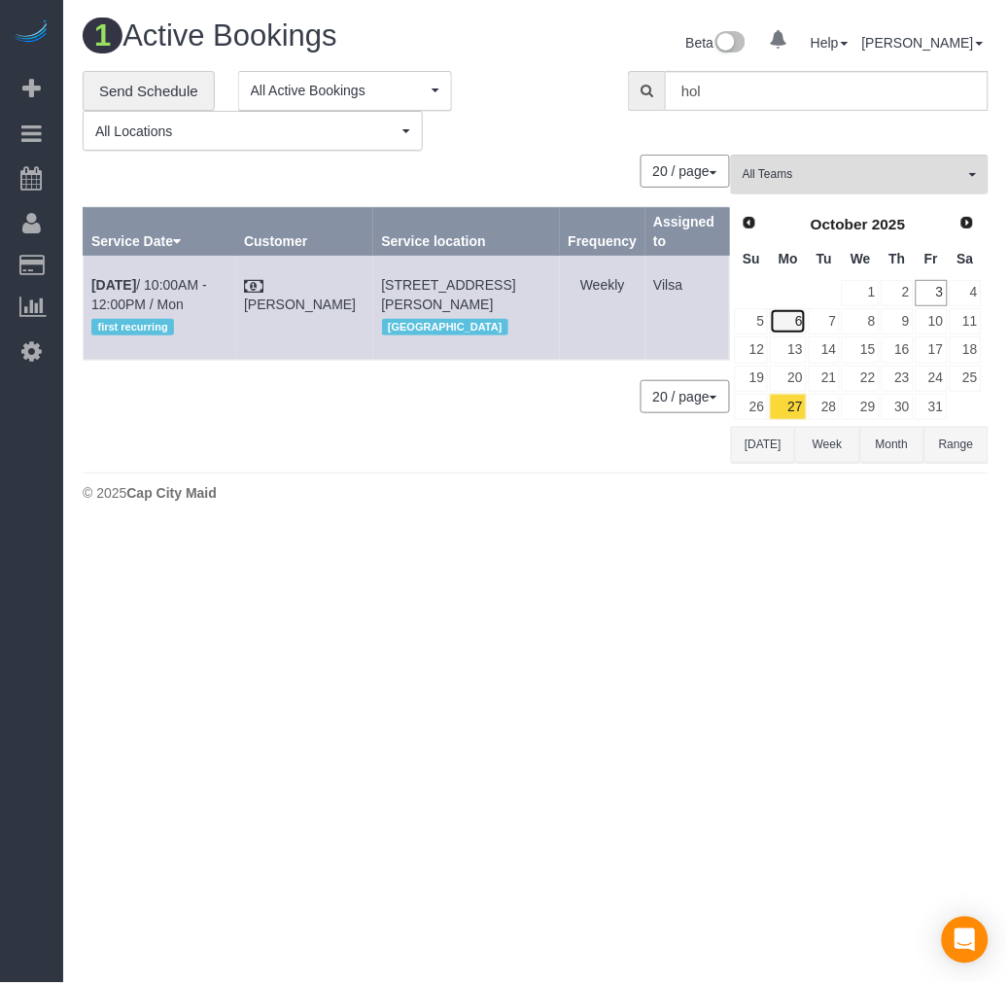
click at [789, 312] on link "6" at bounding box center [788, 321] width 36 height 26
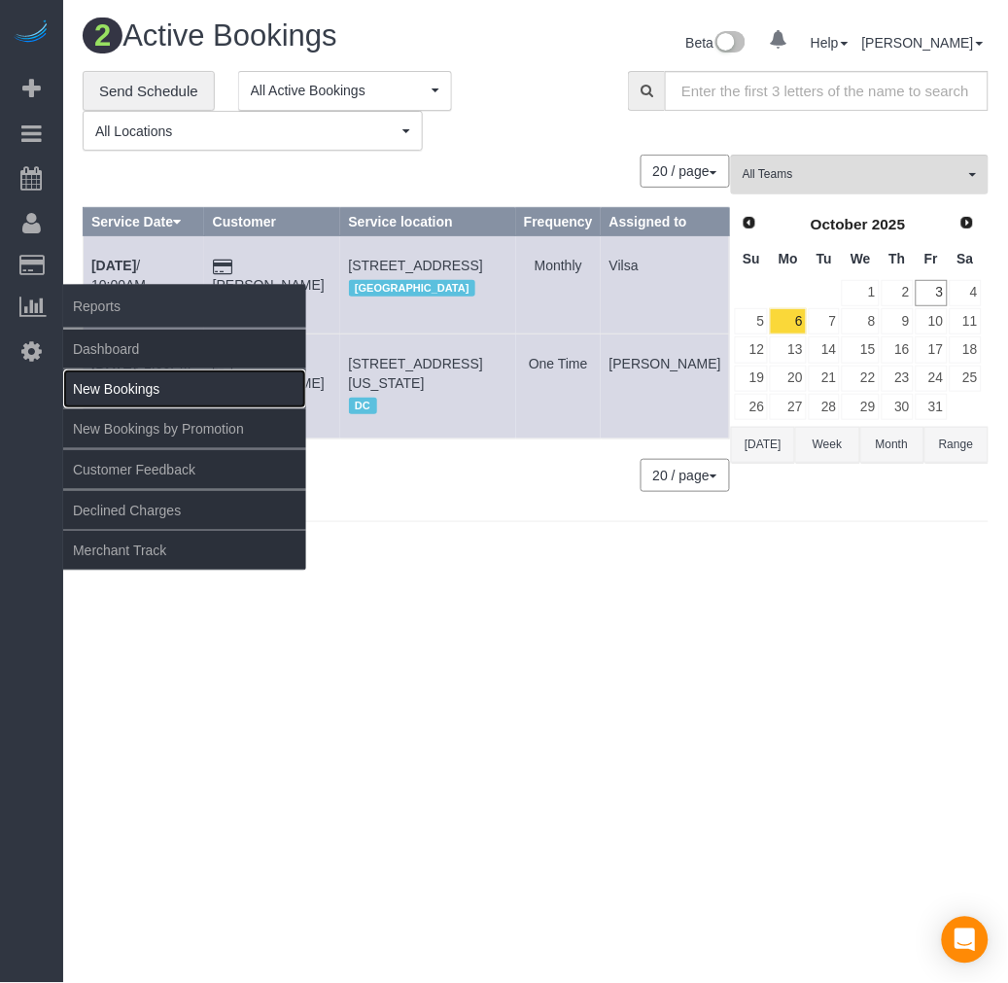
click at [158, 386] on link "New Bookings" at bounding box center [184, 388] width 243 height 39
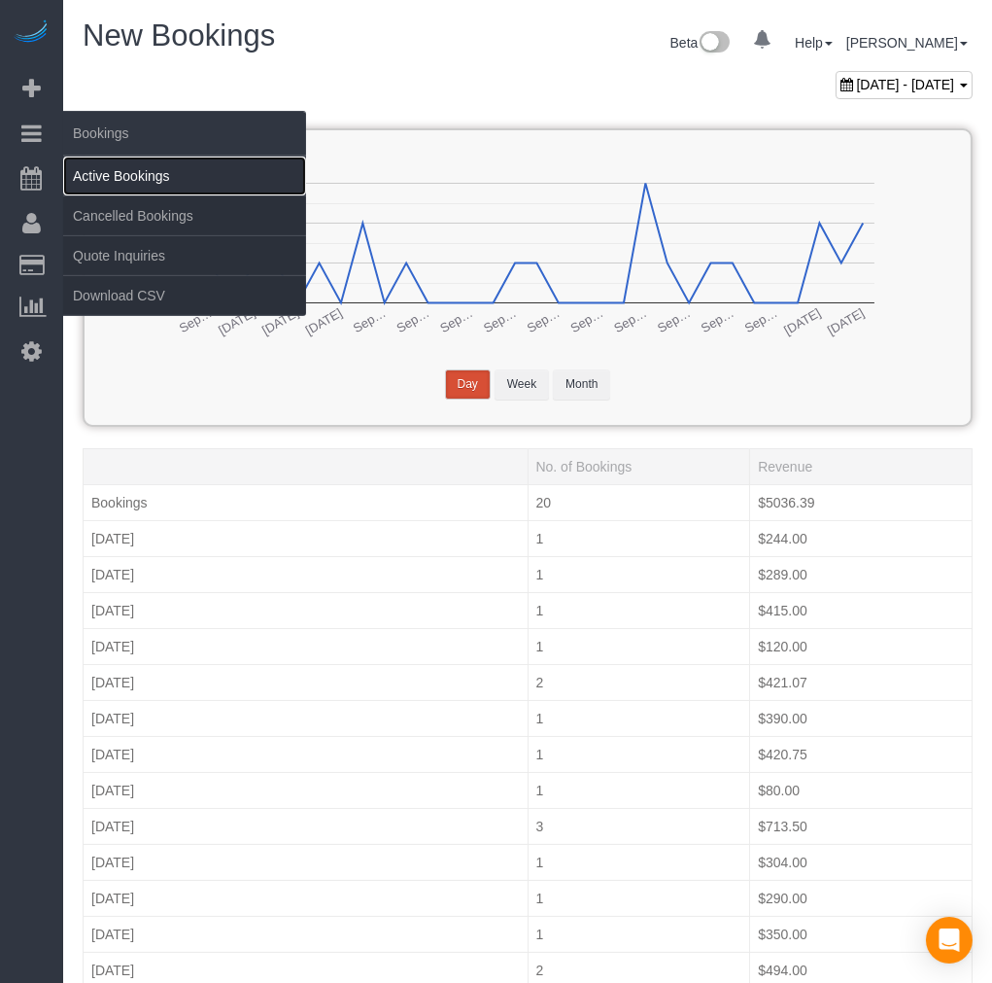
click at [120, 170] on link "Active Bookings" at bounding box center [184, 175] width 243 height 39
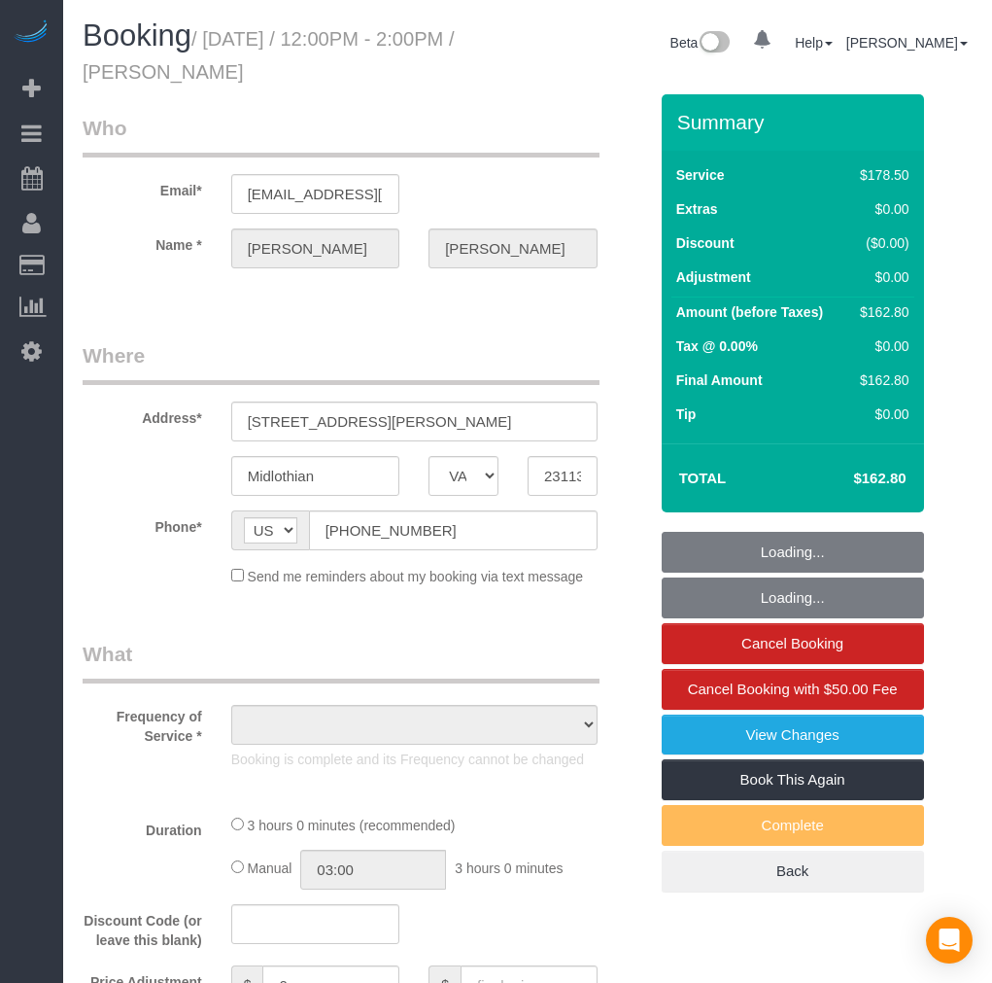
select select "VA"
select select "object:802"
select select "number:4"
select select "number:42"
select select "number:23"
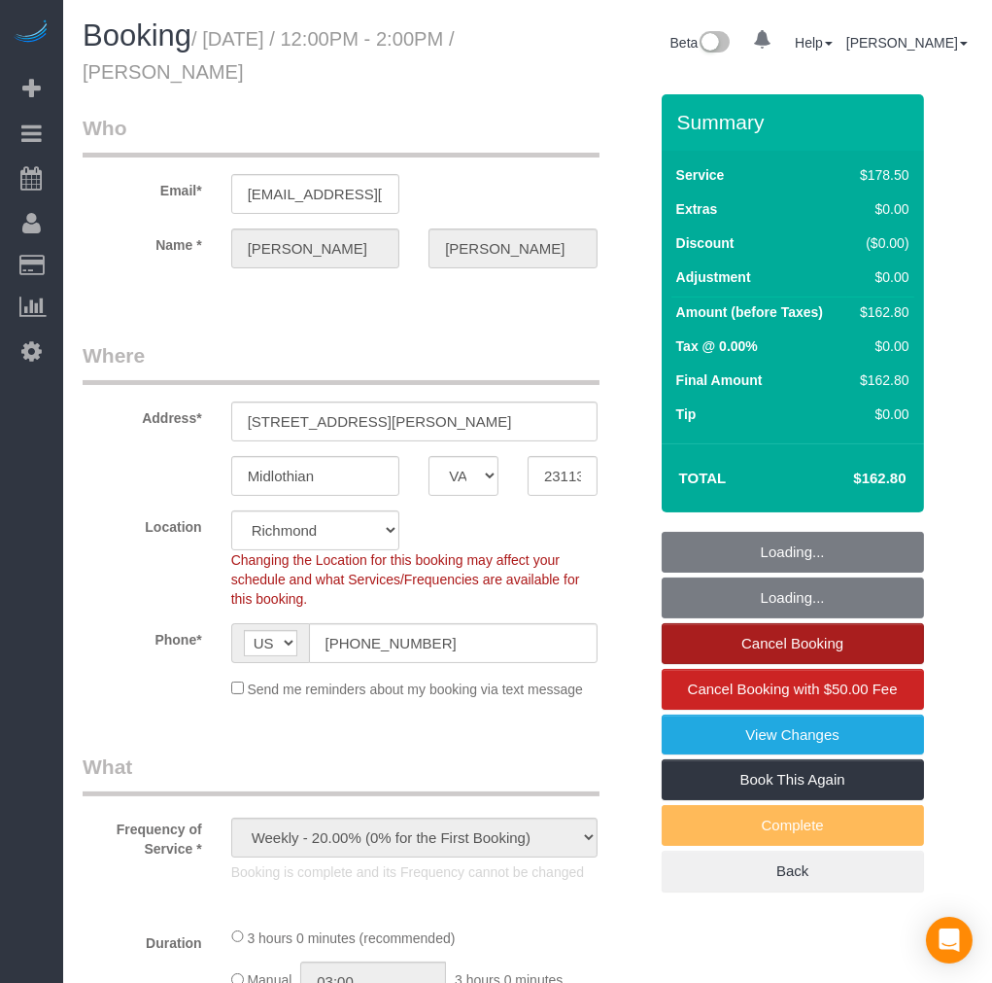
select select "object:811"
select select "spot1"
select select "2001"
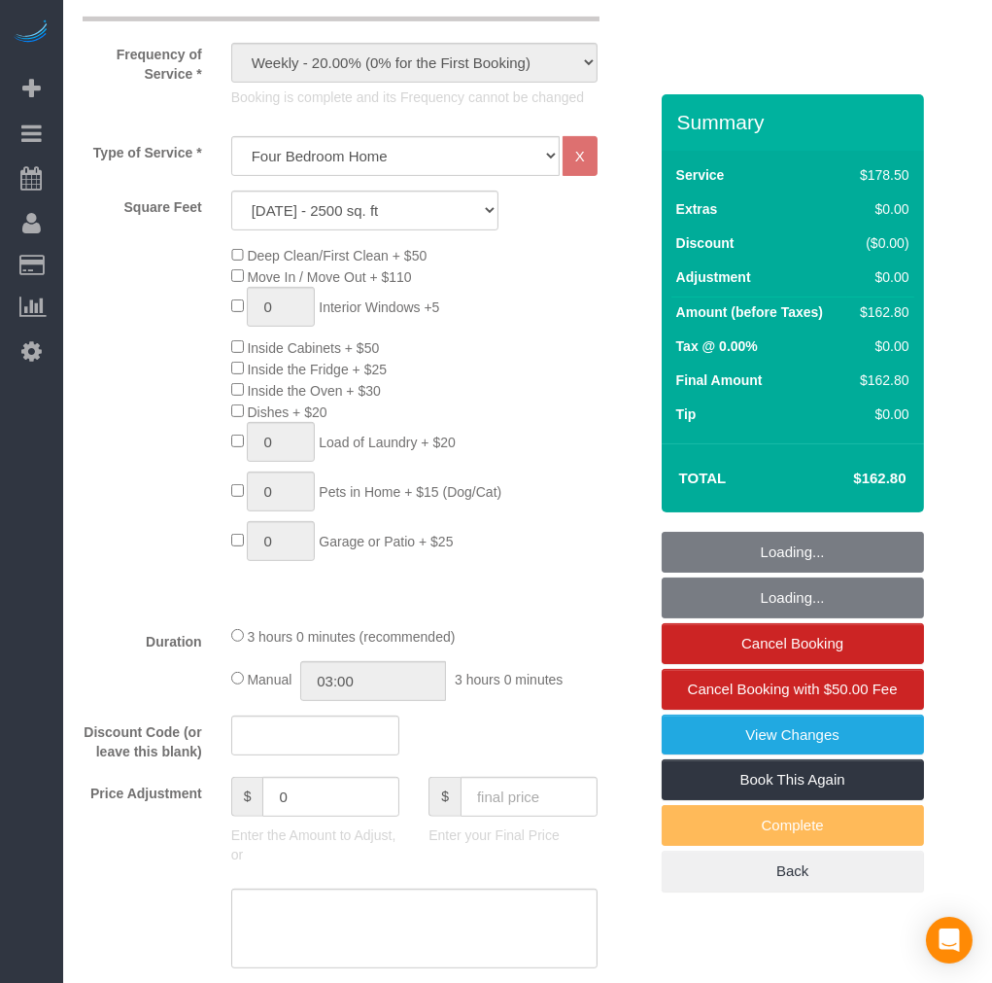
scroll to position [863, 0]
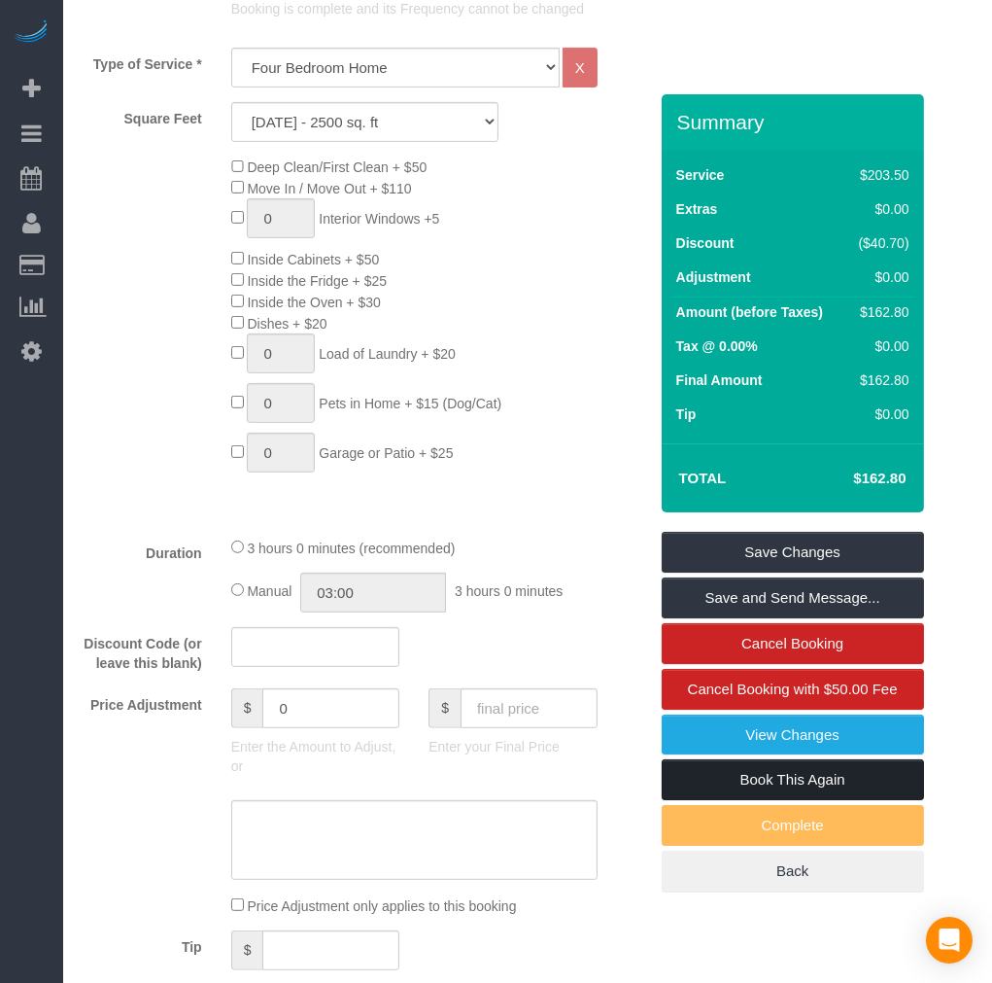
click at [763, 779] on link "Book This Again" at bounding box center [793, 779] width 262 height 41
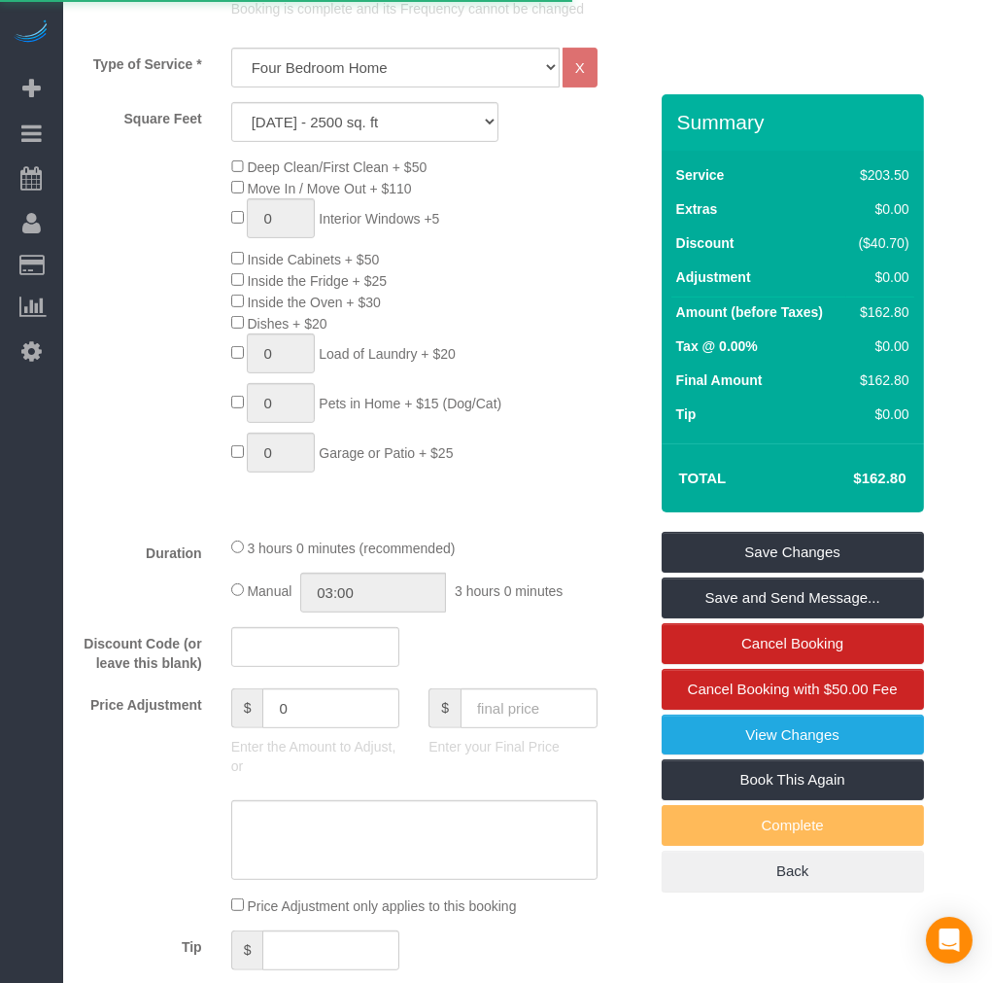
select select "VA"
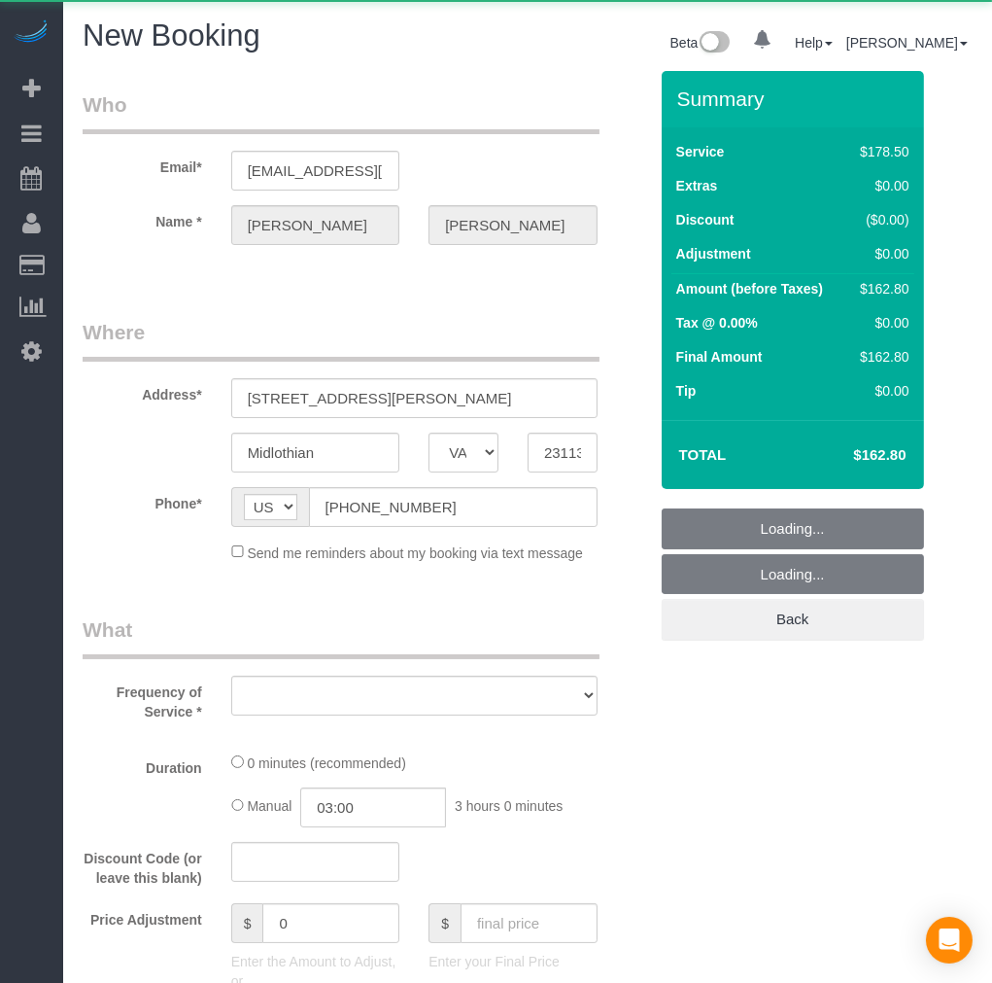
select select "number:4"
select select "number:42"
select select "string:fspay"
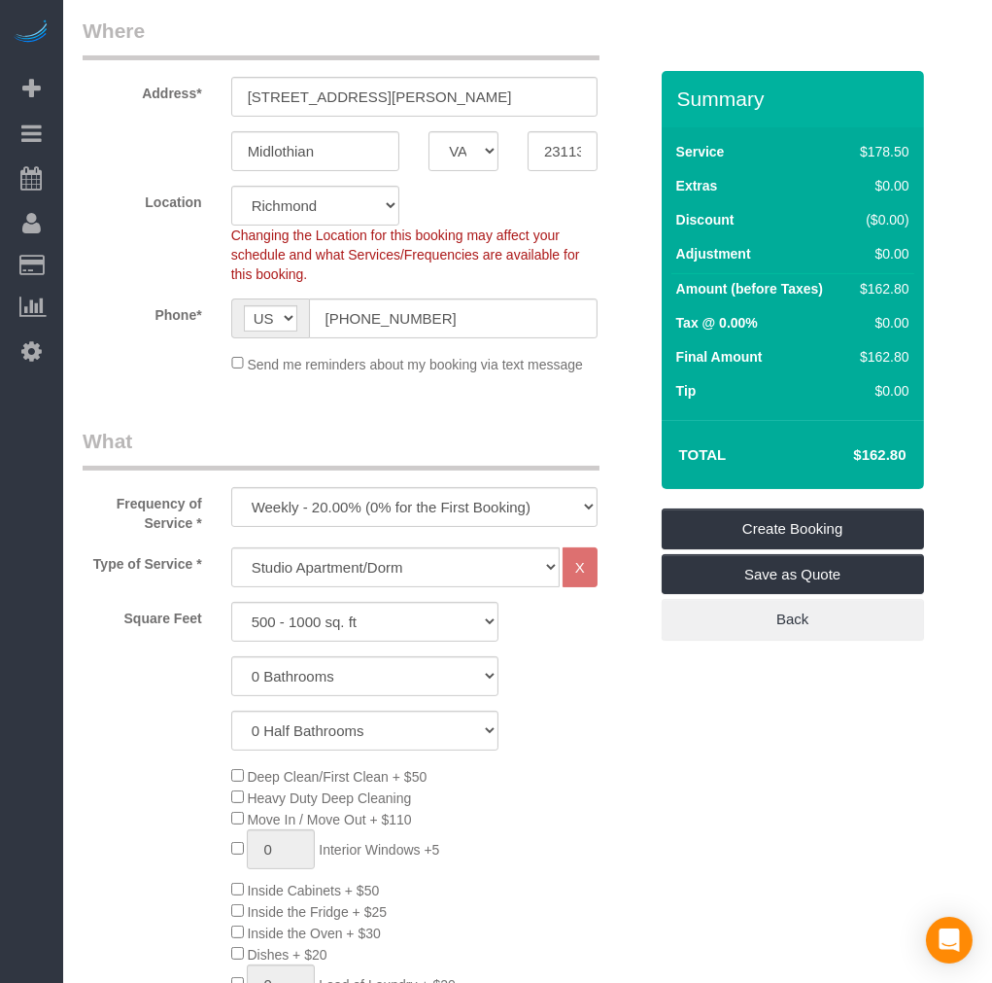
scroll to position [432, 0]
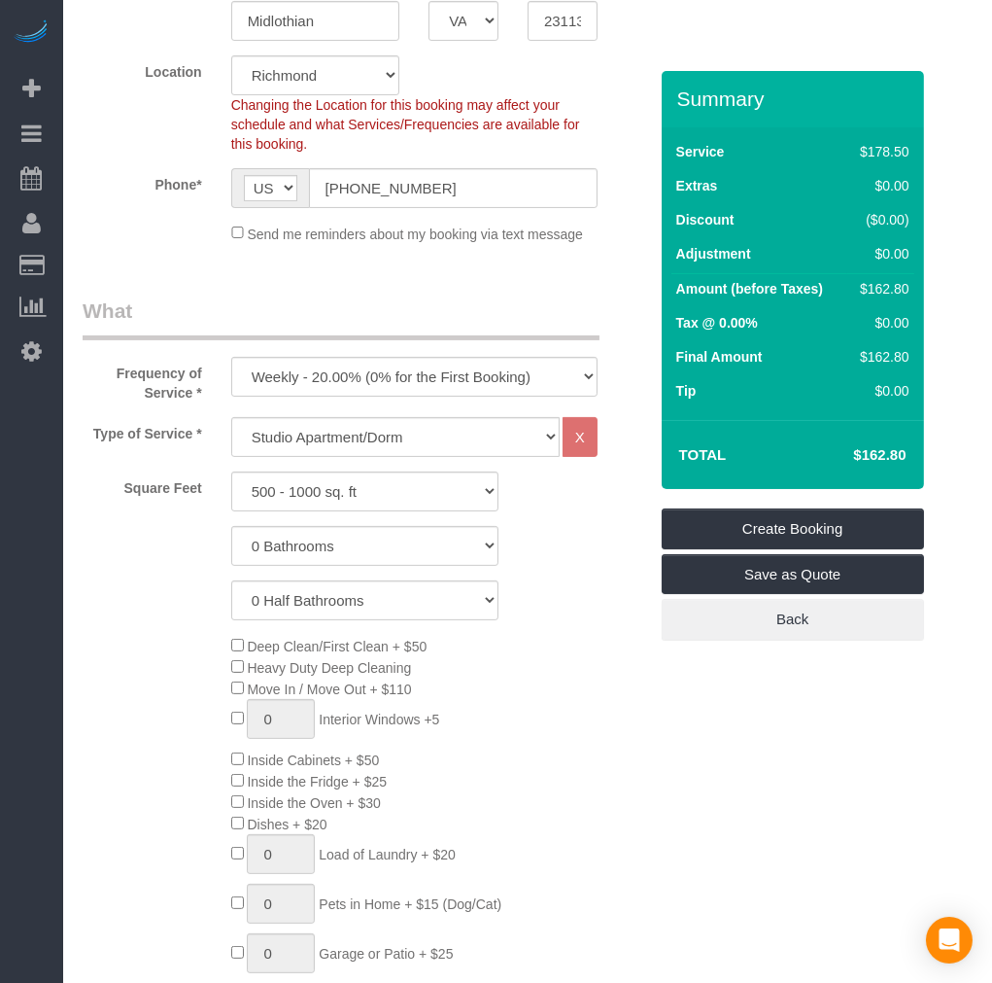
select select "object:1724"
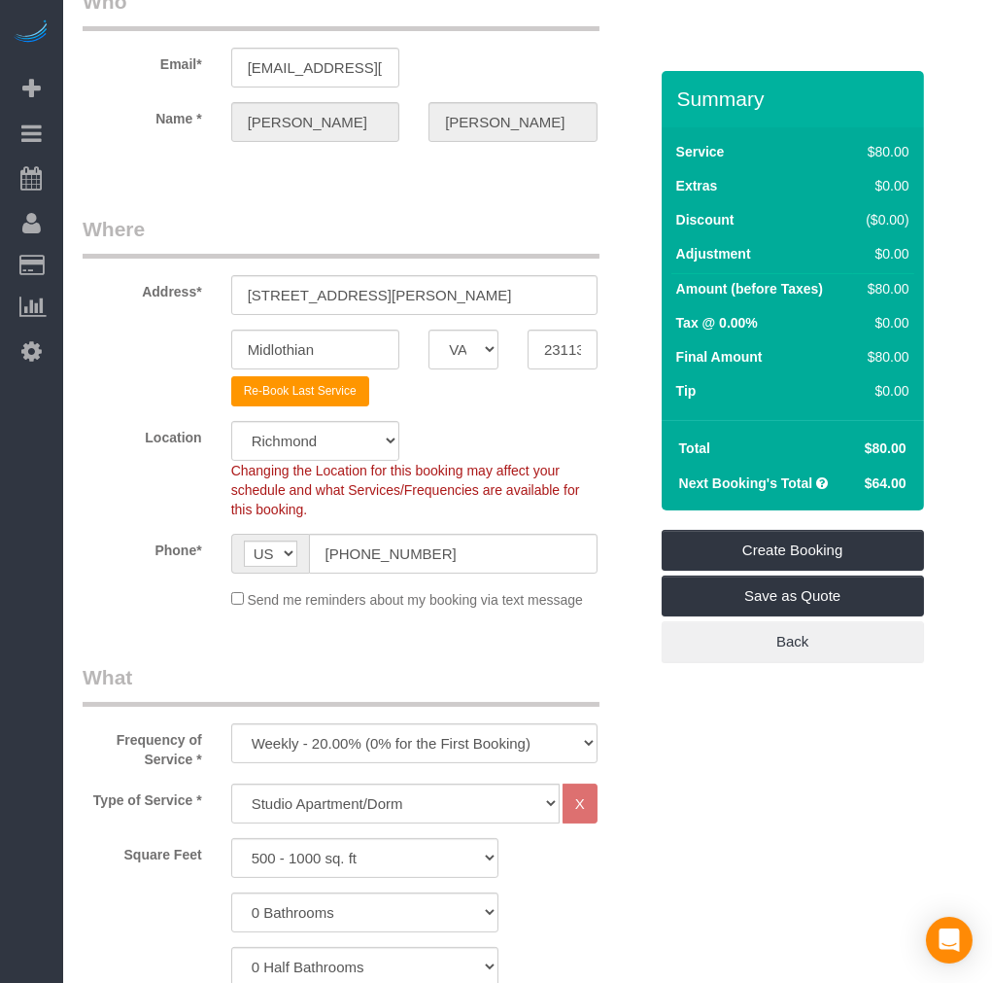
scroll to position [0, 0]
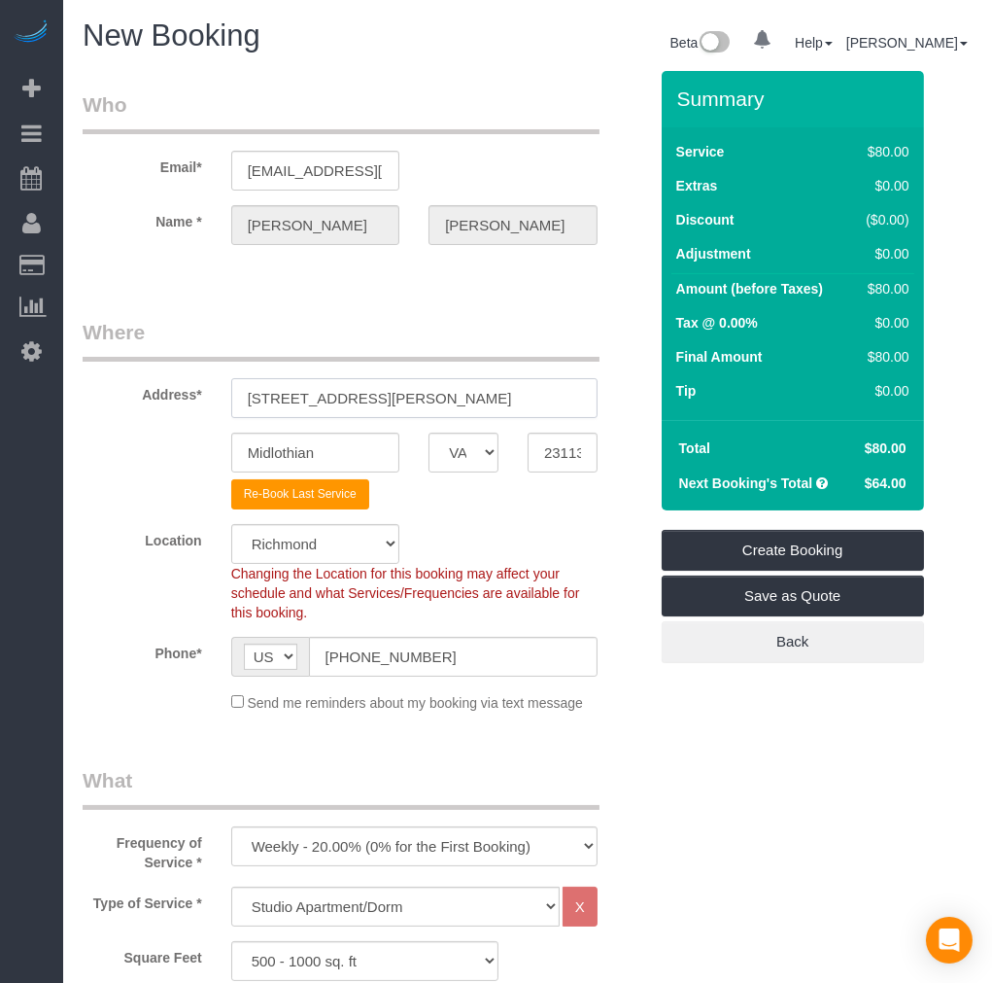
drag, startPoint x: 403, startPoint y: 404, endPoint x: 188, endPoint y: 396, distance: 215.9
click at [188, 396] on div "Address* [STREET_ADDRESS][PERSON_NAME]" at bounding box center [365, 368] width 594 height 100
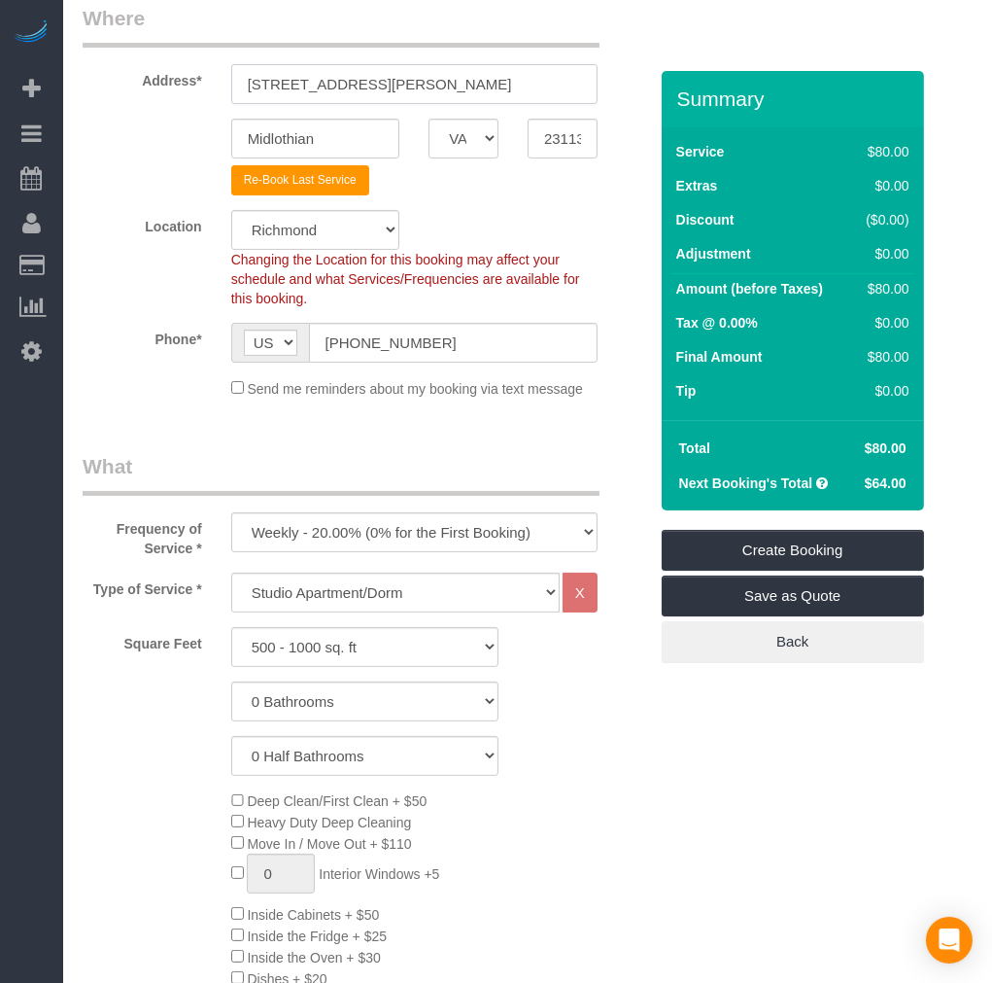
scroll to position [324, 0]
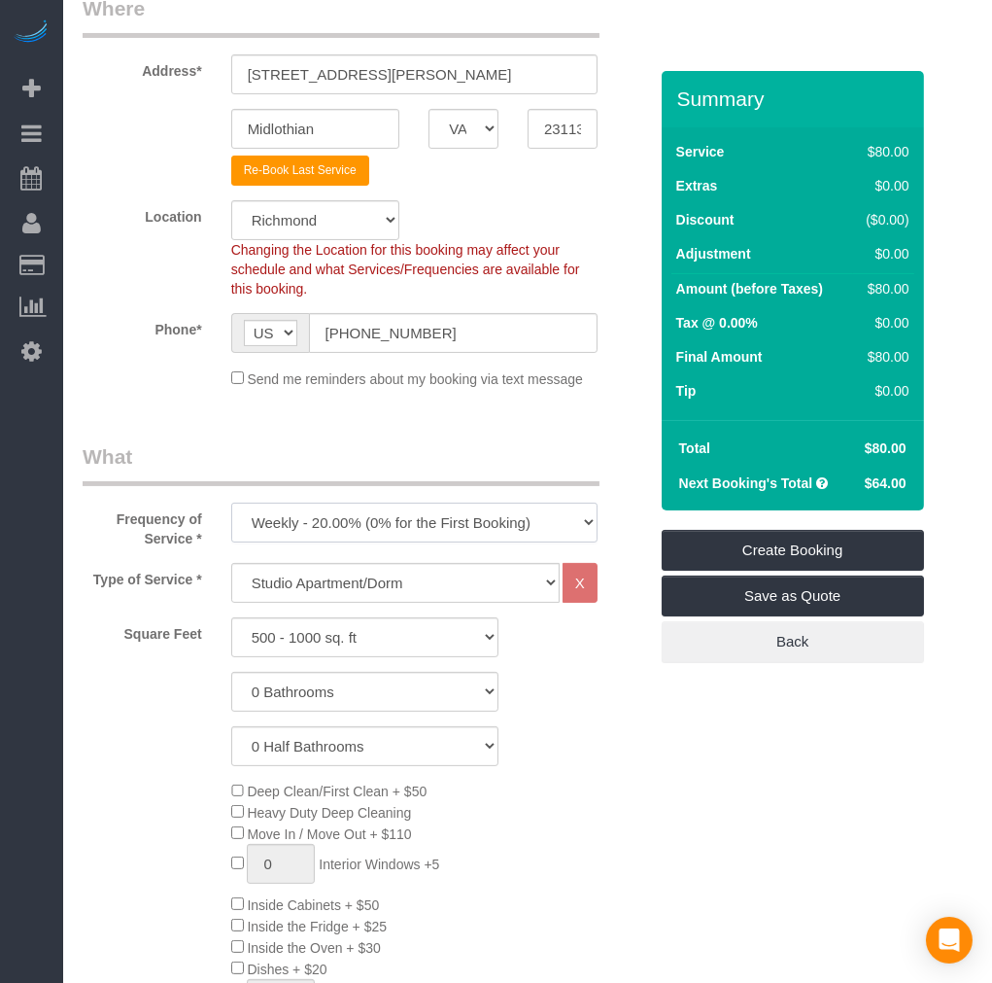
click at [303, 530] on select "One Time Weekly - 20.00% (0% for the First Booking) Biweekly - 15.00% (0% for t…" at bounding box center [414, 522] width 366 height 40
click at [231, 503] on select "One Time Weekly - 20.00% (0% for the First Booking) Biweekly - 15.00% (0% for t…" at bounding box center [414, 522] width 366 height 40
click at [327, 576] on select "Studio Apartment/Dorm One Bedroom Home Two Bedroom Home Three Bedroom Home Four…" at bounding box center [395, 583] width 329 height 40
select select "122"
click at [231, 564] on select "Studio Apartment/Dorm One Bedroom Home Two Bedroom Home Three Bedroom Home Four…" at bounding box center [395, 583] width 329 height 40
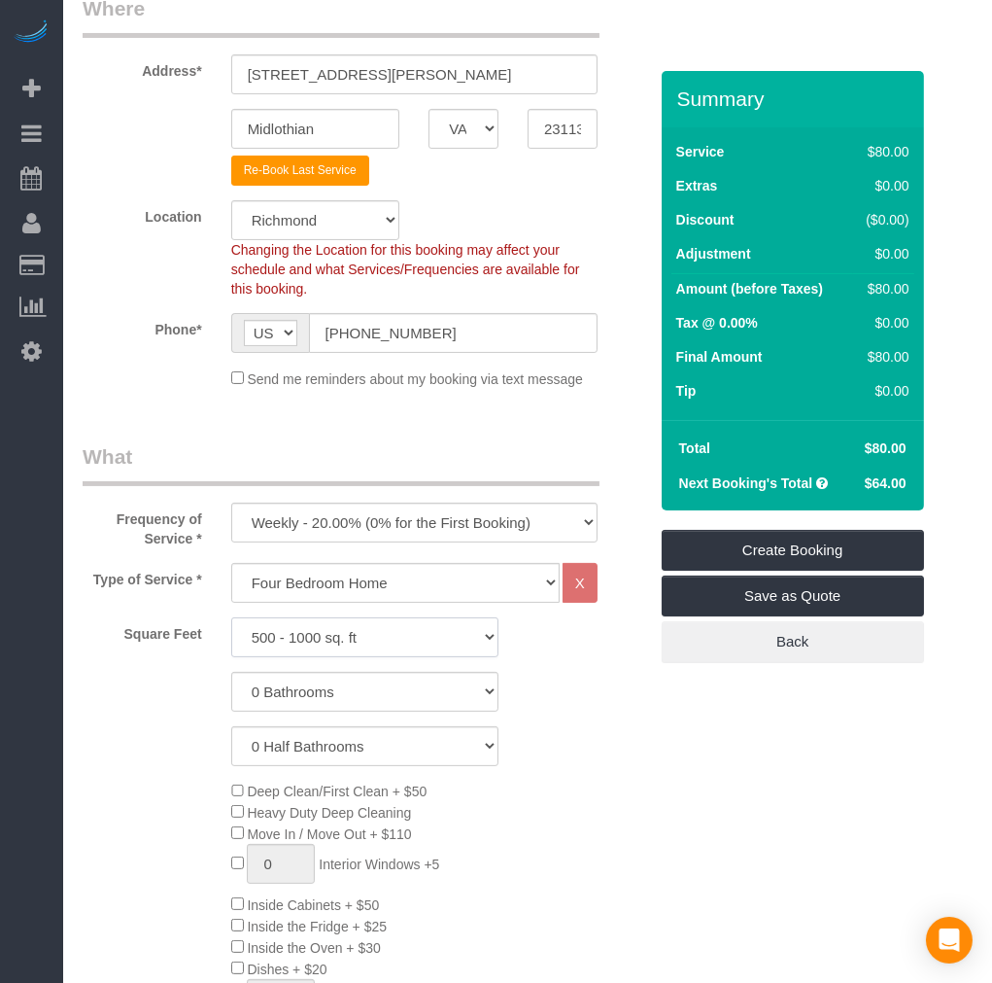
click at [333, 630] on select "500 - 1000 sq. ft [DATE] - [DATE] sq. ft [DATE] - [DATE] sq. ft [DATE] - 2500 s…" at bounding box center [364, 637] width 267 height 40
select select "2001"
click at [231, 618] on select "500 - 1000 sq. ft [DATE] - [DATE] sq. ft [DATE] - [DATE] sq. ft [DATE] - 2500 s…" at bounding box center [364, 637] width 267 height 40
click at [323, 690] on select "0 Bathrooms 1 Bathroom 2 Bathrooms 3 Bathrooms 4 Bathrooms 5 Bathrooms 6 Bathro…" at bounding box center [364, 692] width 267 height 40
select select "2"
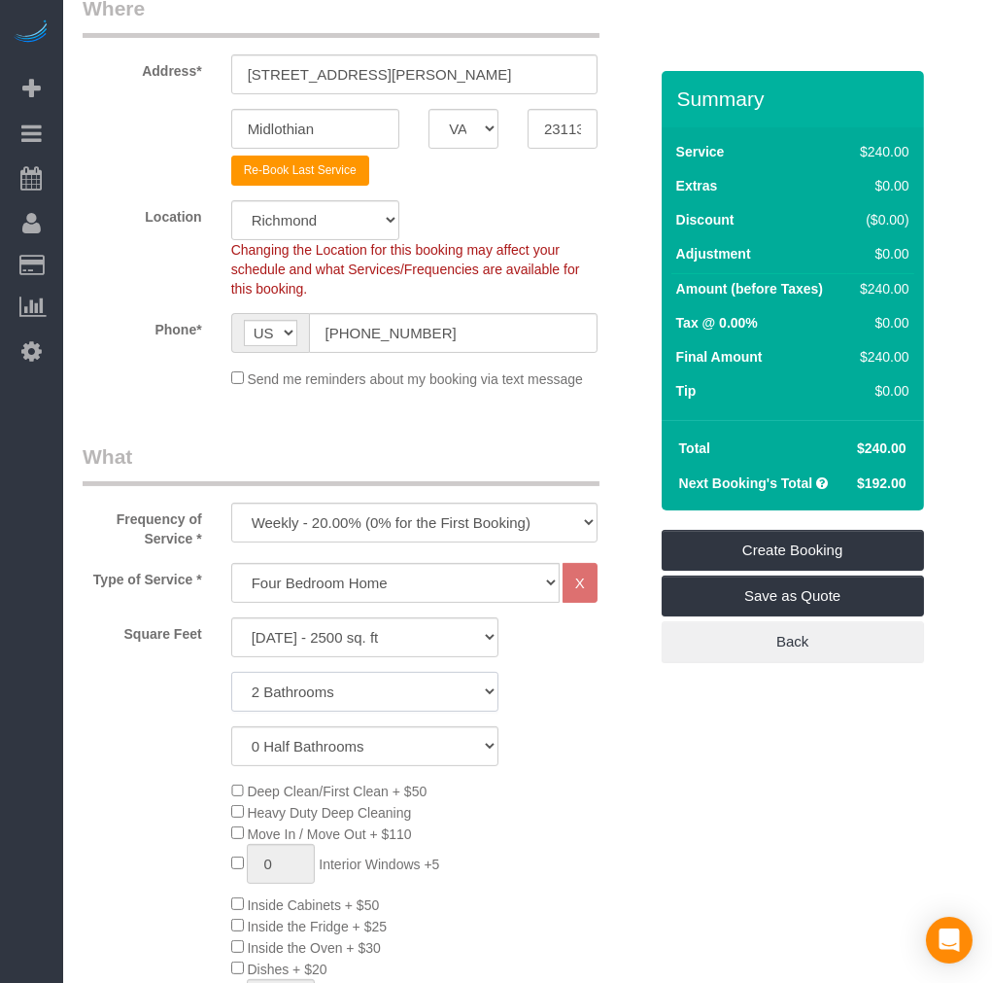
click at [231, 673] on select "0 Bathrooms 1 Bathroom 2 Bathrooms 3 Bathrooms 4 Bathrooms 5 Bathrooms 6 Bathro…" at bounding box center [364, 692] width 267 height 40
click at [306, 779] on div "Type of Service * Studio Apartment/Dorm One Bedroom Home Two Bedroom Home Three…" at bounding box center [365, 900] width 565 height 675
click at [316, 744] on select "0 Half Bathrooms 1 Half Bathroom 2 Half Bathrooms 3 Half Bathrooms 4 Half Bathr…" at bounding box center [364, 746] width 267 height 40
select select "1"
click at [231, 727] on select "0 Half Bathrooms 1 Half Bathroom 2 Half Bathrooms 3 Half Bathrooms 4 Half Bathr…" at bounding box center [364, 746] width 267 height 40
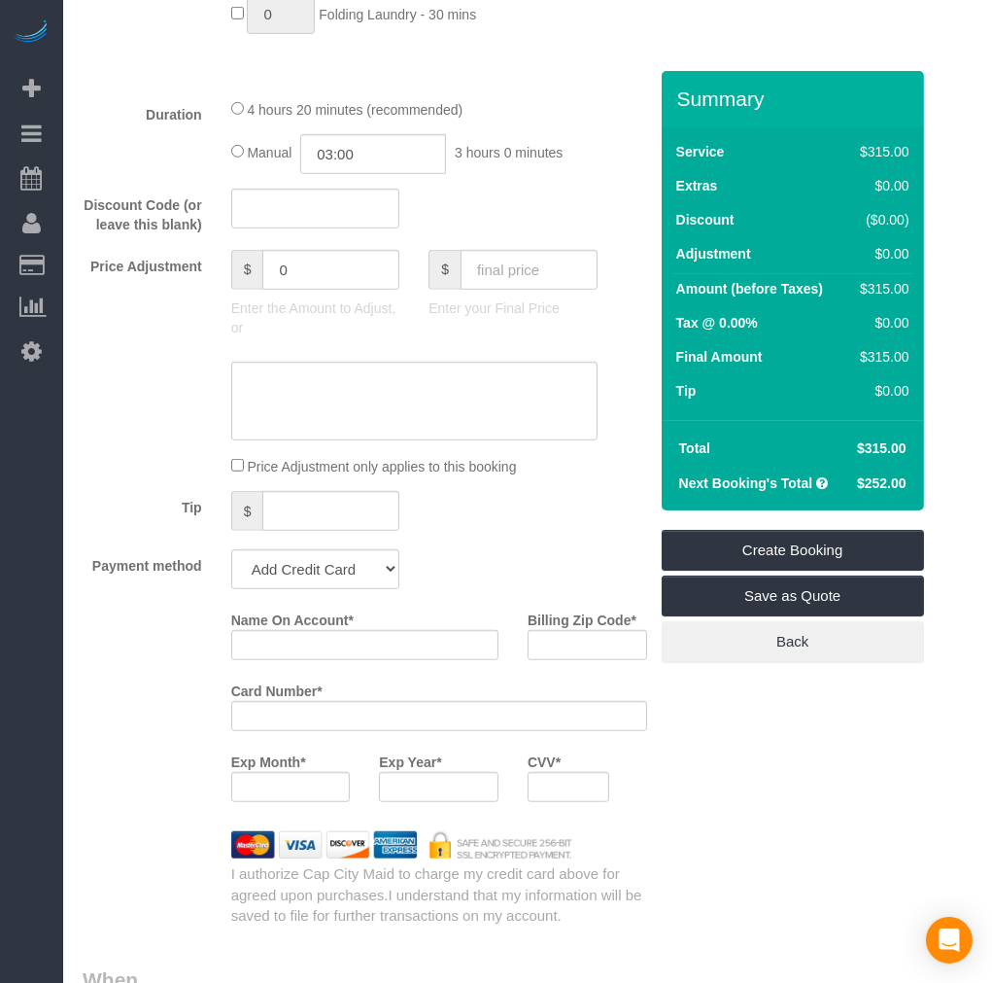
scroll to position [1511, 0]
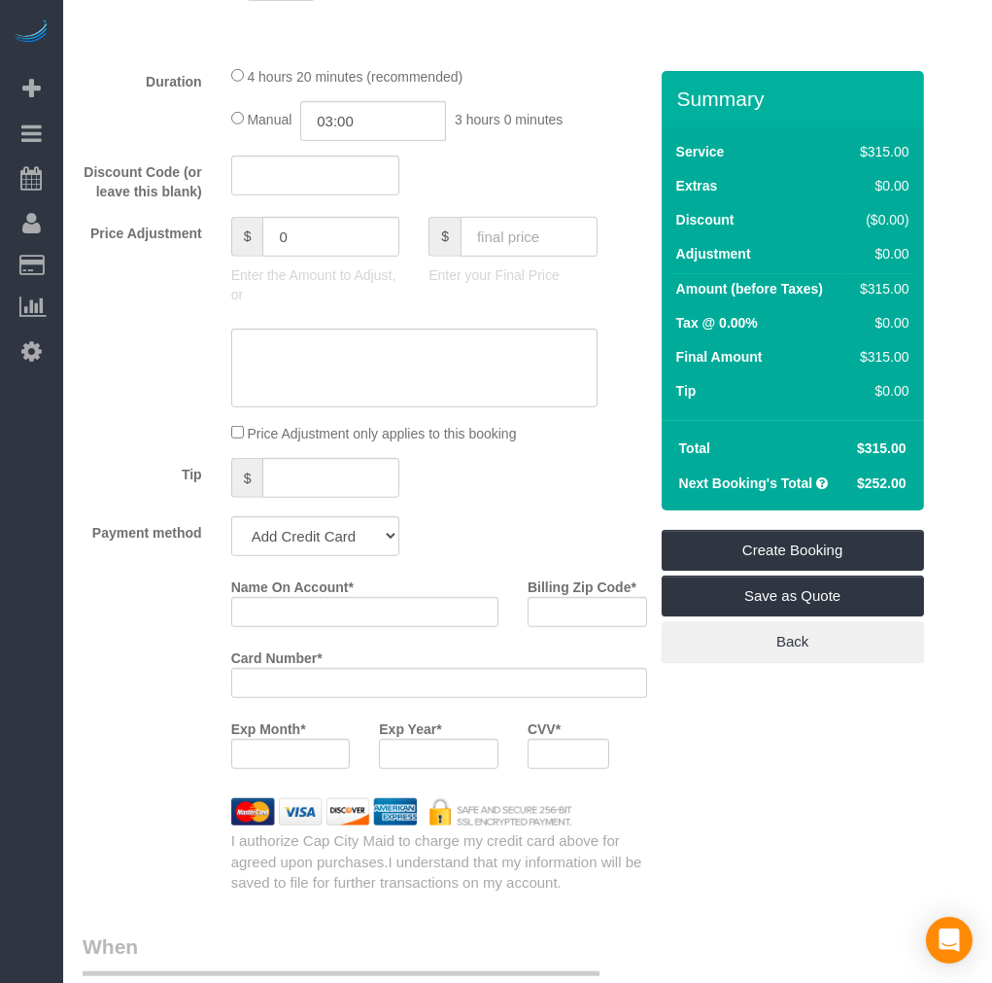
click at [523, 257] on input "text" at bounding box center [529, 237] width 137 height 40
type input "162.08"
click at [595, 494] on div "Tip $" at bounding box center [365, 480] width 594 height 44
type input "-152.92"
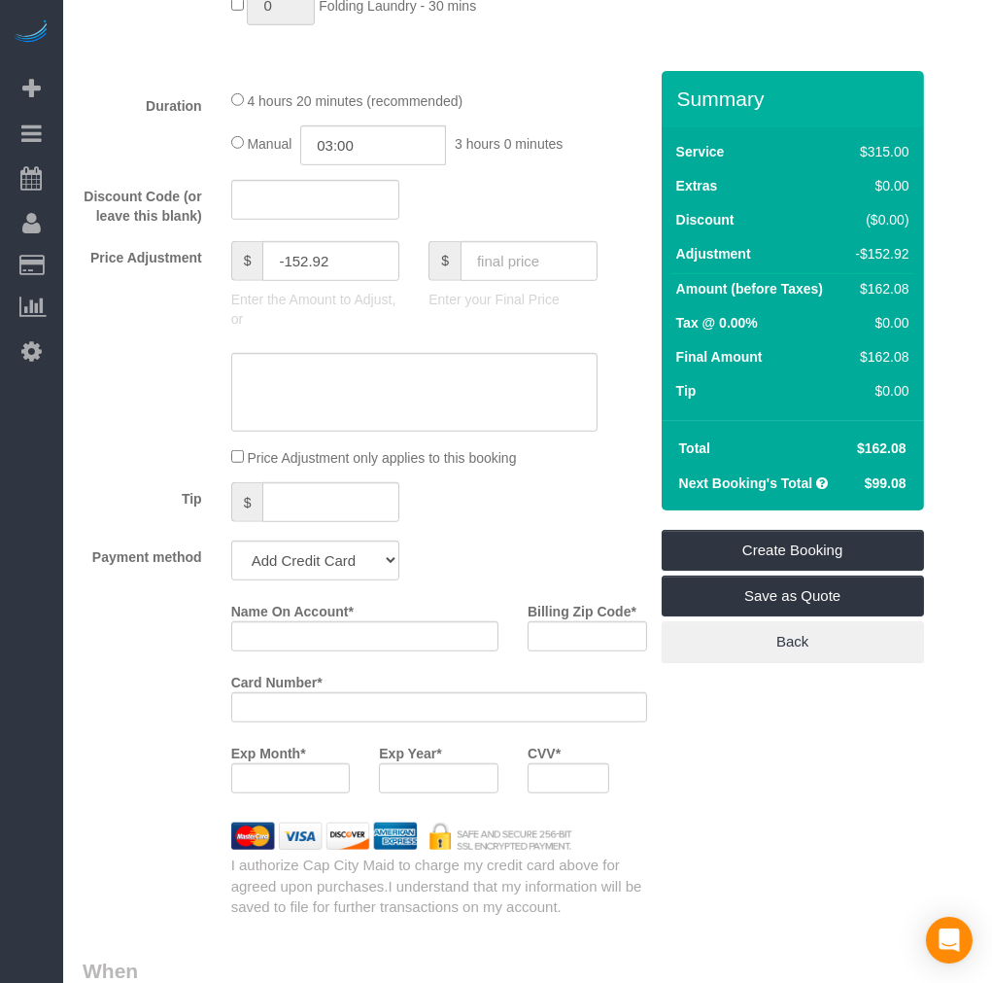
scroll to position [1619, 0]
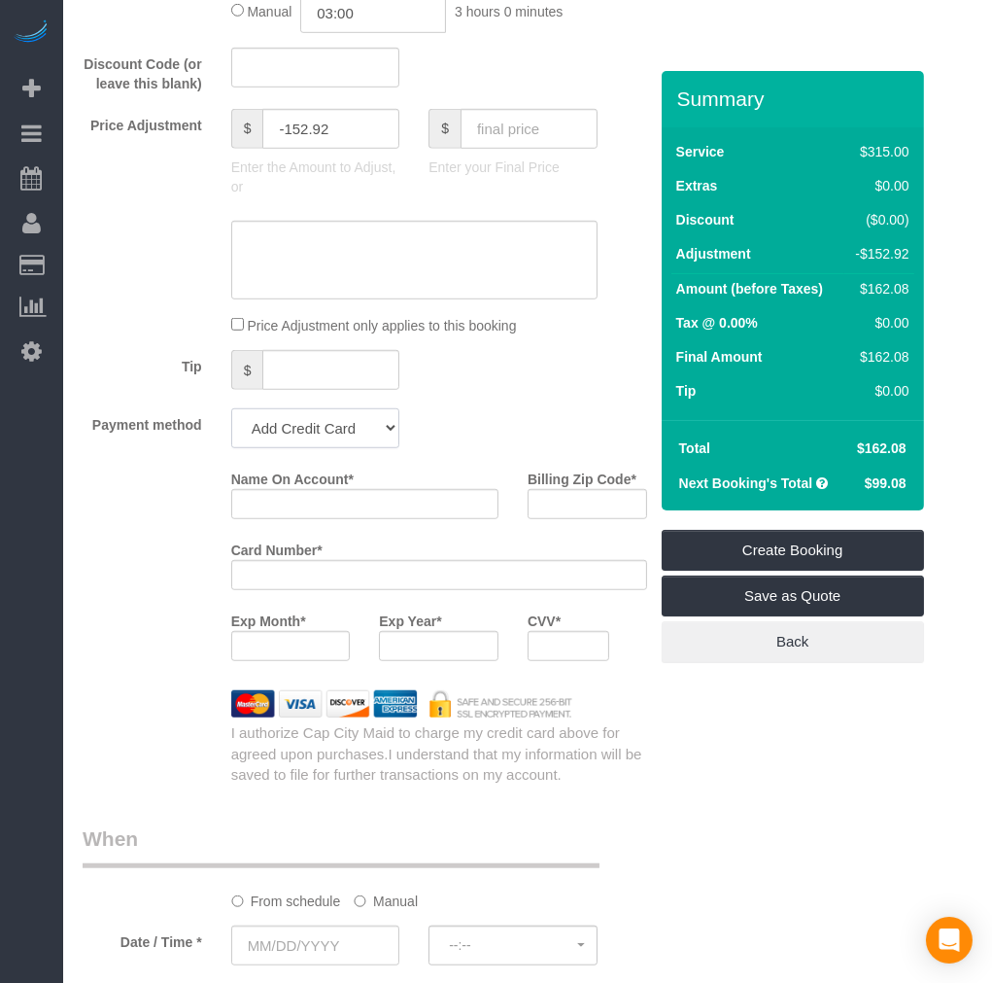
click at [319, 448] on select "Add Credit Card Cash Check Paypal" at bounding box center [315, 428] width 169 height 40
select select "string:check"
click at [231, 427] on select "Add Credit Card Cash Check Paypal" at bounding box center [315, 428] width 169 height 40
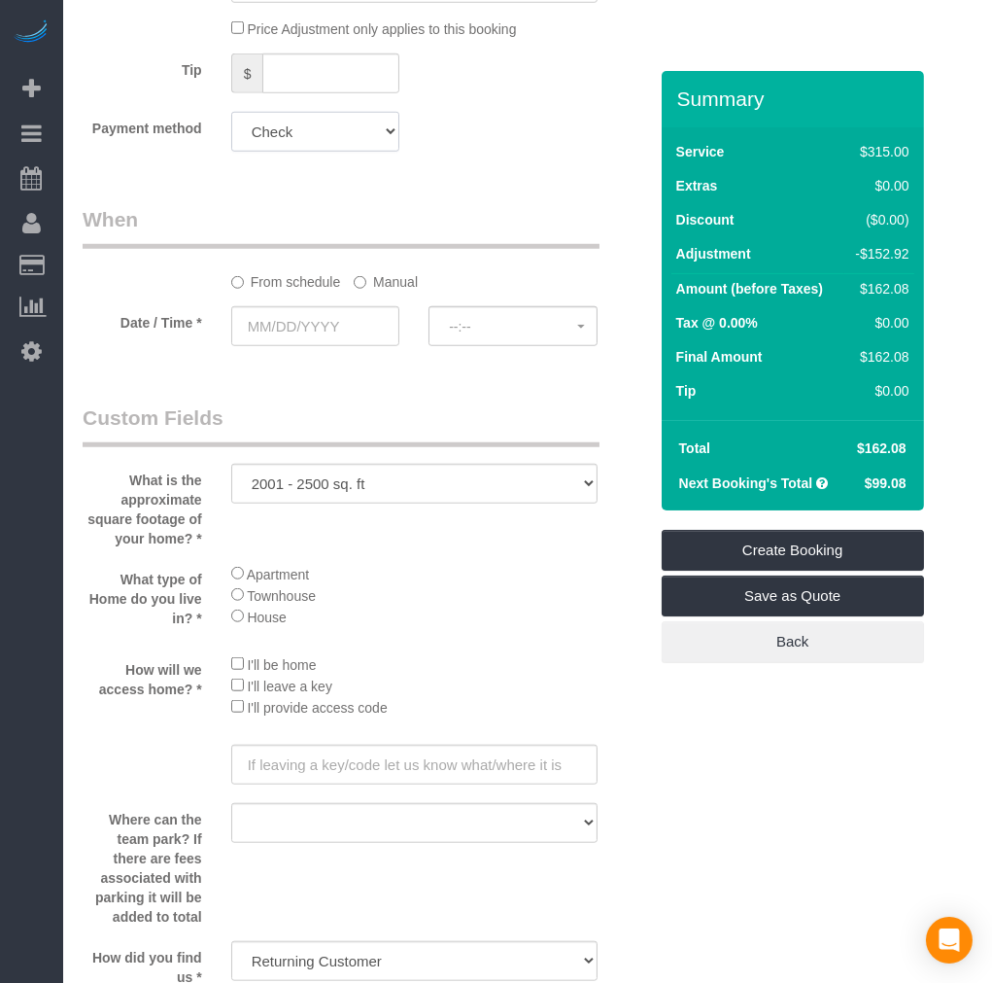
scroll to position [1944, 0]
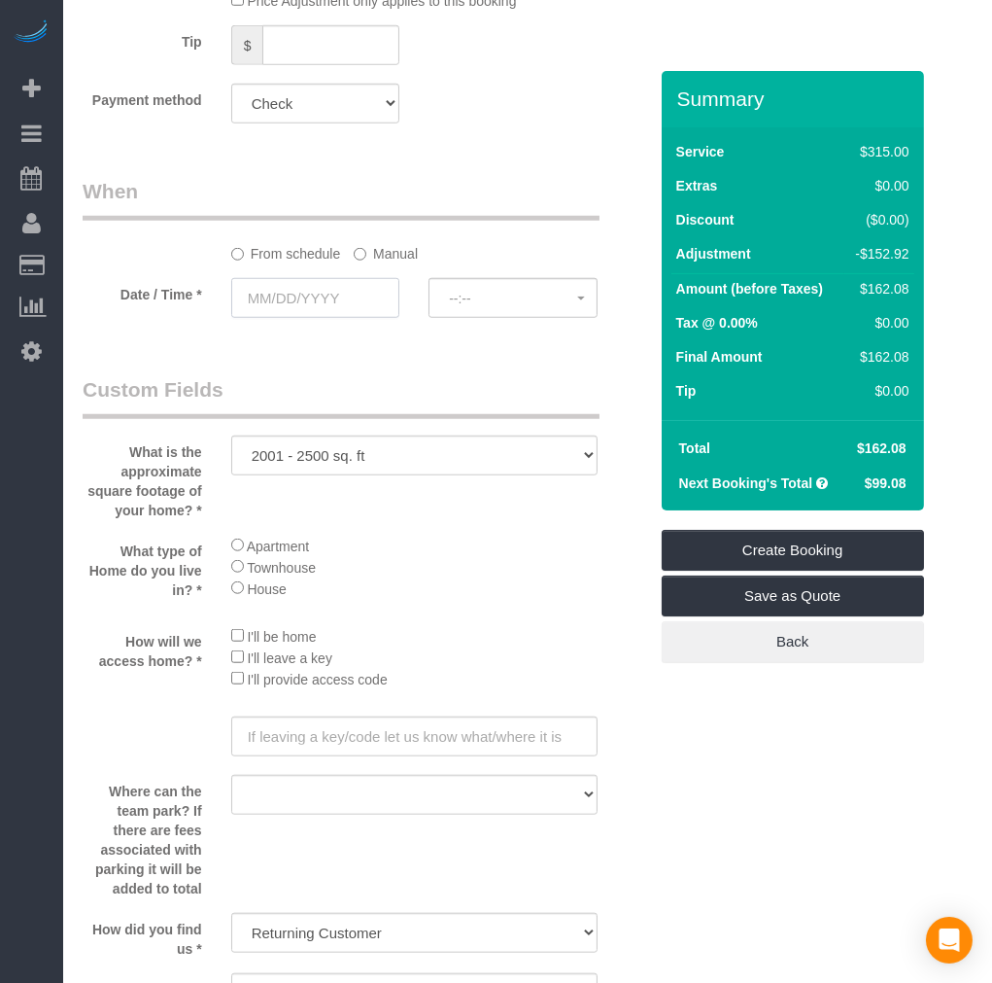
click at [278, 318] on input "text" at bounding box center [315, 298] width 169 height 40
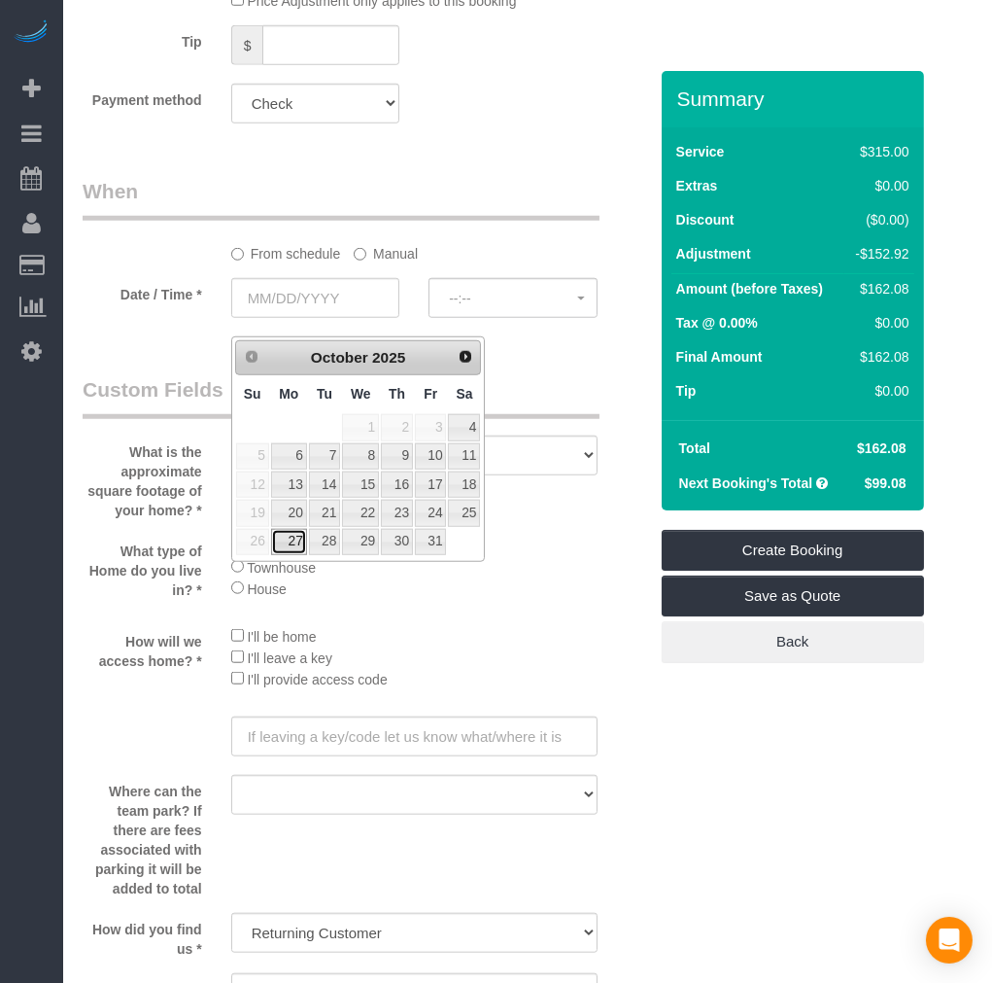
click at [288, 548] on link "27" at bounding box center [289, 542] width 36 height 26
type input "[DATE]"
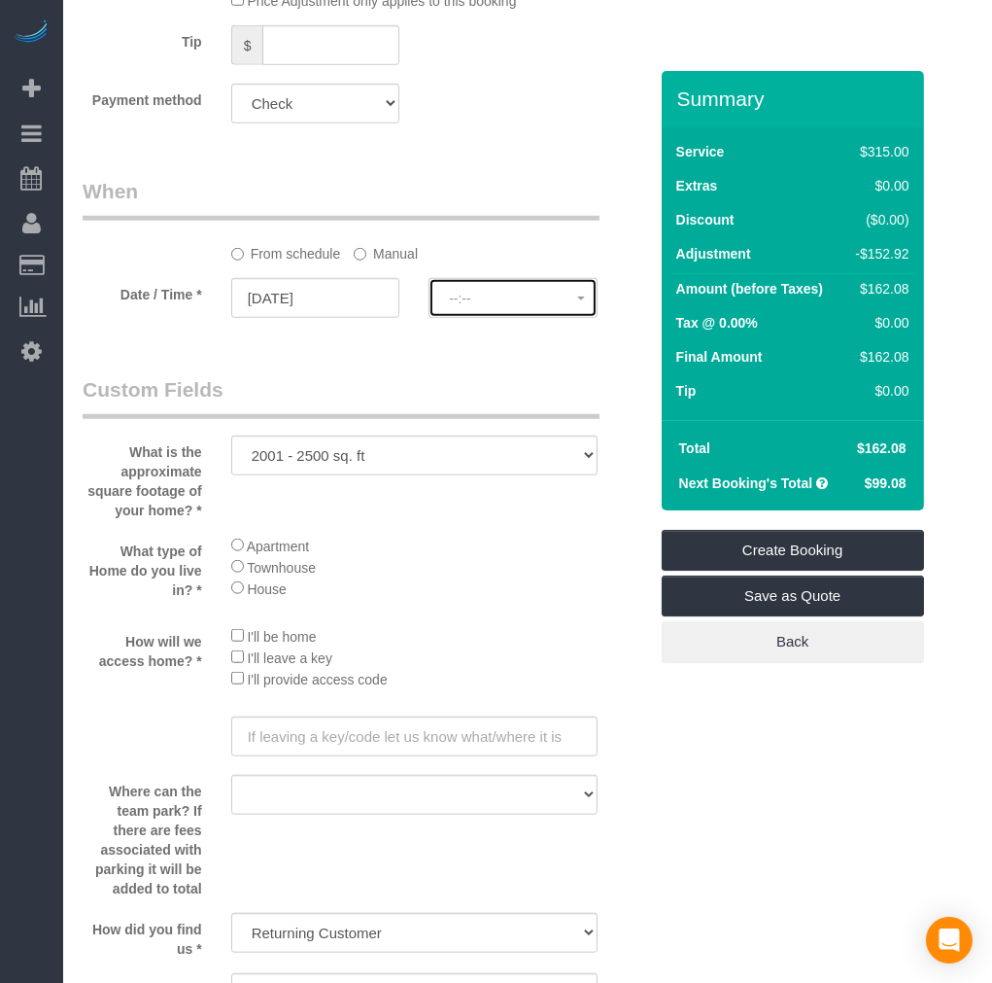
click at [467, 306] on span "--:--" at bounding box center [513, 299] width 128 height 16
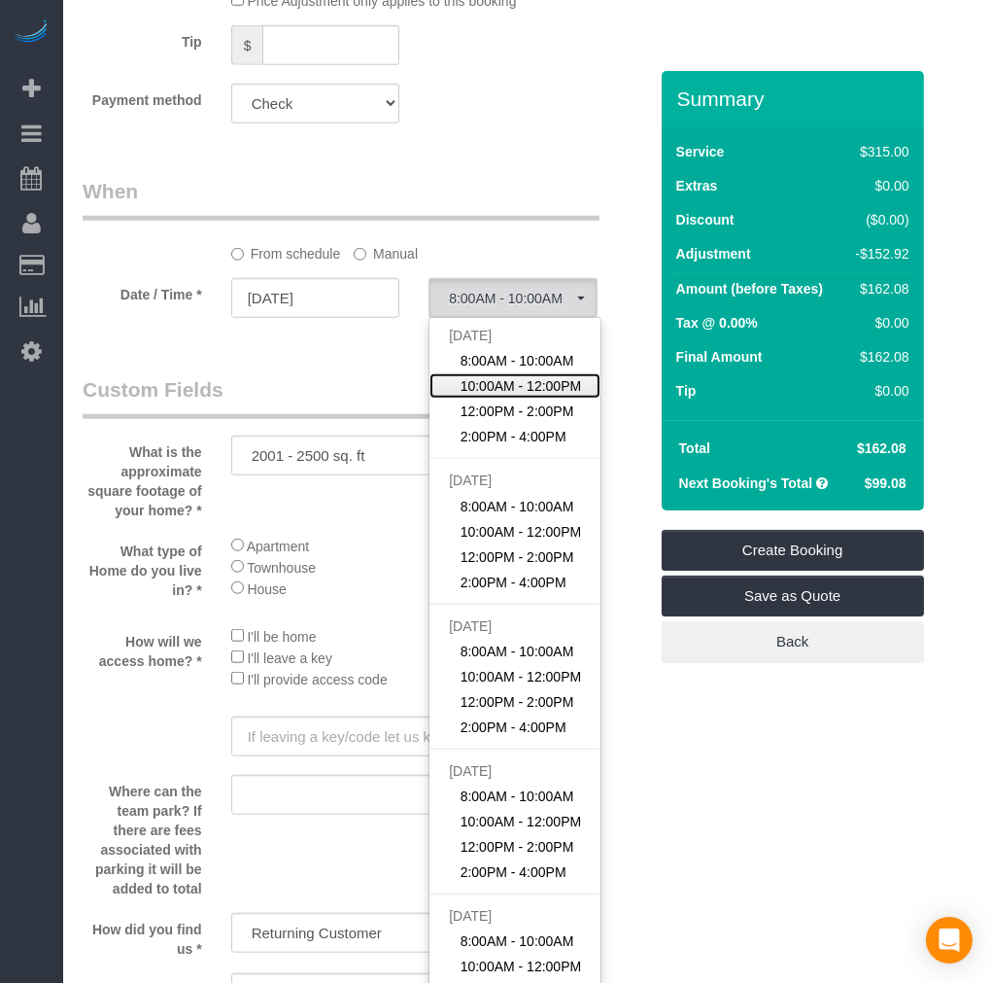
click at [509, 396] on span "10:00AM - 12:00PM" at bounding box center [521, 385] width 121 height 19
select select "spot12"
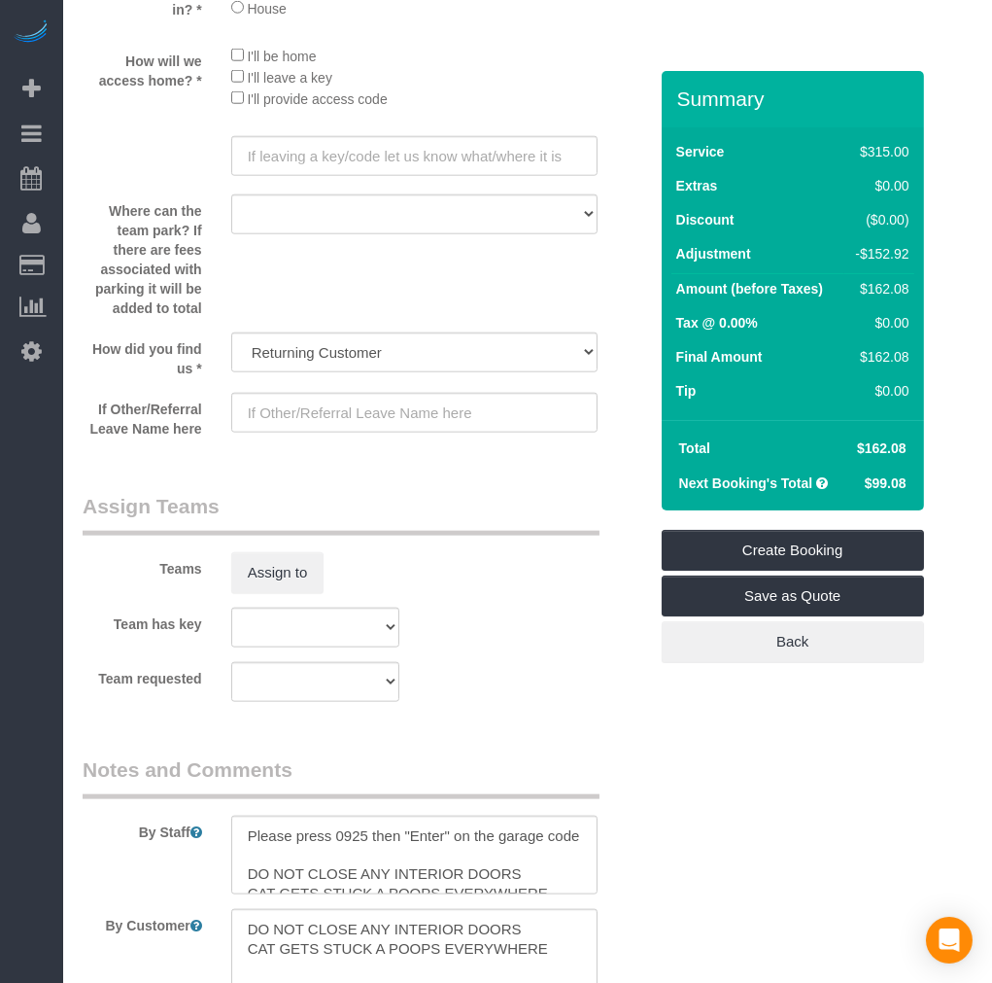
scroll to position [2522, 0]
click at [288, 595] on button "Assign to" at bounding box center [277, 574] width 93 height 41
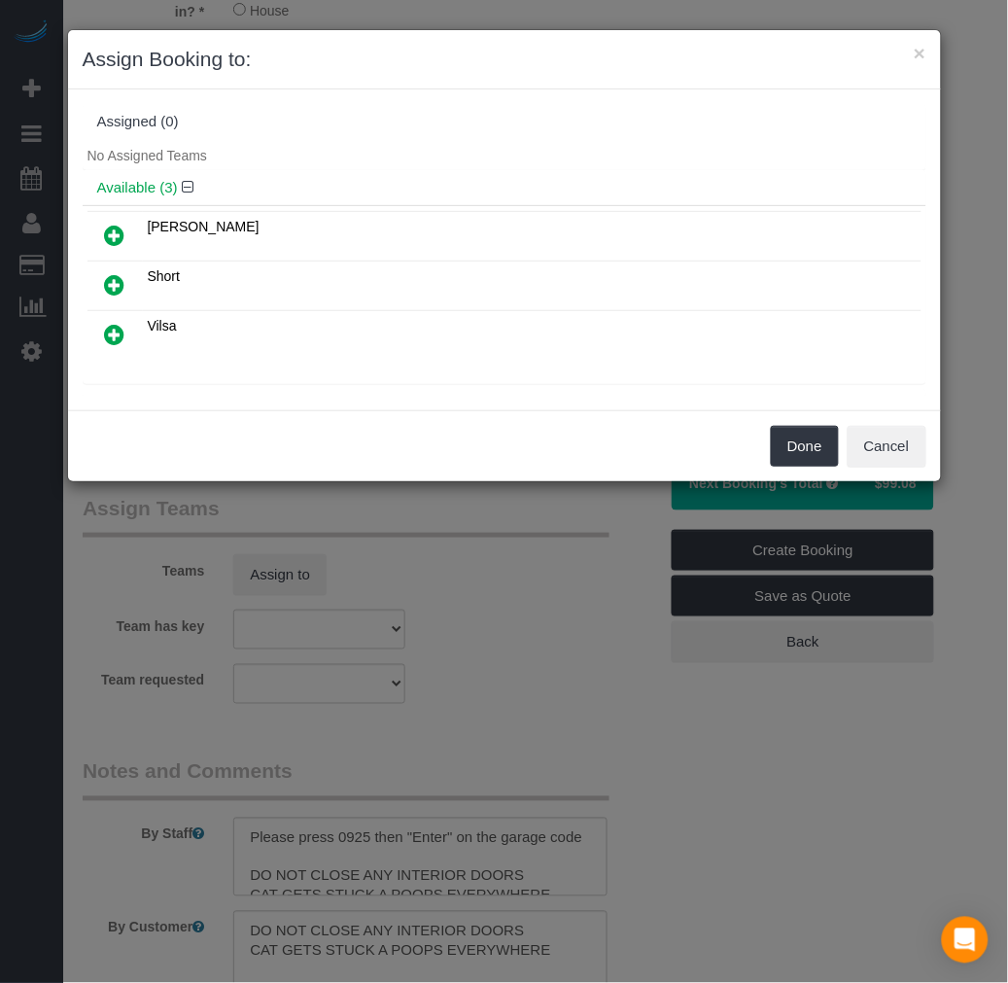
click at [107, 335] on icon at bounding box center [115, 334] width 20 height 23
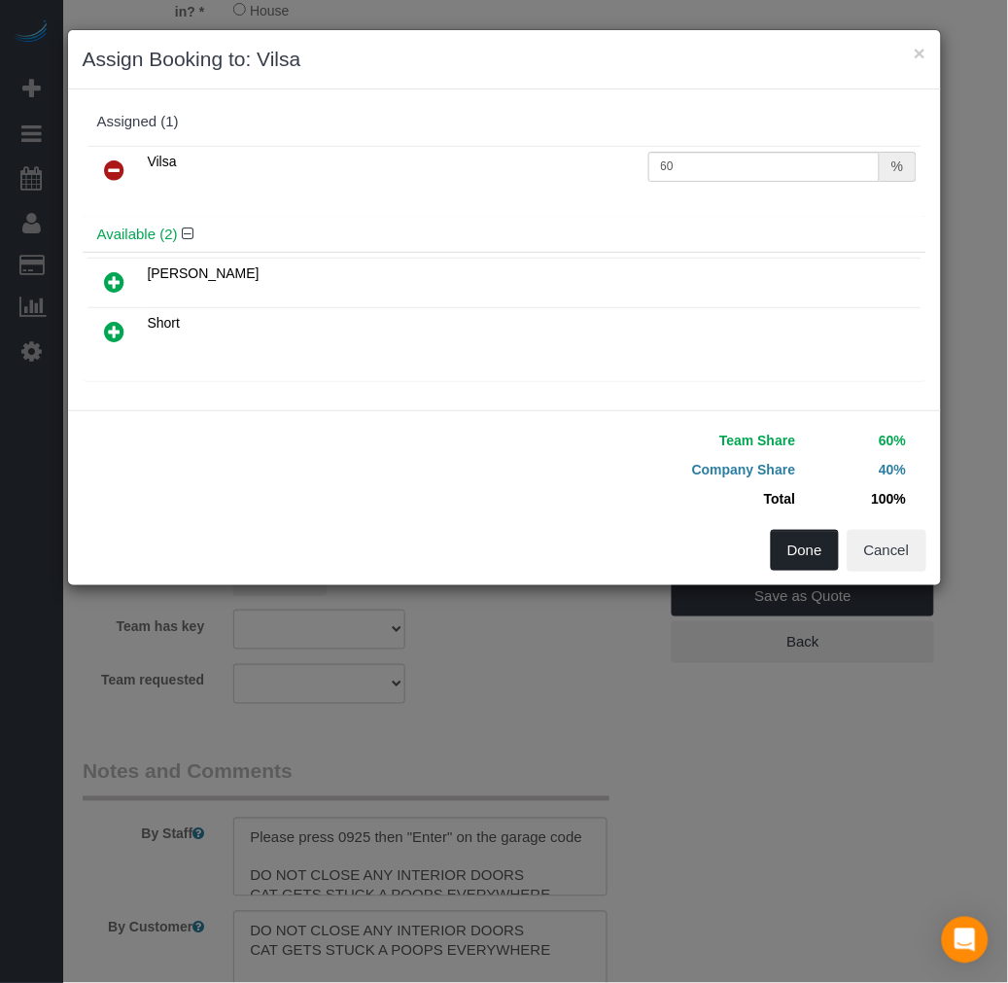
click at [782, 548] on button "Done" at bounding box center [805, 550] width 68 height 41
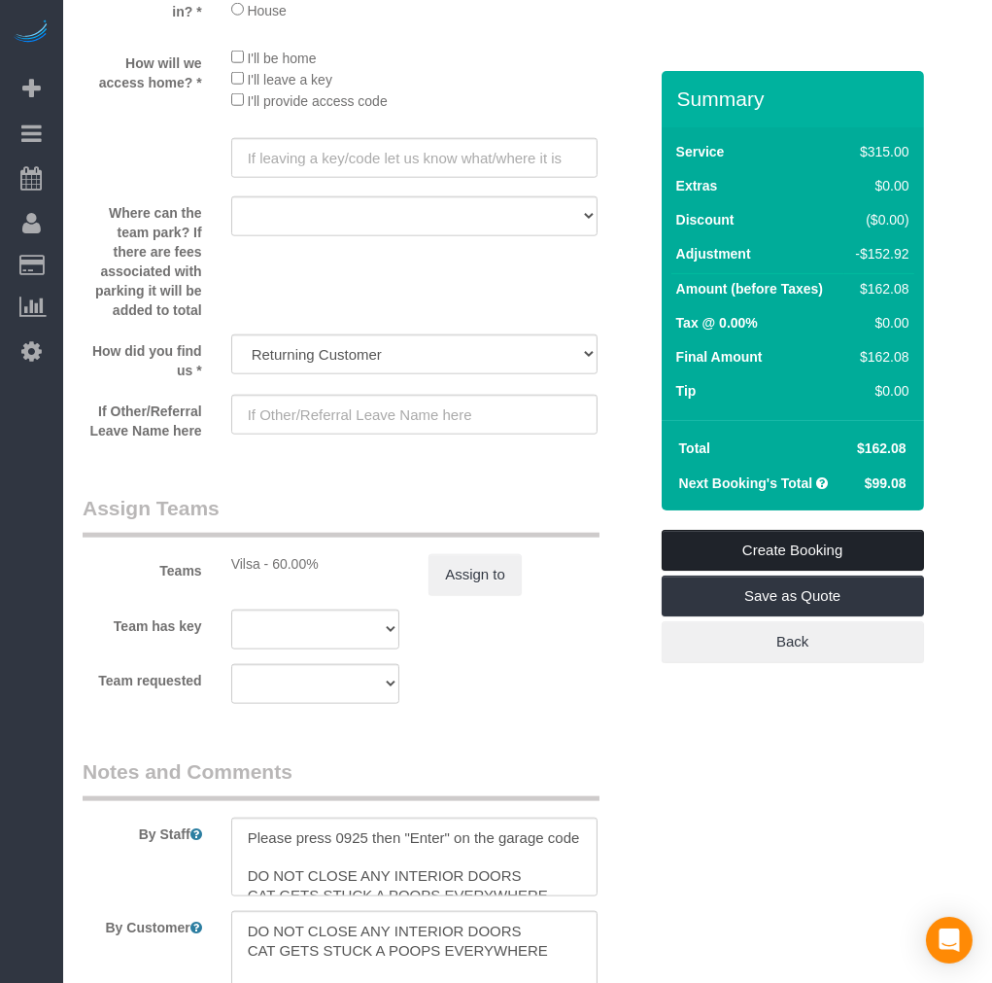
click at [732, 545] on link "Create Booking" at bounding box center [793, 550] width 262 height 41
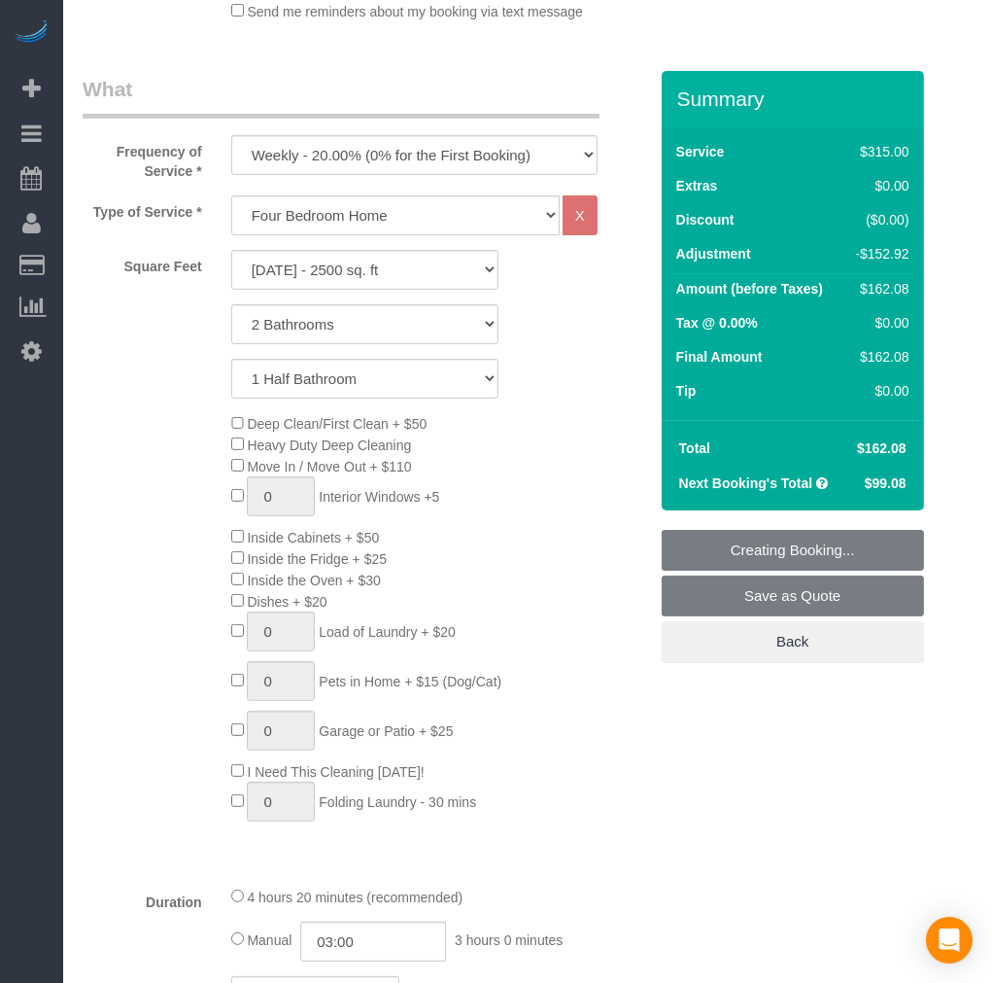
scroll to position [363, 0]
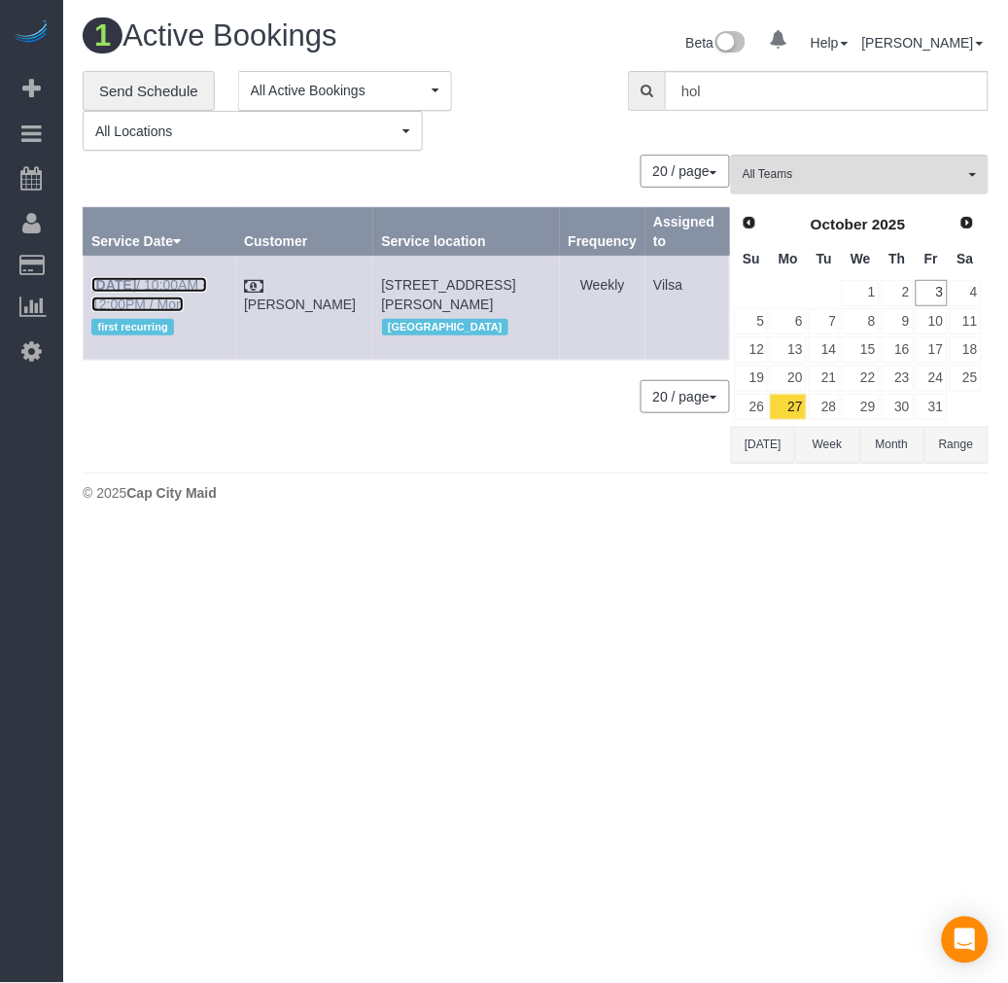
click at [117, 288] on b "[DATE]" at bounding box center [113, 285] width 45 height 16
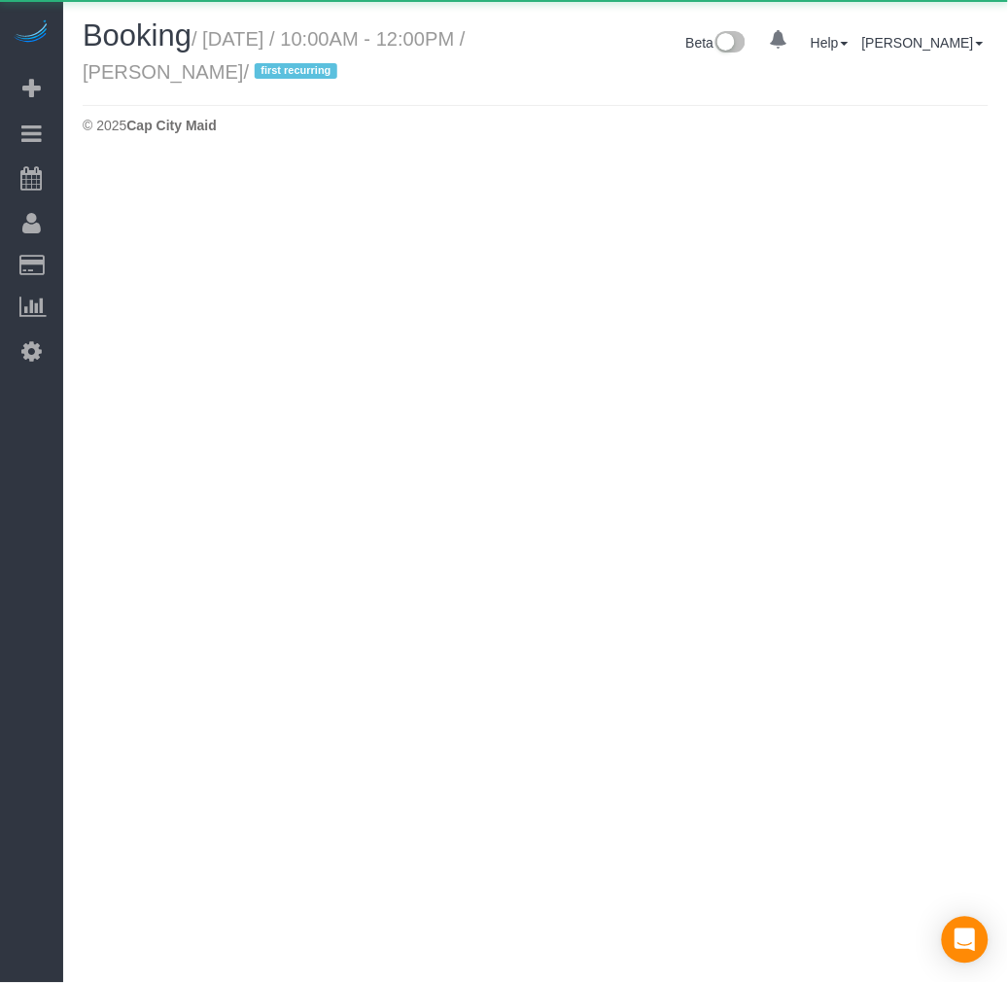
select select "VA"
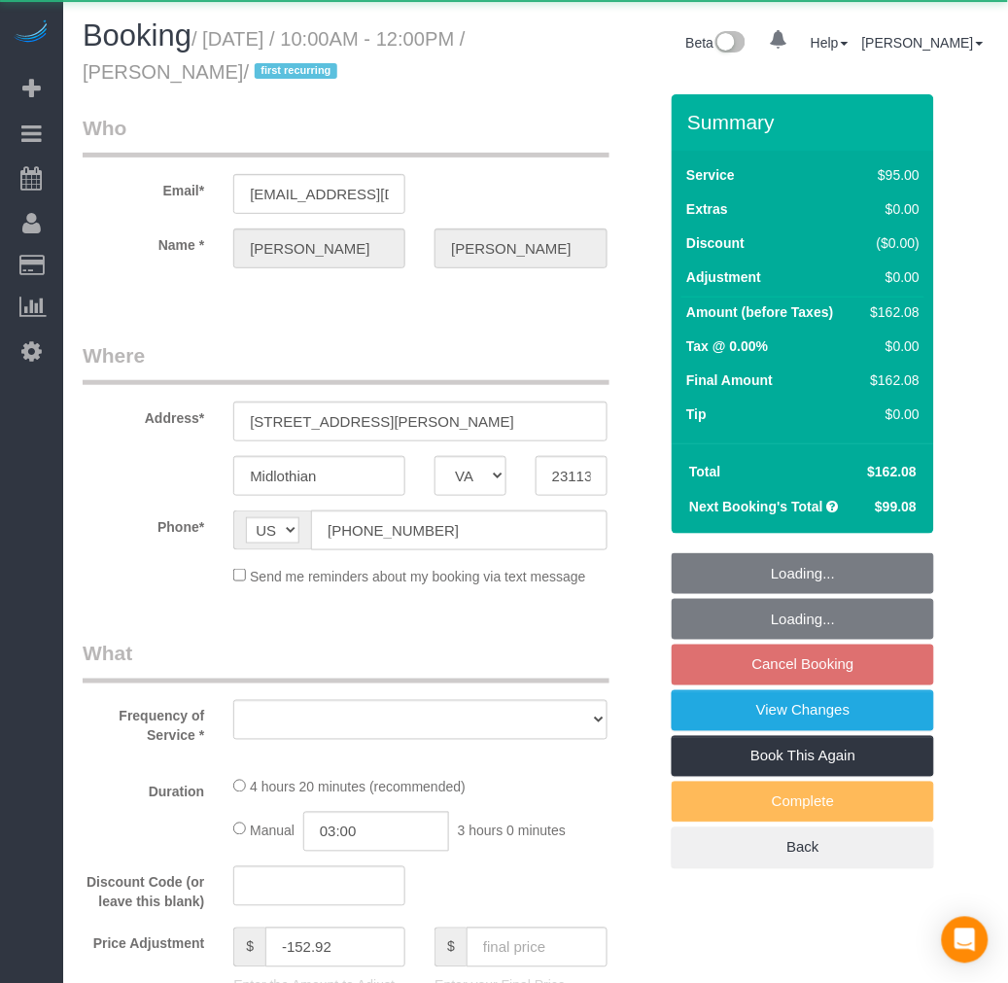
select select "object:2831"
select select "2001"
select select "2"
select select "1"
select select "number:4"
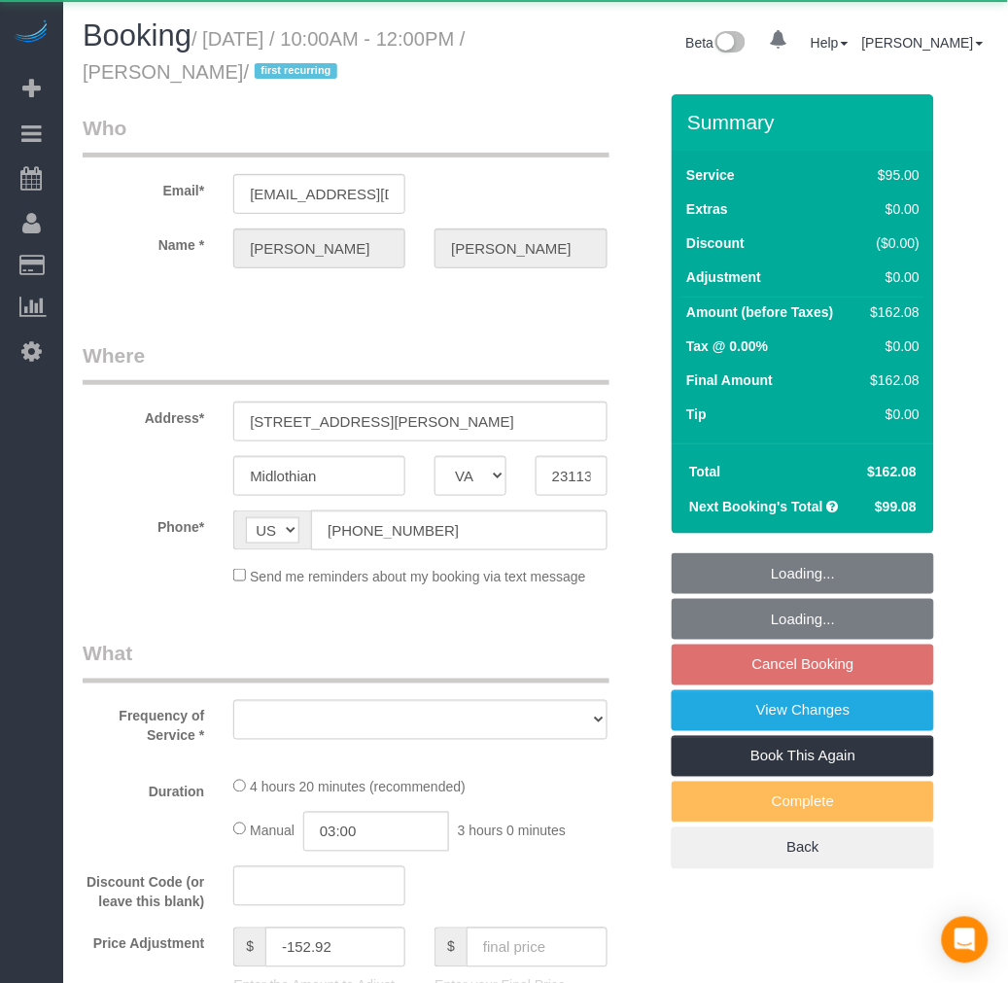
select select "number:42"
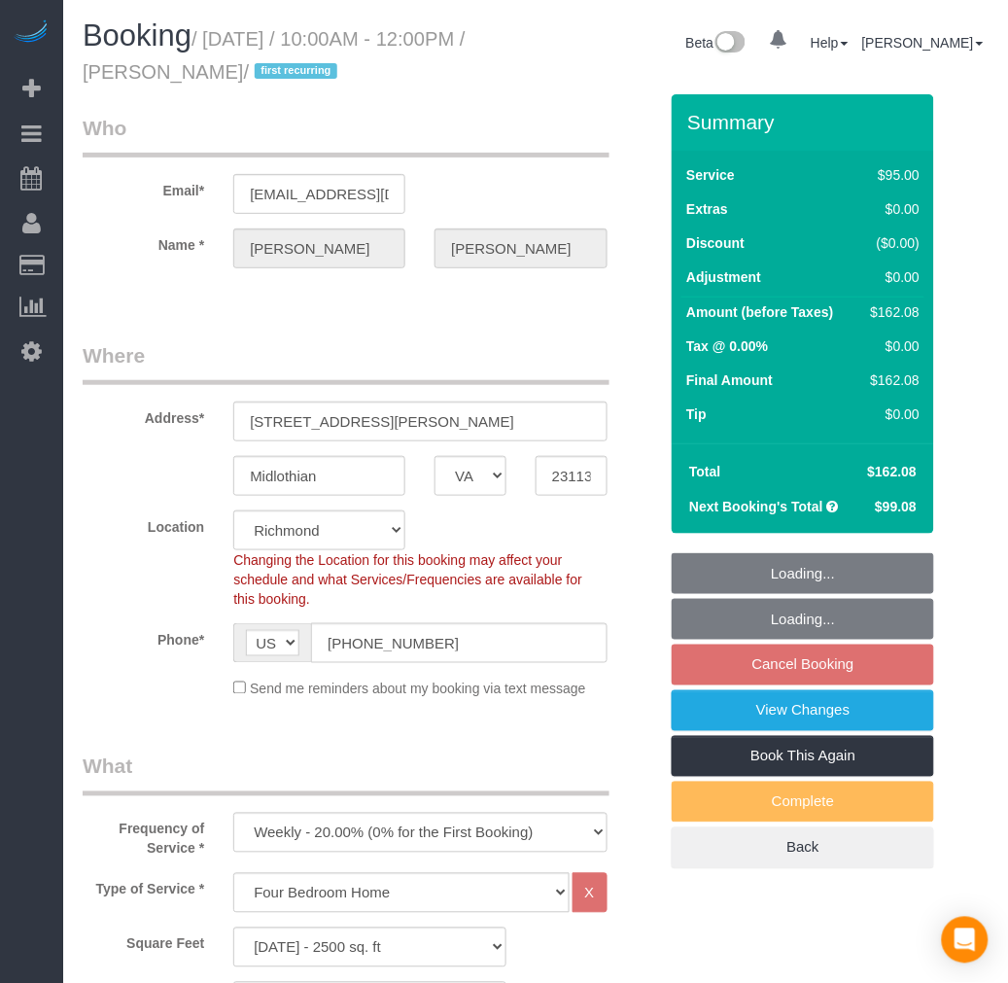
select select "spot32"
select select "spot52"
